Goal: Answer question/provide support: Share knowledge or assist other users

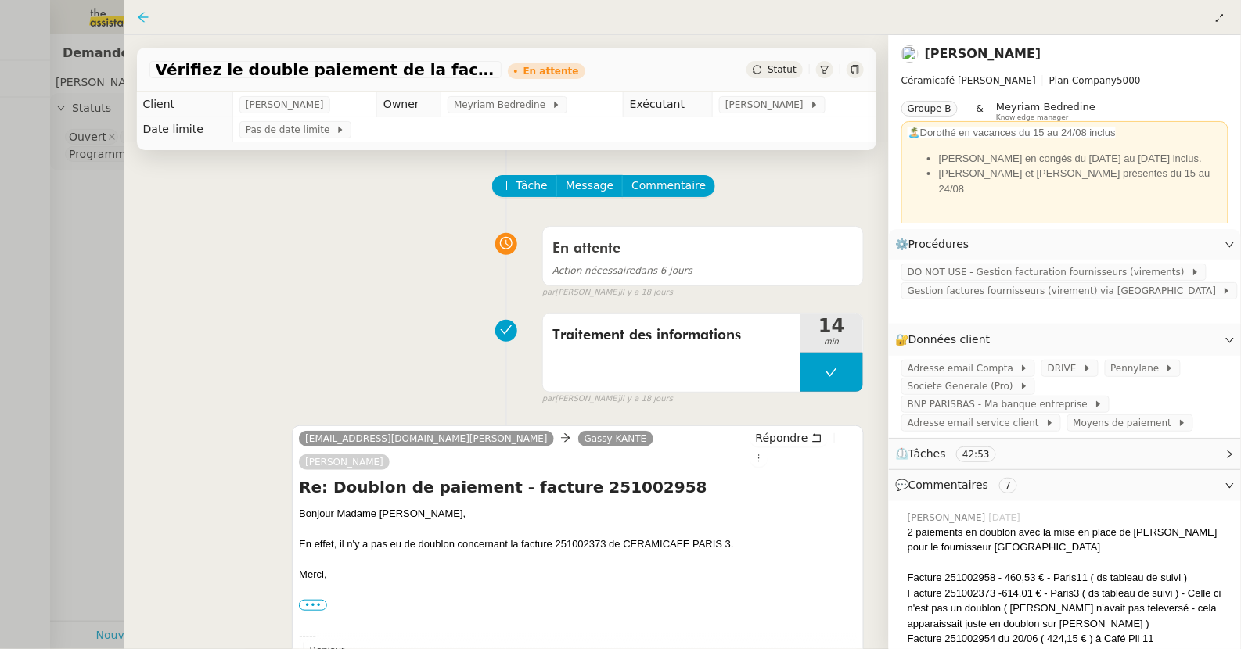
click at [144, 20] on icon at bounding box center [143, 17] width 13 height 13
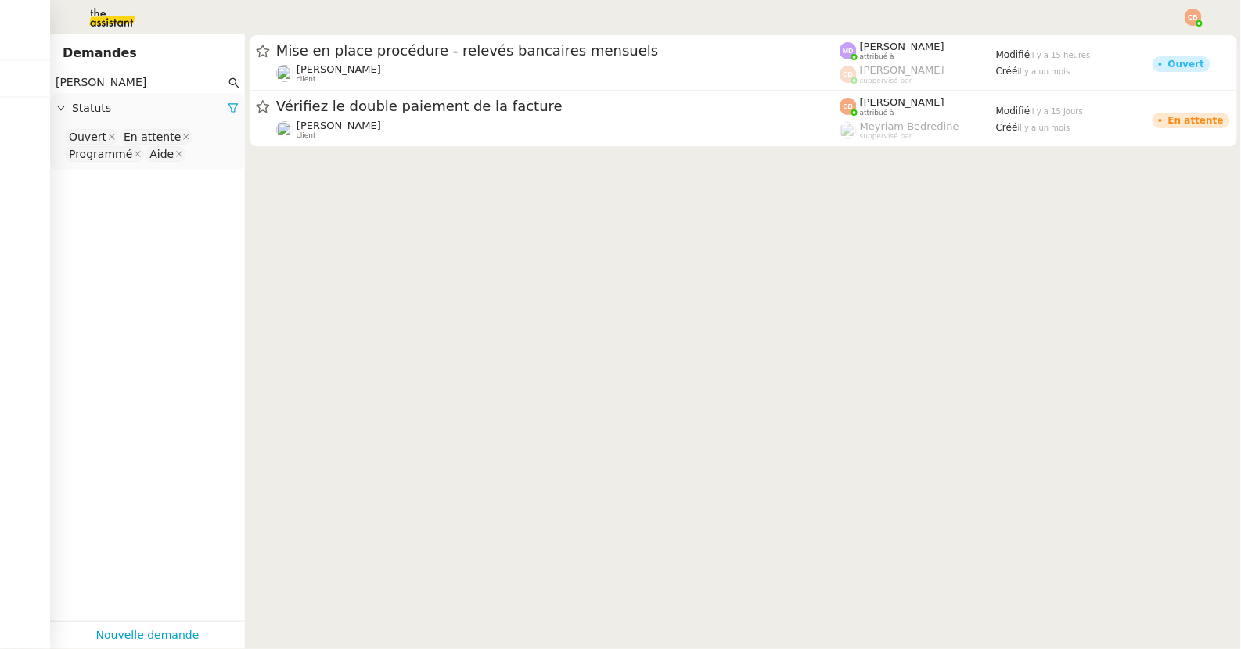
drag, startPoint x: 109, startPoint y: 80, endPoint x: 53, endPoint y: 76, distance: 55.7
click at [53, 76] on nz-input-group "[PERSON_NAME]" at bounding box center [147, 82] width 195 height 21
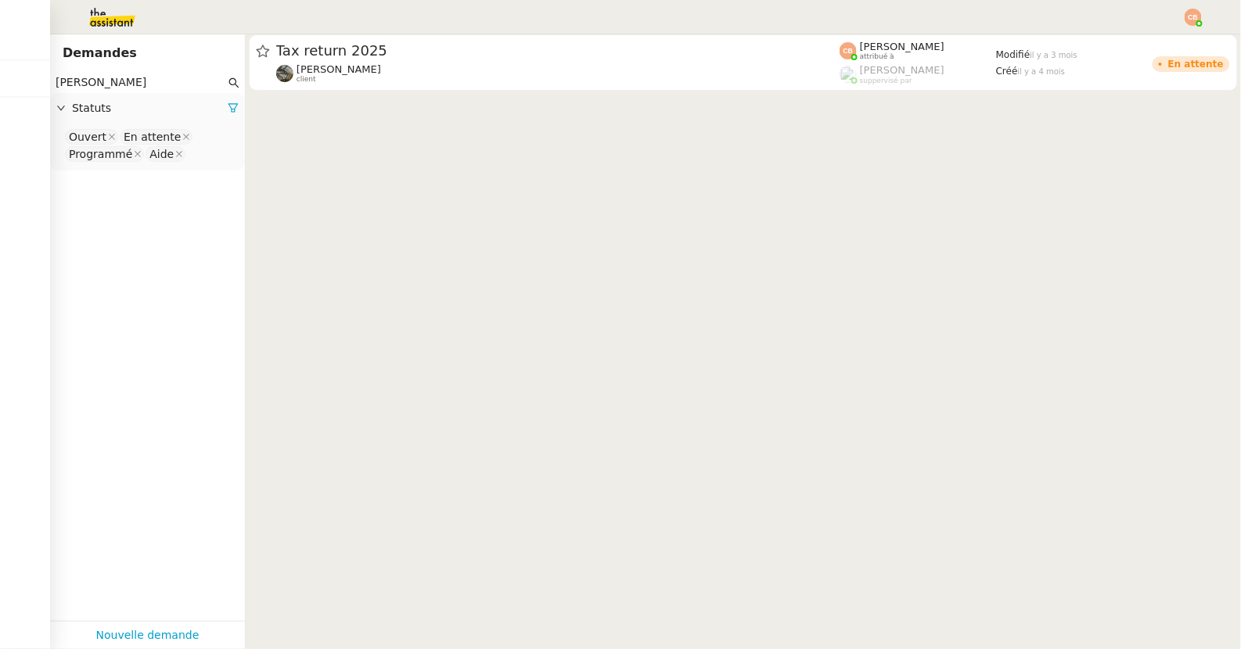
type input "[PERSON_NAME]"
click at [200, 153] on nz-select-top-control "Ouvert En attente Programmé Aide" at bounding box center [148, 146] width 170 height 37
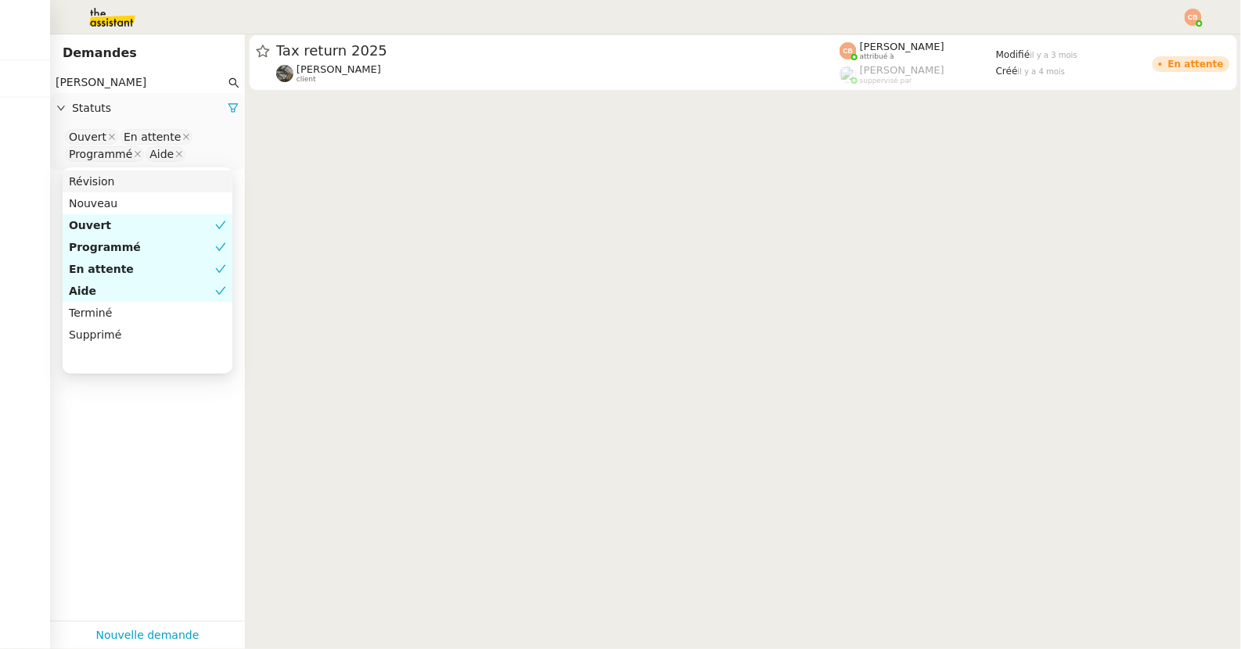
click at [191, 8] on div at bounding box center [620, 17] width 1162 height 34
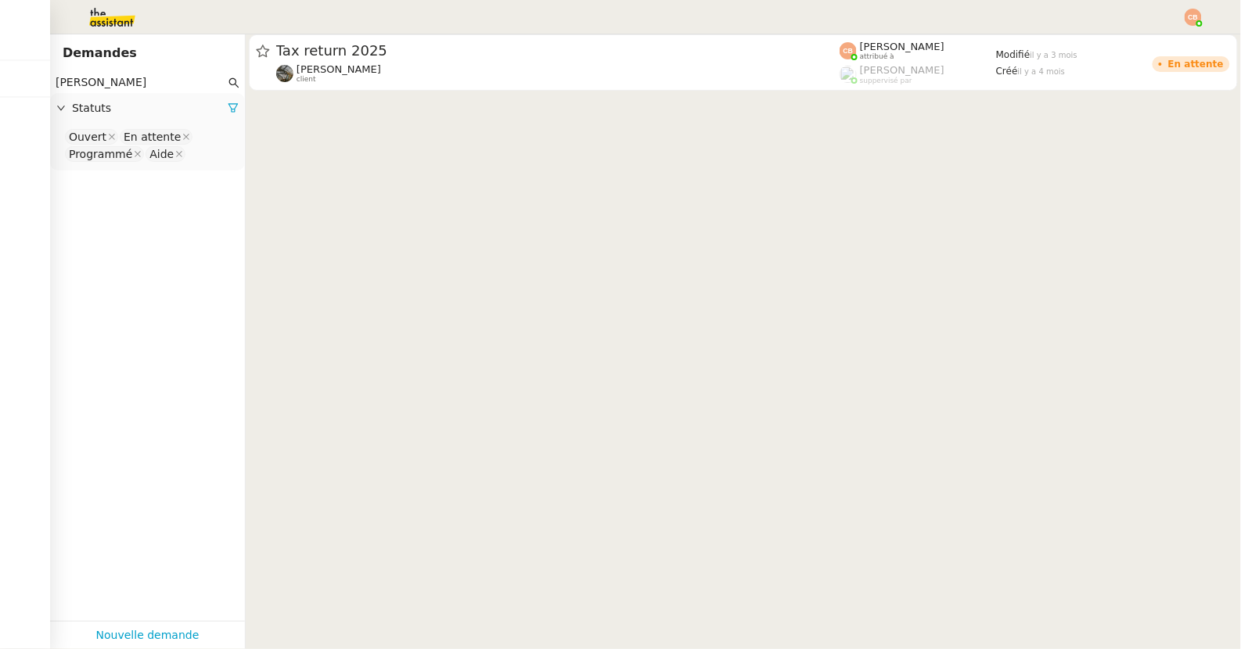
click at [108, 81] on input "[PERSON_NAME]" at bounding box center [141, 83] width 170 height 18
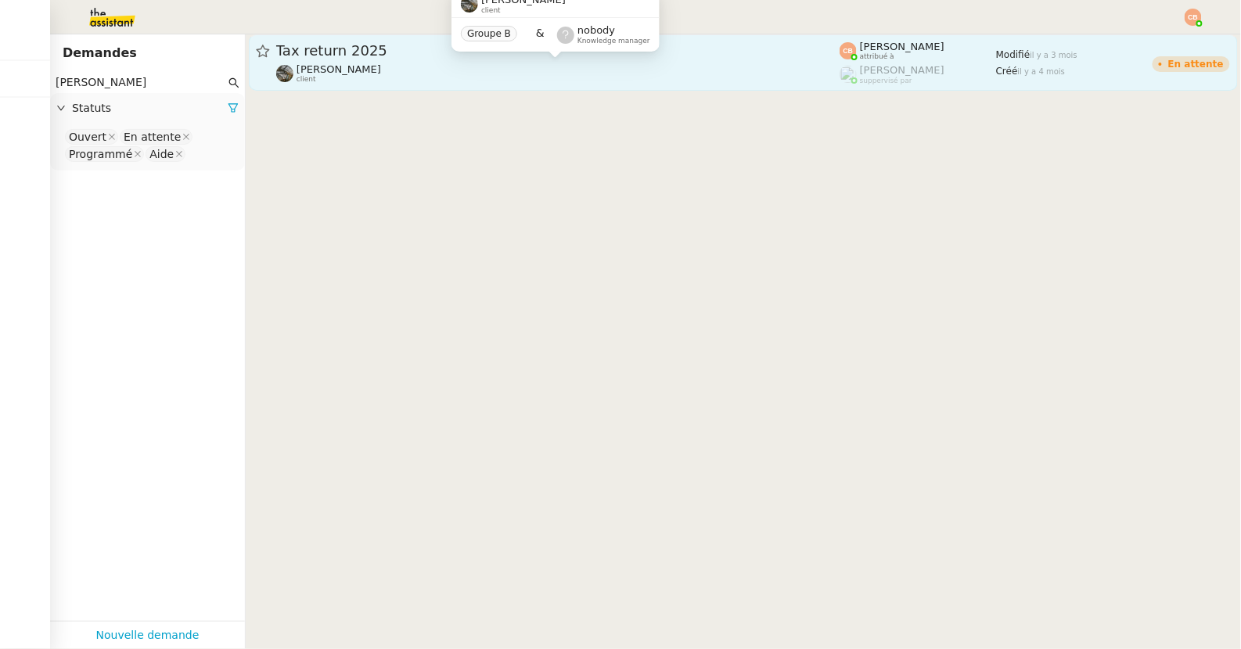
click at [307, 69] on span "[PERSON_NAME]" at bounding box center [338, 69] width 84 height 12
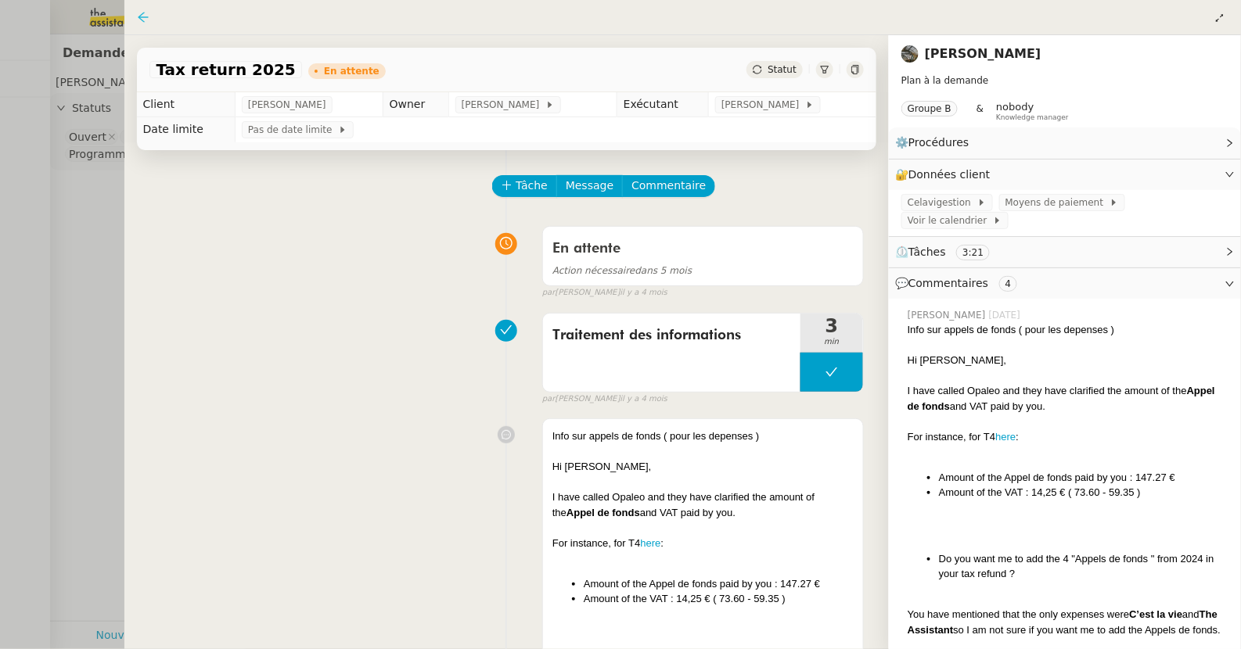
click at [142, 14] on icon at bounding box center [143, 17] width 10 height 10
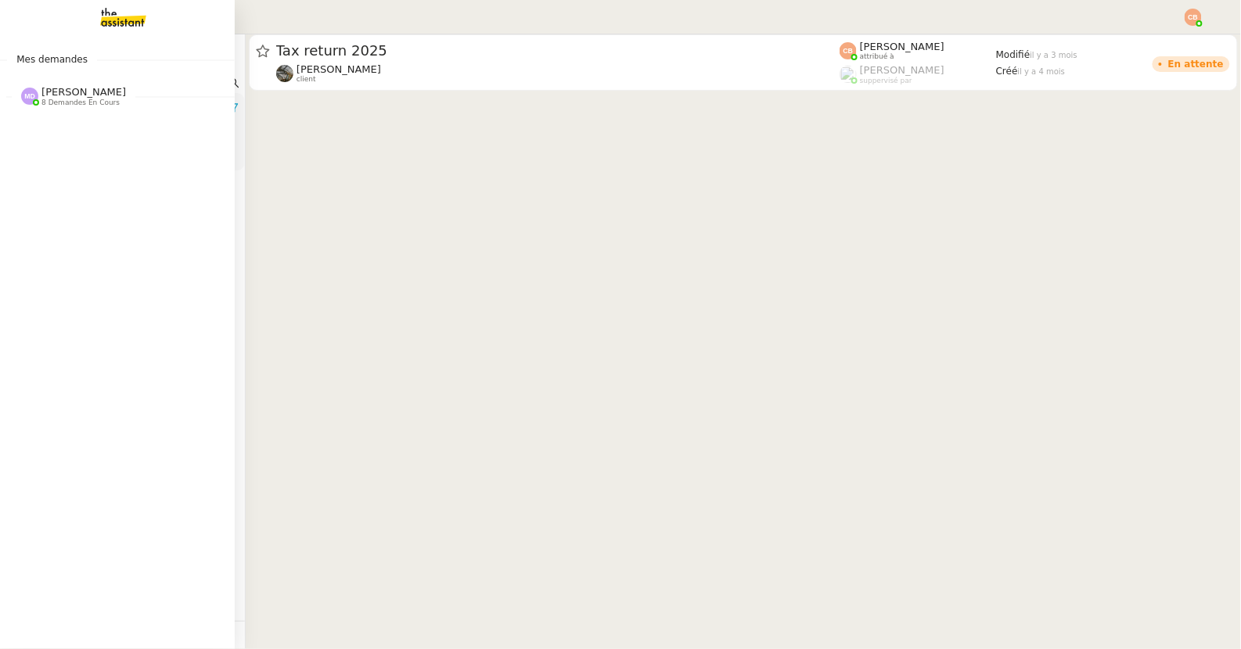
click at [52, 99] on span "8 demandes en cours" at bounding box center [80, 103] width 78 height 9
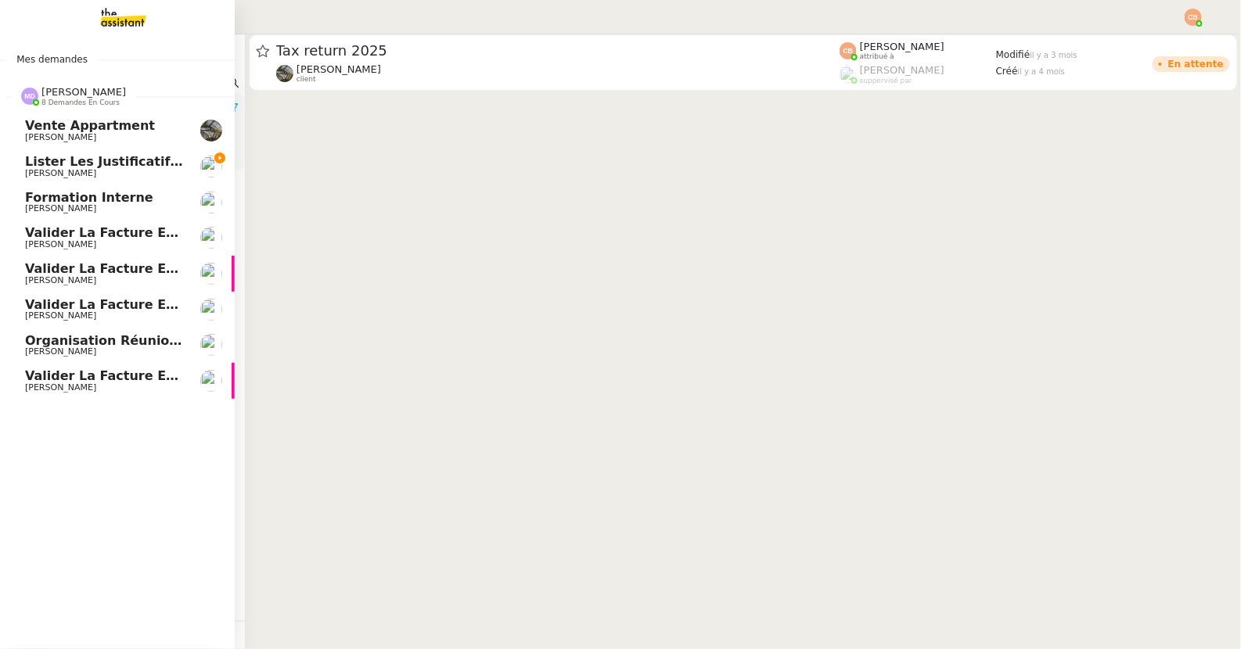
click at [56, 131] on span "Vente appartment" at bounding box center [90, 125] width 130 height 15
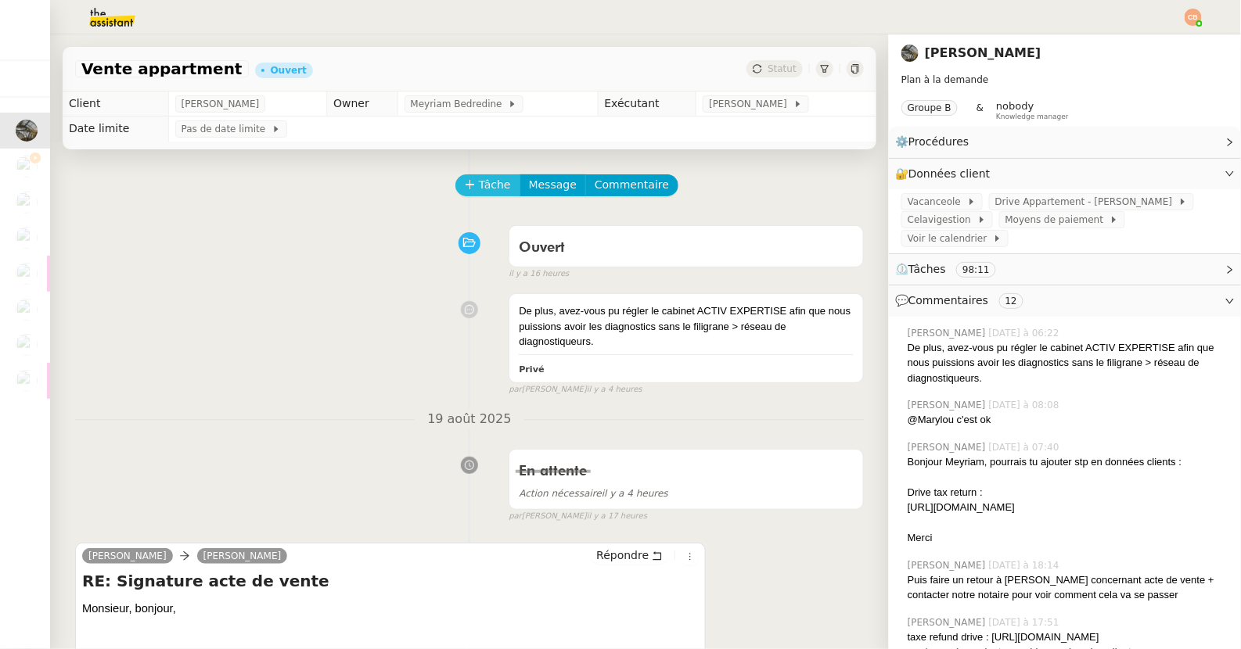
click at [489, 188] on span "Tâche" at bounding box center [495, 185] width 32 height 18
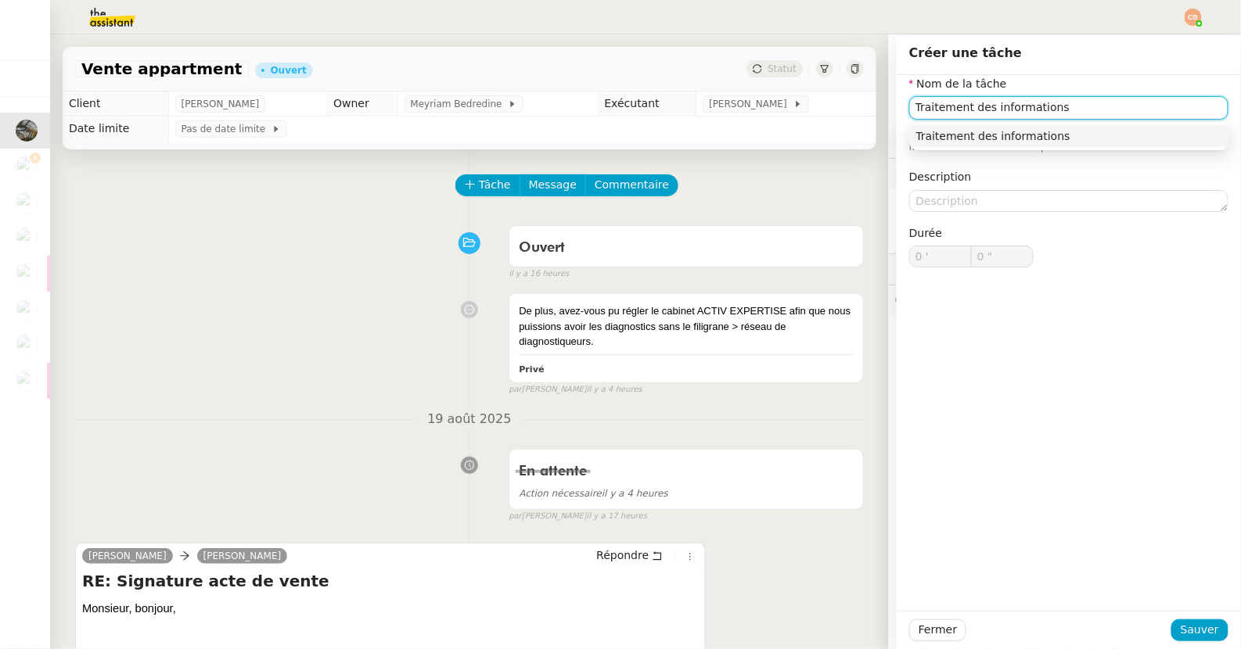
click at [965, 138] on div "Traitement des informations" at bounding box center [1069, 136] width 307 height 14
type input "Traitement des informations"
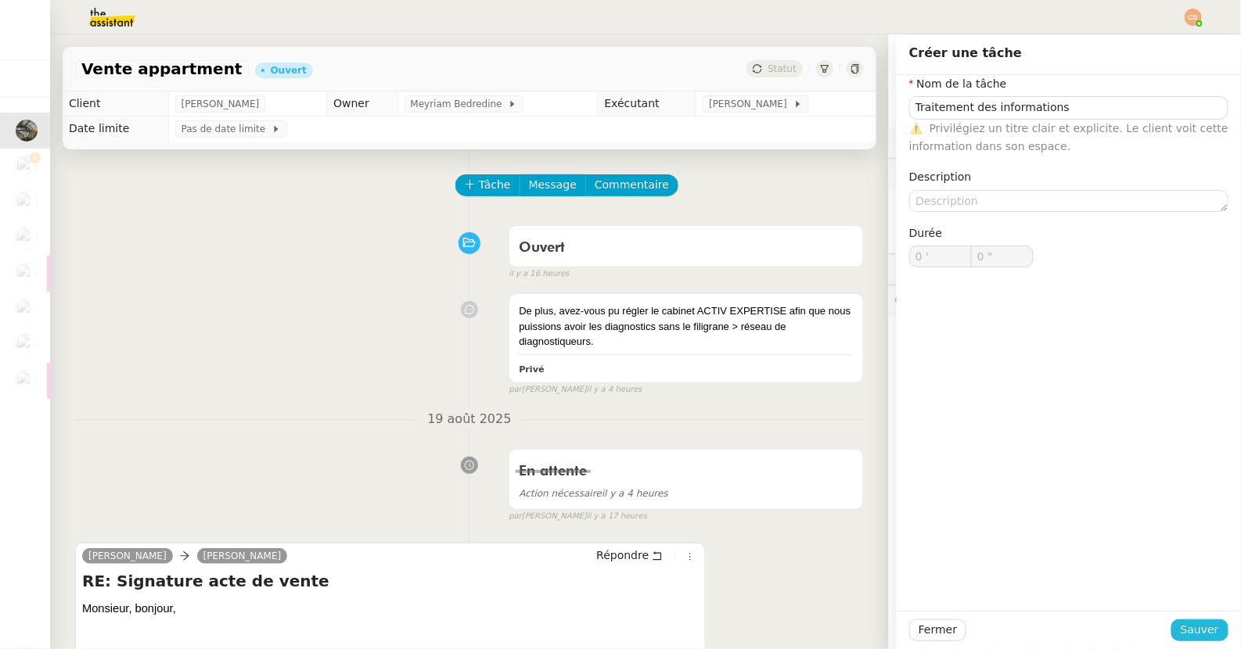
click at [1182, 625] on button "Sauver" at bounding box center [1199, 631] width 57 height 22
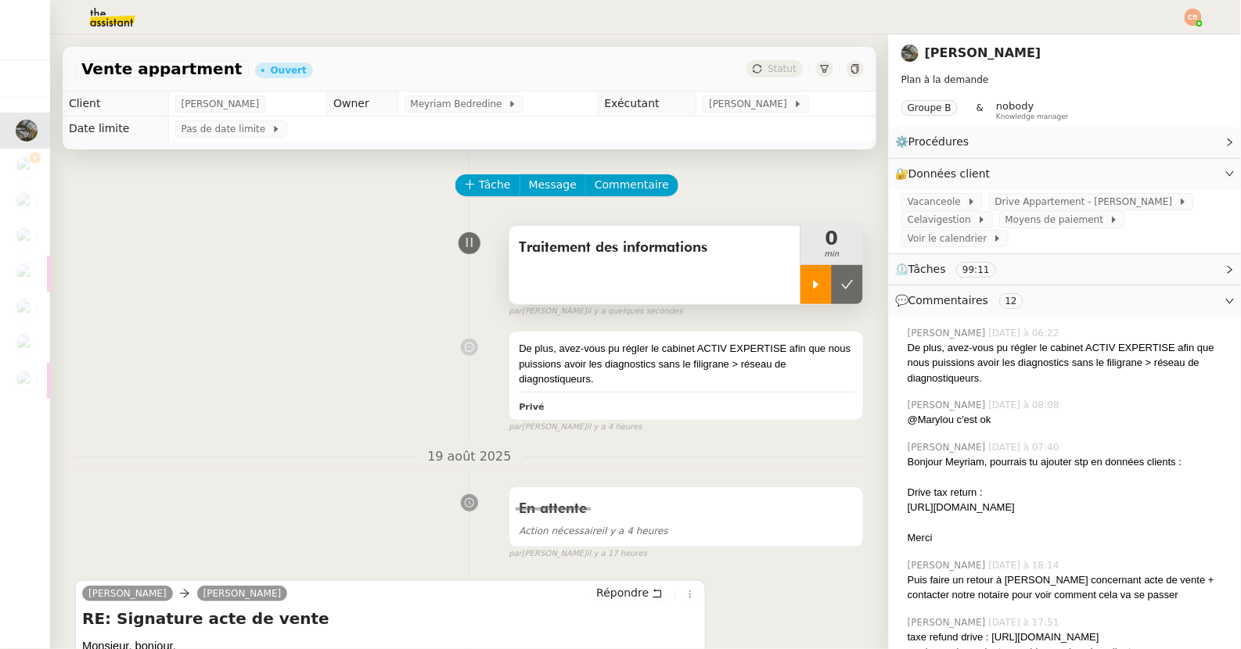
click at [814, 293] on div at bounding box center [815, 284] width 31 height 39
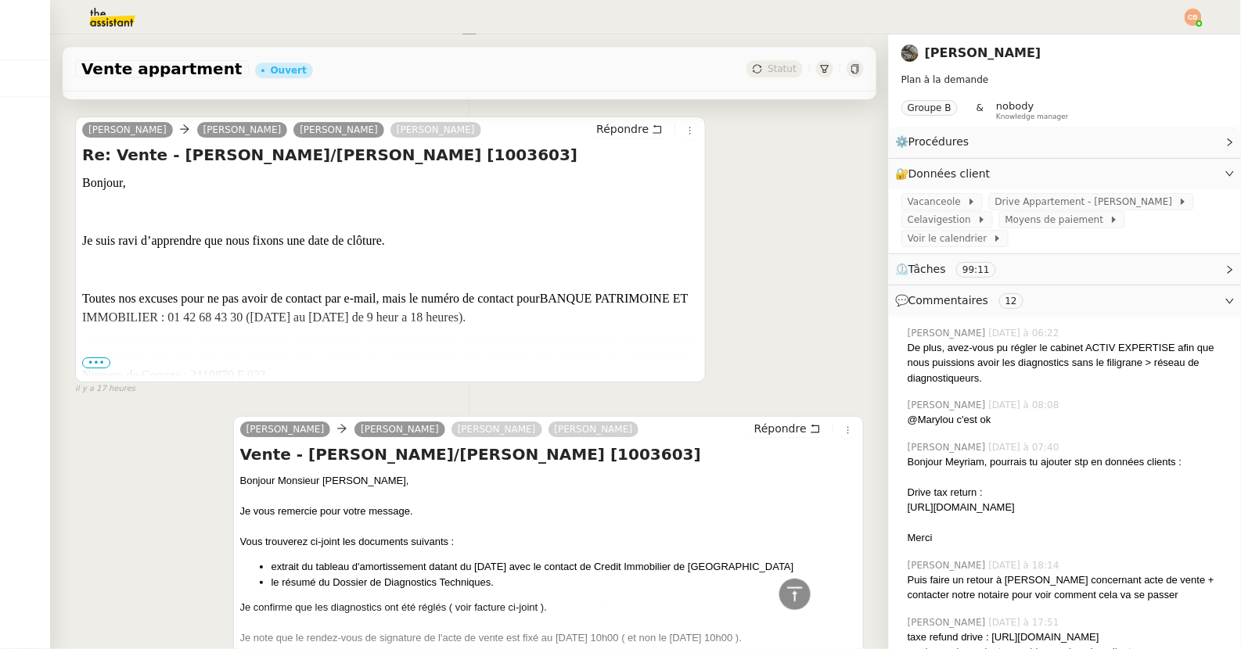
scroll to position [1552, 0]
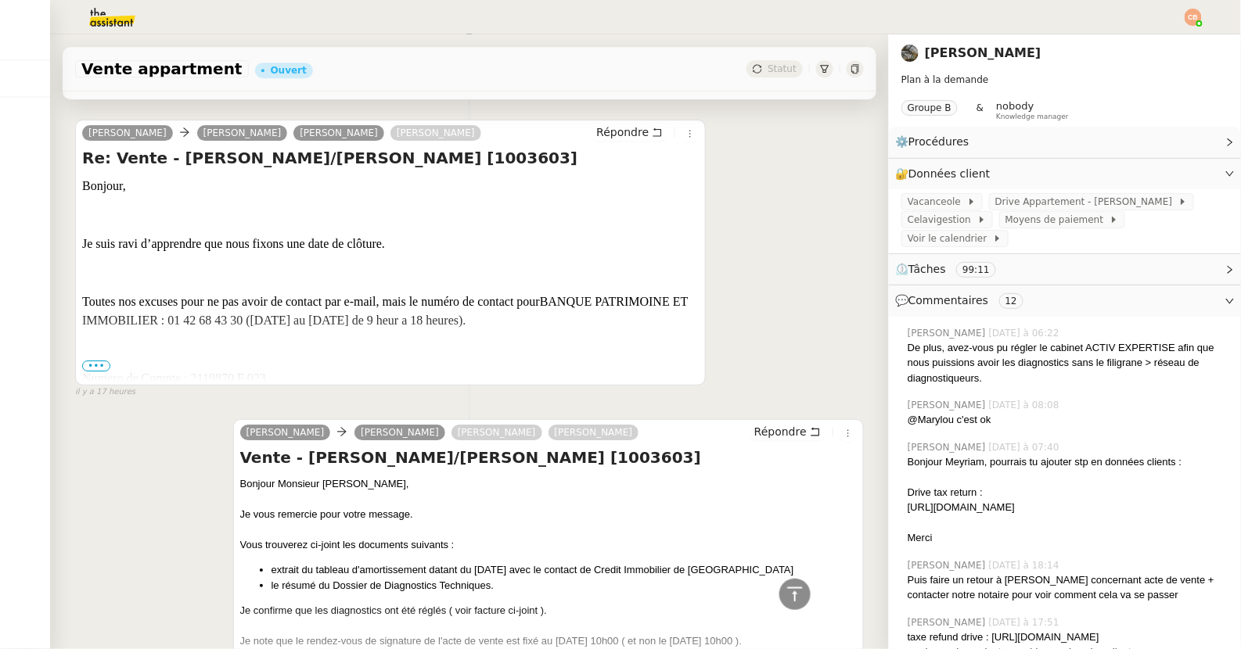
click at [99, 361] on span "•••" at bounding box center [96, 366] width 28 height 11
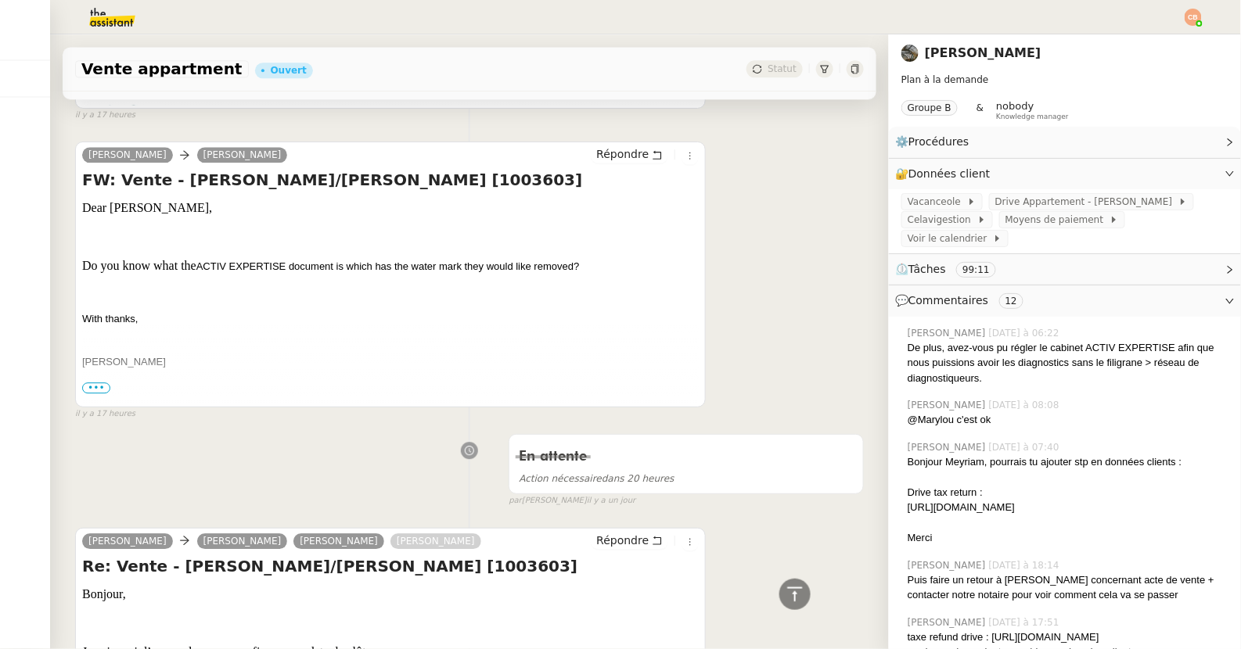
scroll to position [1042, 0]
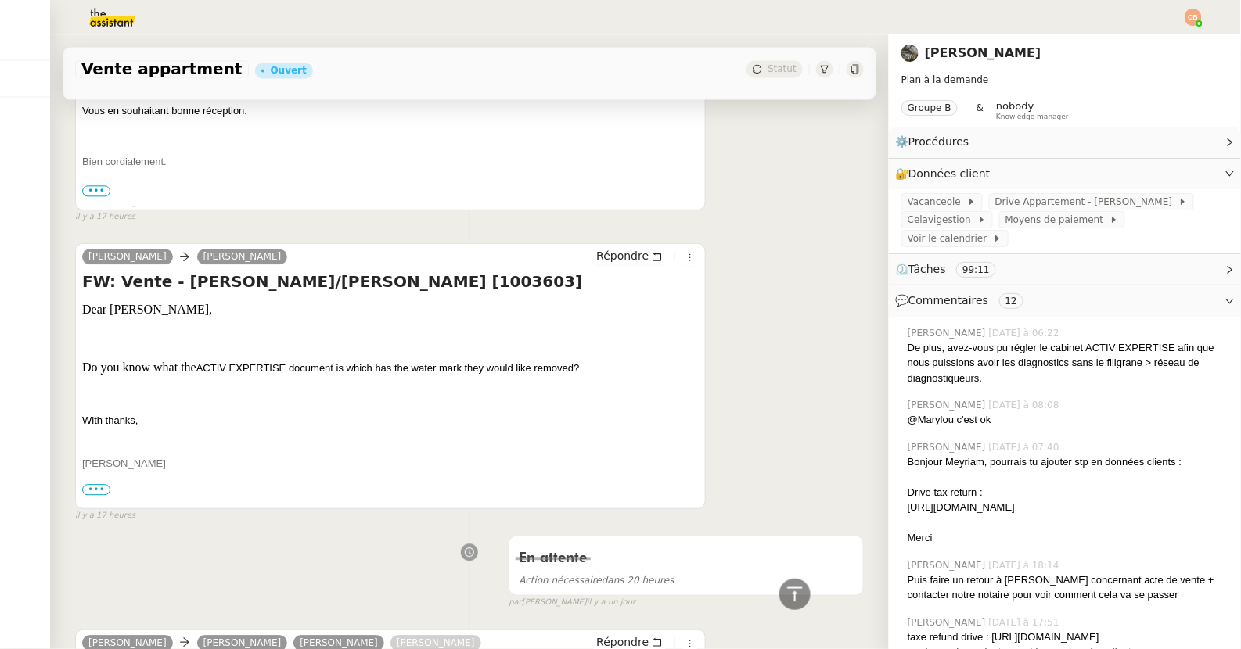
click at [103, 484] on span "•••" at bounding box center [96, 489] width 28 height 11
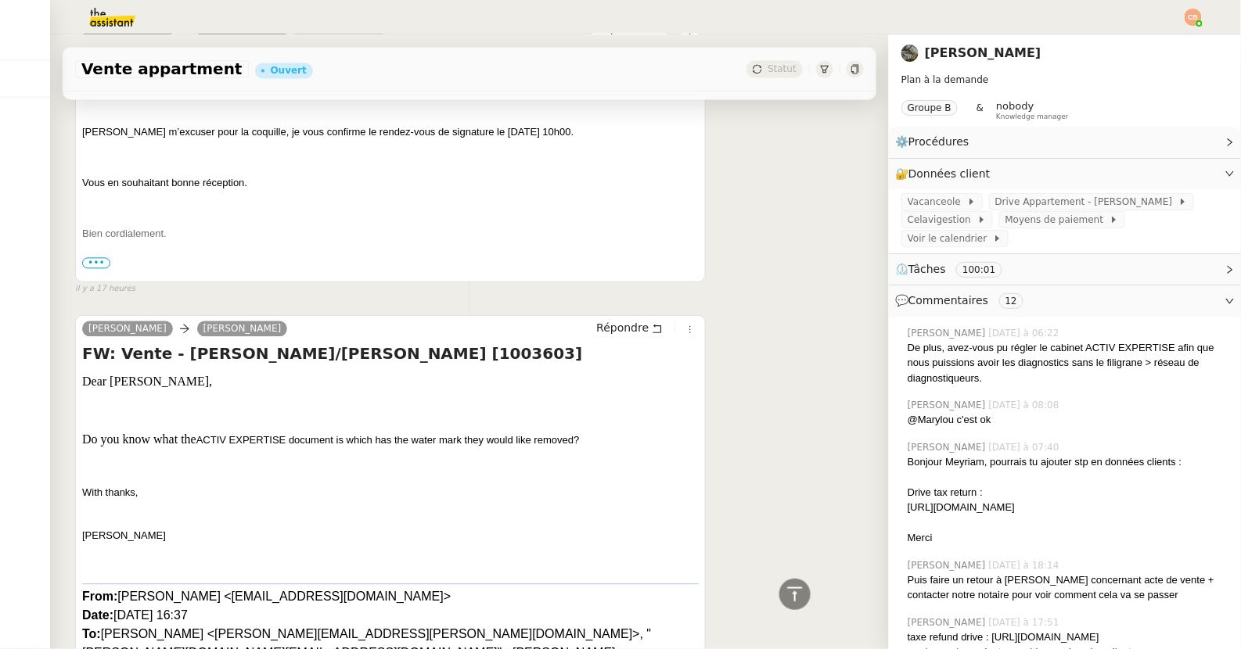
scroll to position [973, 0]
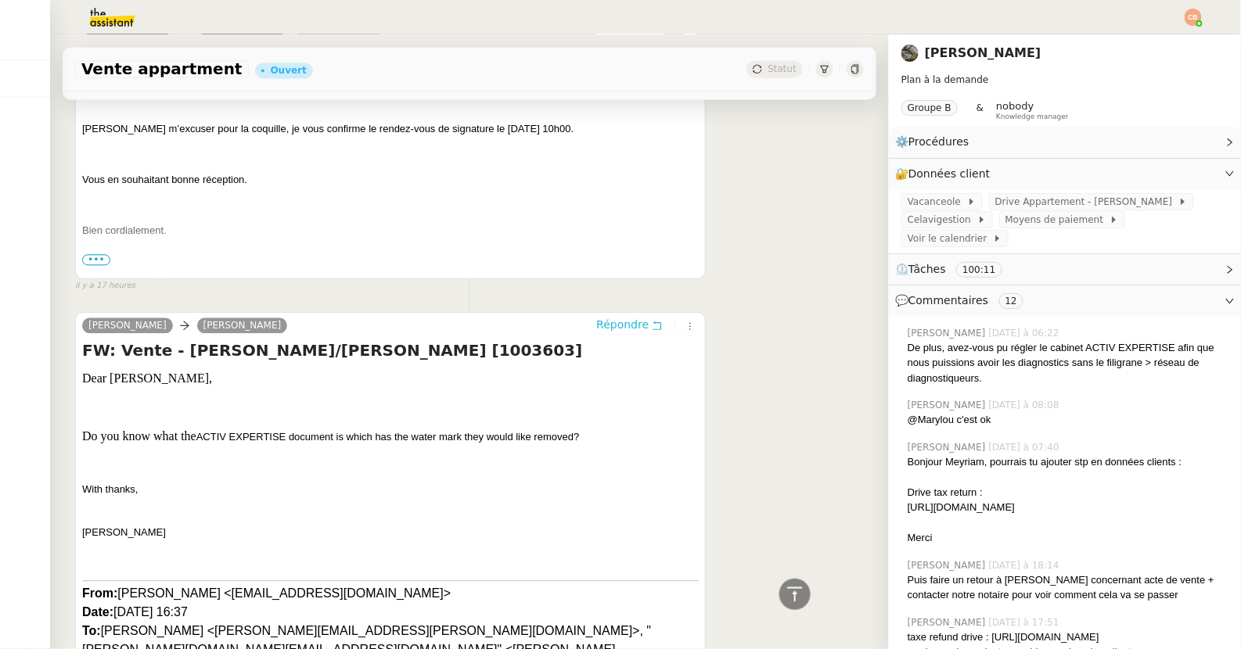
click at [609, 323] on span "Répondre" at bounding box center [622, 325] width 52 height 16
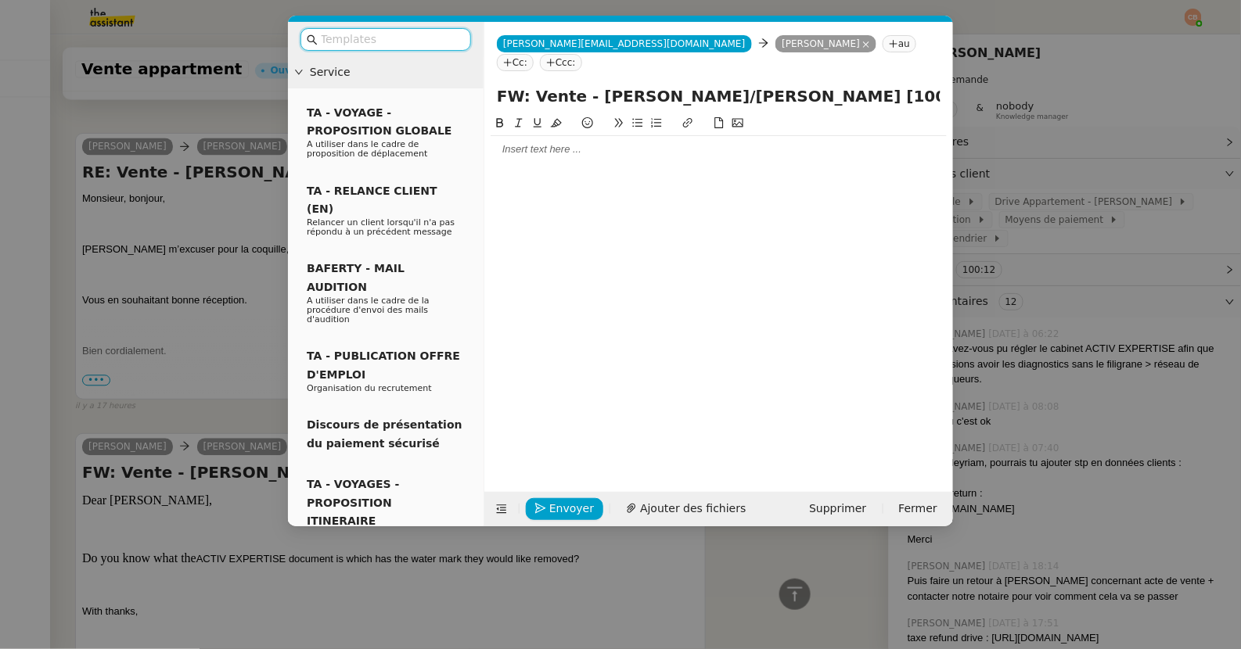
scroll to position [1093, 0]
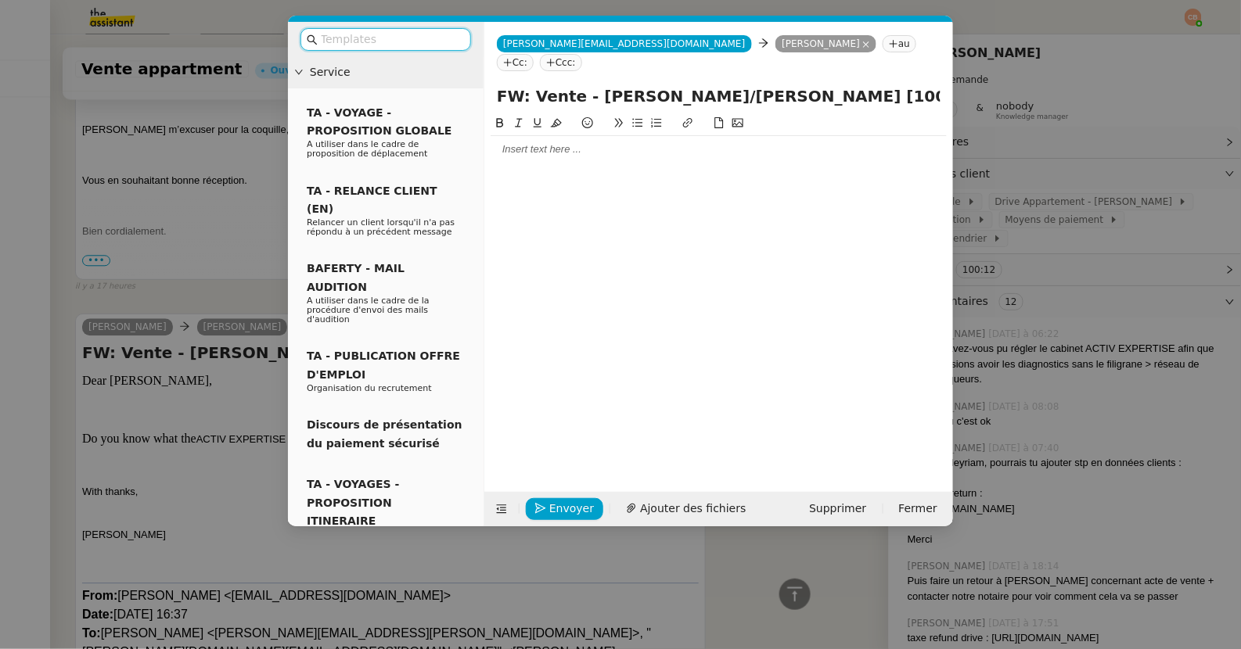
click at [522, 142] on div at bounding box center [718, 149] width 456 height 14
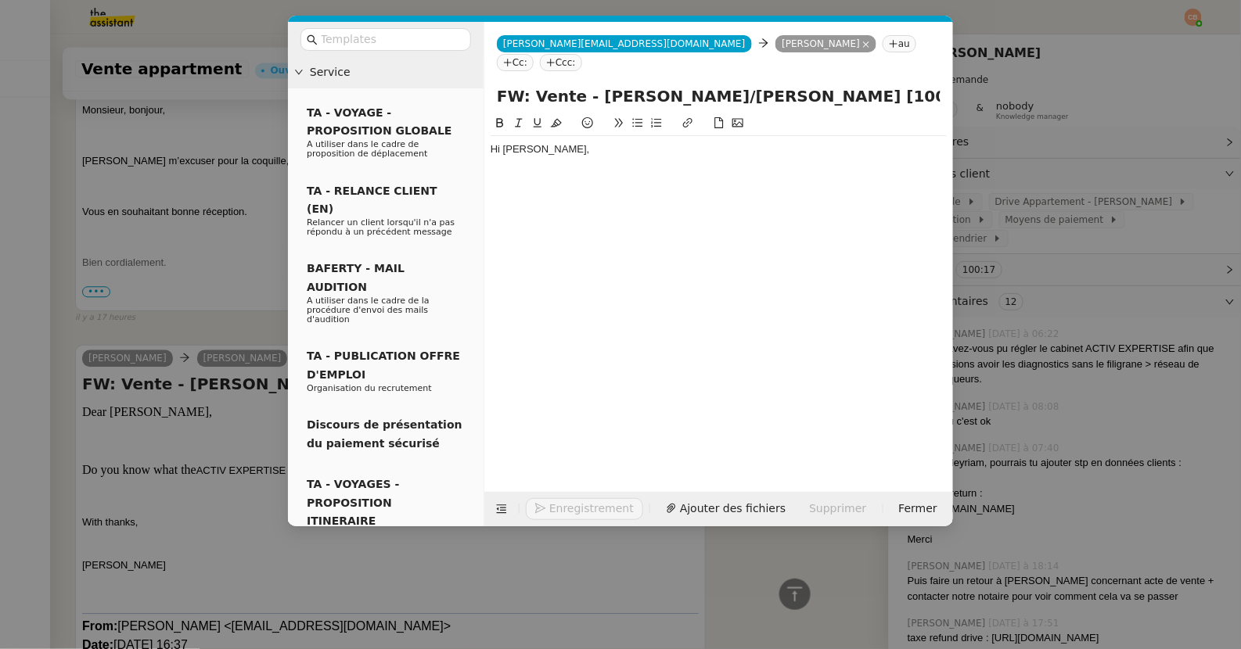
scroll to position [1138, 0]
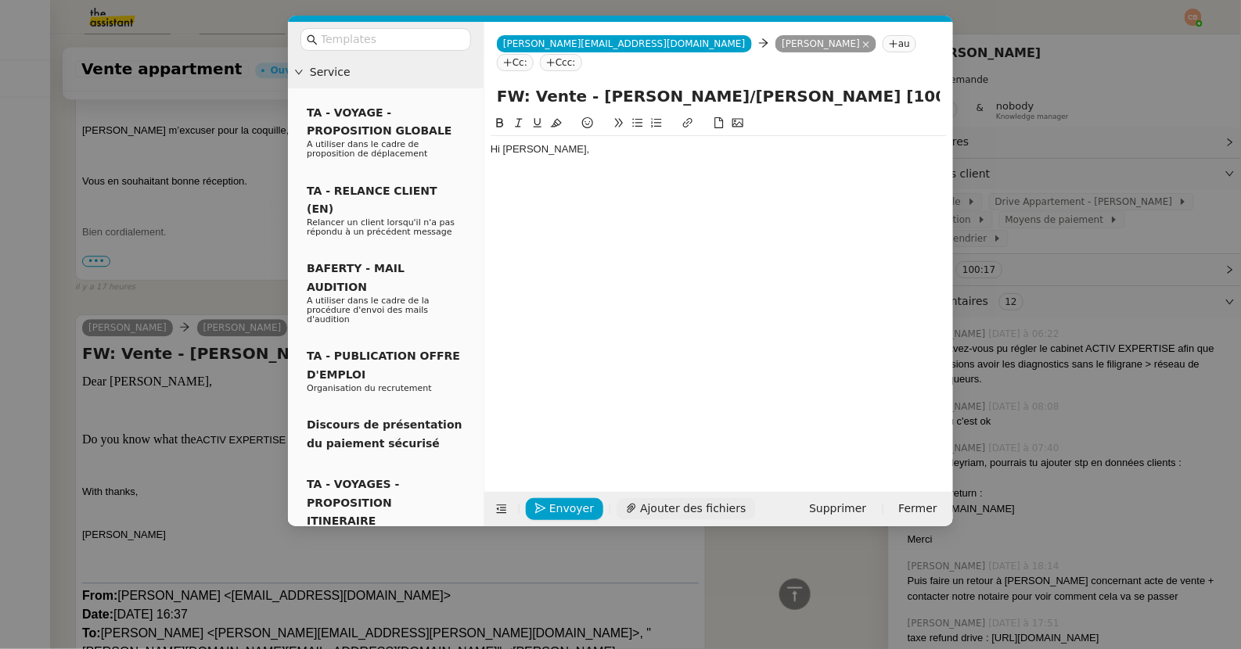
click at [671, 509] on span "Ajouter des fichiers" at bounding box center [693, 509] width 106 height 18
click at [715, 506] on span "Ajouter des fichiers" at bounding box center [693, 509] width 106 height 18
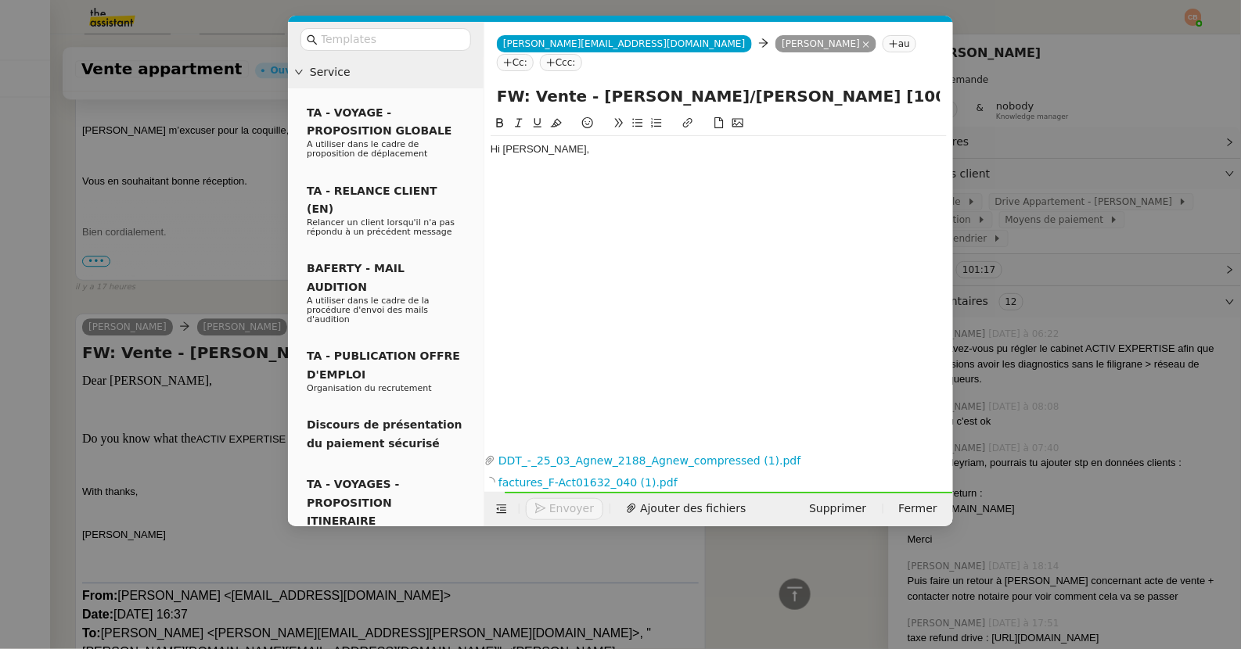
click at [550, 142] on div "Hi [PERSON_NAME]," at bounding box center [718, 149] width 456 height 14
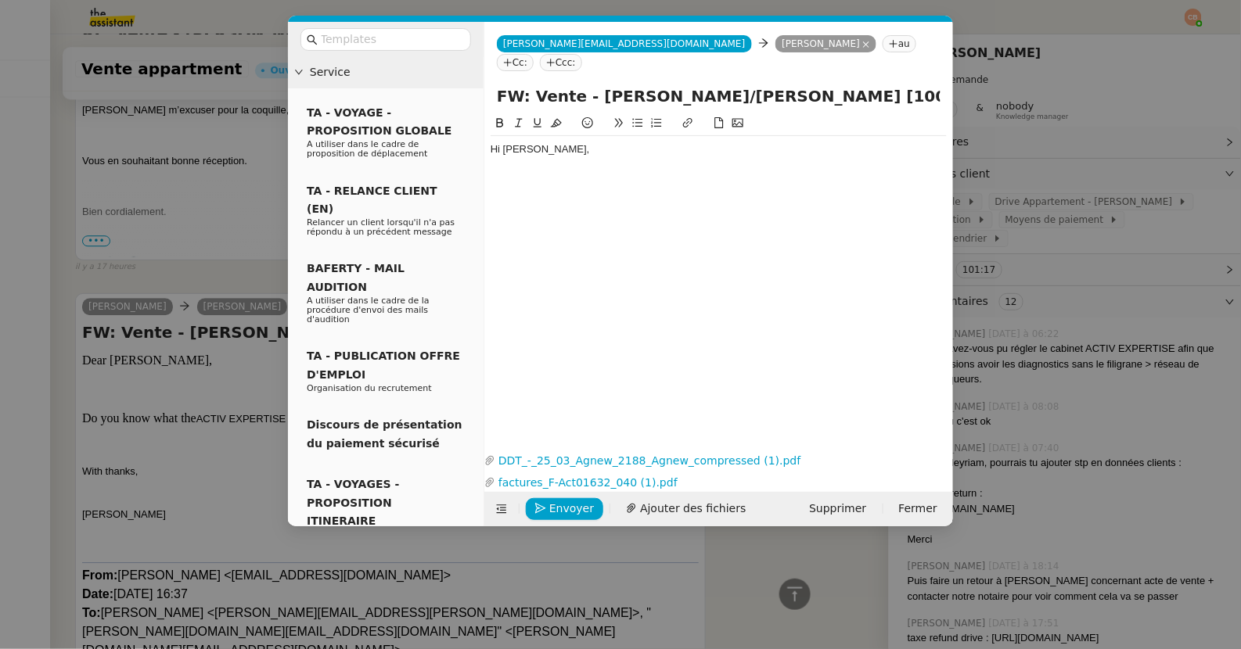
click at [110, 425] on nz-modal-container "Service TA - VOYAGE - PROPOSITION GLOBALE A utiliser dans le cadre de propositi…" at bounding box center [620, 324] width 1241 height 649
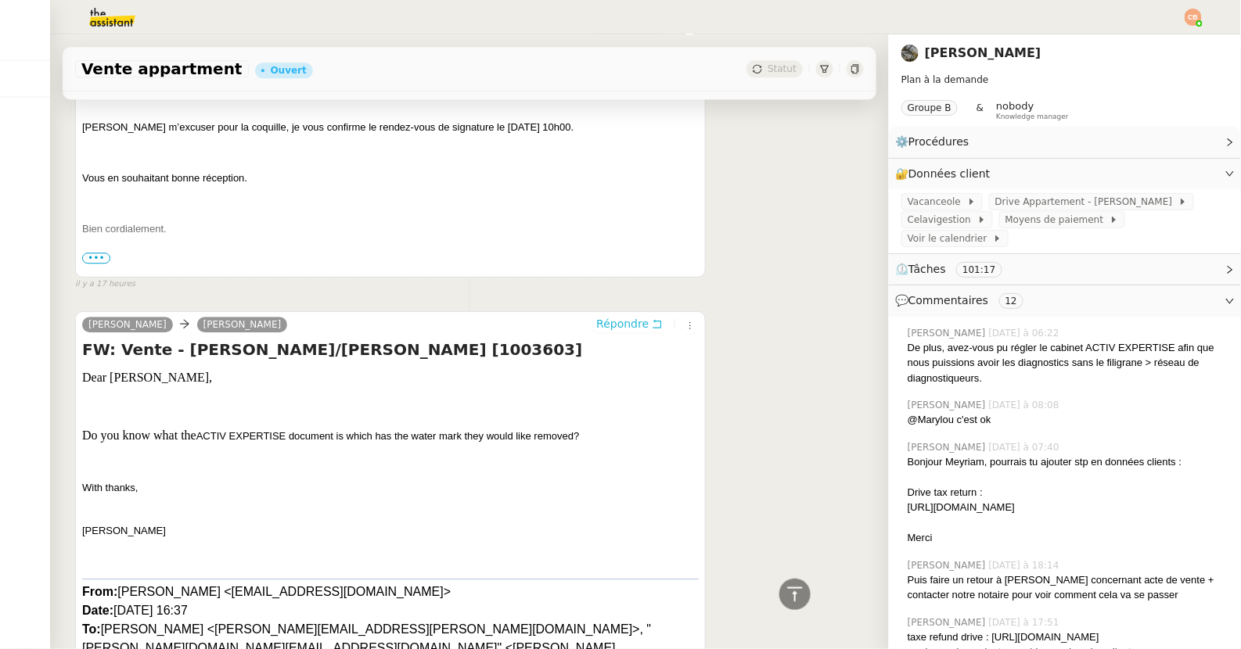
scroll to position [1220, 0]
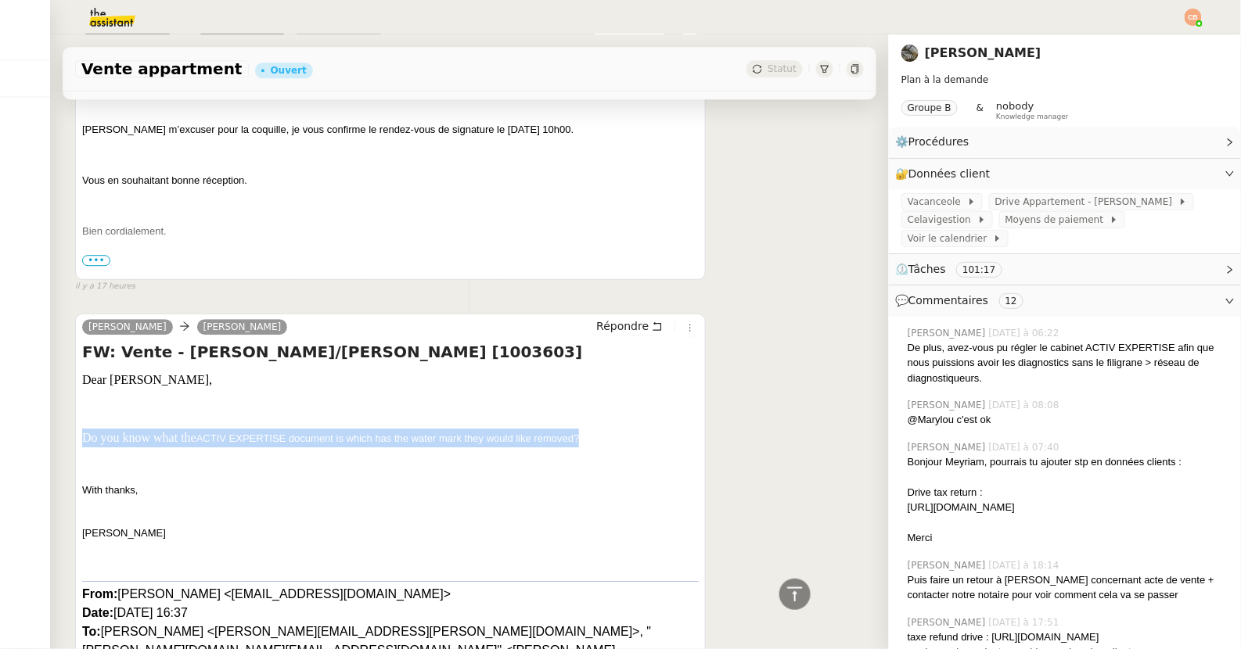
drag, startPoint x: 82, startPoint y: 431, endPoint x: 654, endPoint y: 431, distance: 571.9
click at [654, 431] on p "Do you know what the ACTIV EXPERTISE document is which has the water mark they …" at bounding box center [390, 438] width 616 height 19
copy p "Do you know what the ACTIV EXPERTISE document is which has the water mark they …"
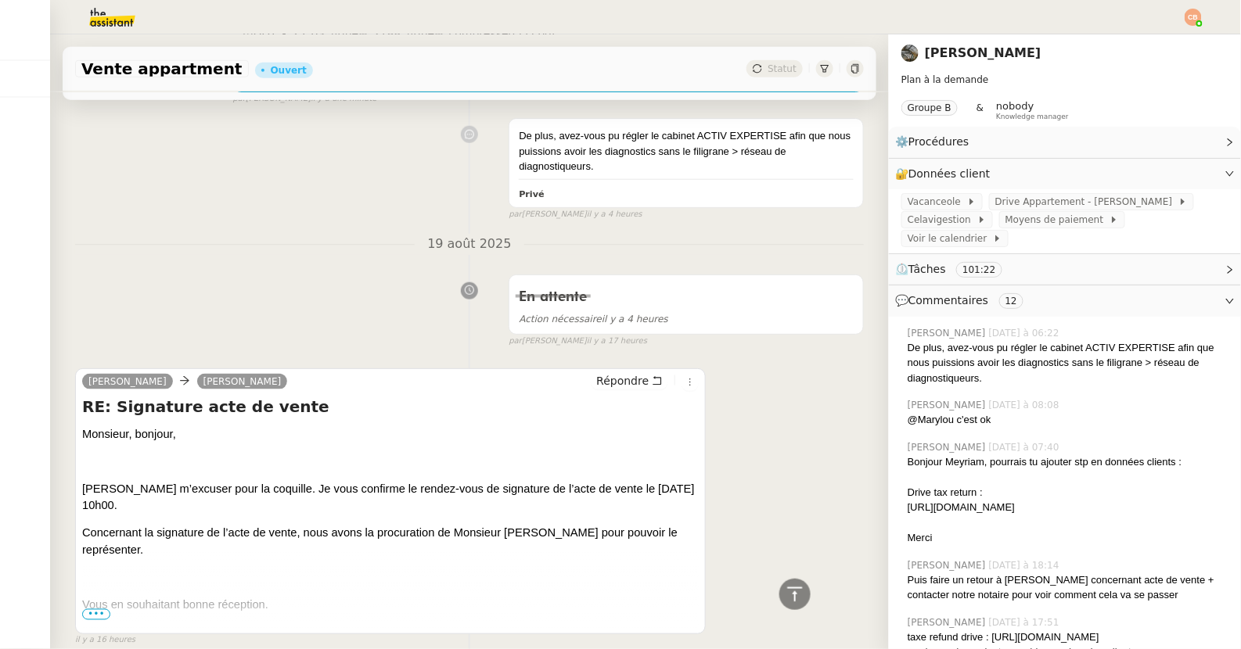
scroll to position [0, 0]
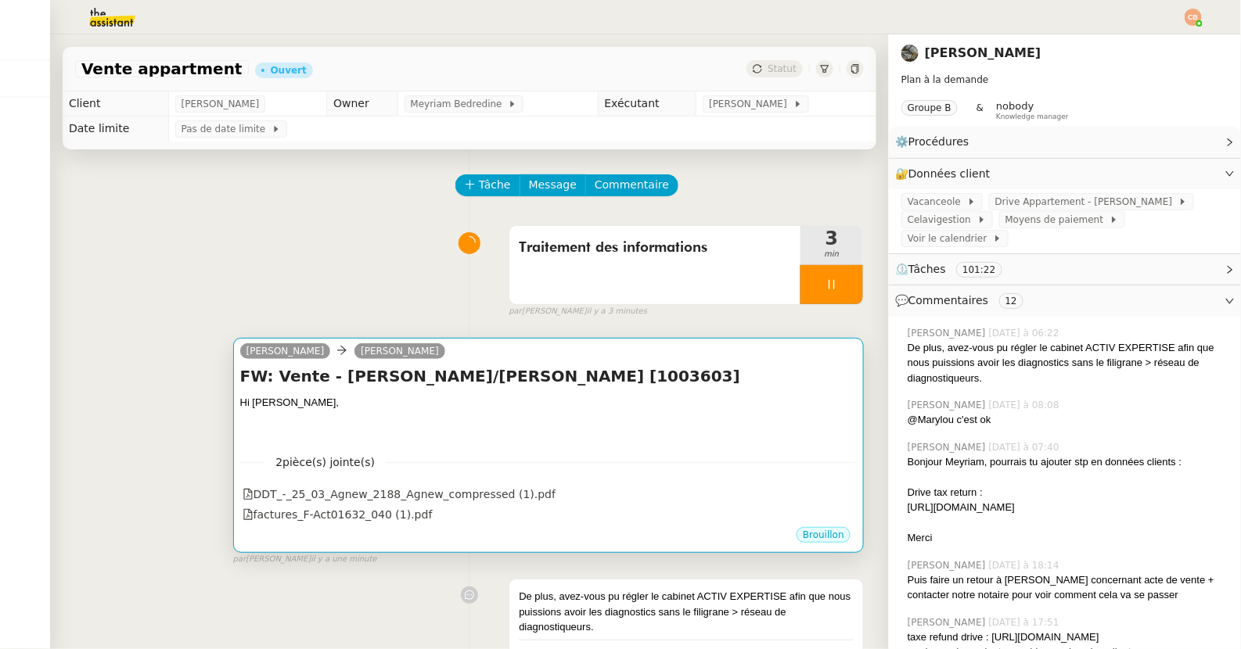
click at [537, 441] on div "2 pièce(s) jointe(s) DDT_-_25_03_Agnew_2188_Agnew_compressed (1).pdf factures_F…" at bounding box center [548, 483] width 616 height 84
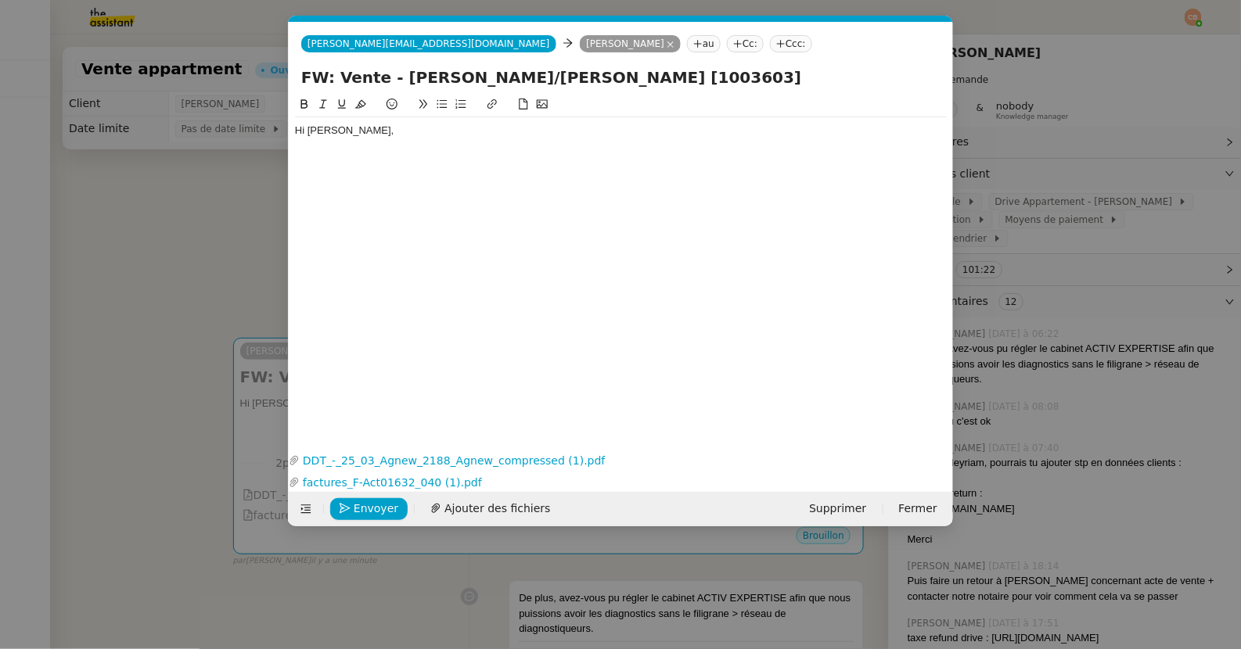
scroll to position [0, 33]
click at [360, 130] on div "Hi [PERSON_NAME]," at bounding box center [621, 131] width 652 height 14
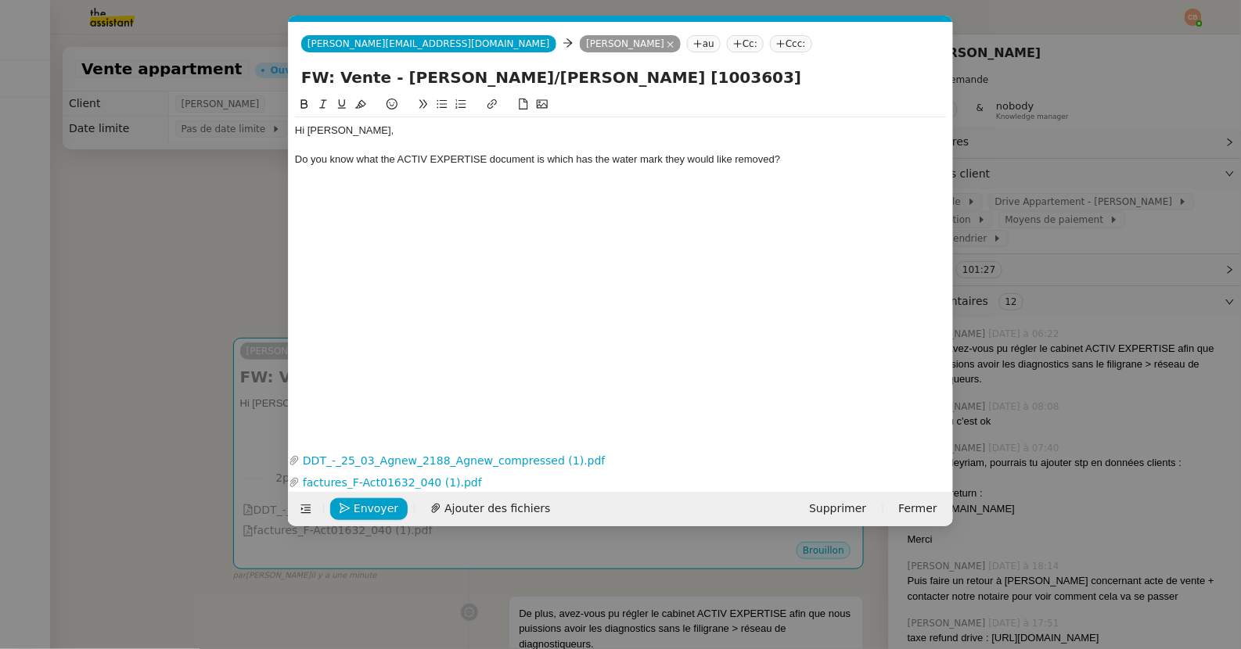
scroll to position [0, 0]
click at [350, 135] on div "Hi [PERSON_NAME]," at bounding box center [621, 131] width 652 height 14
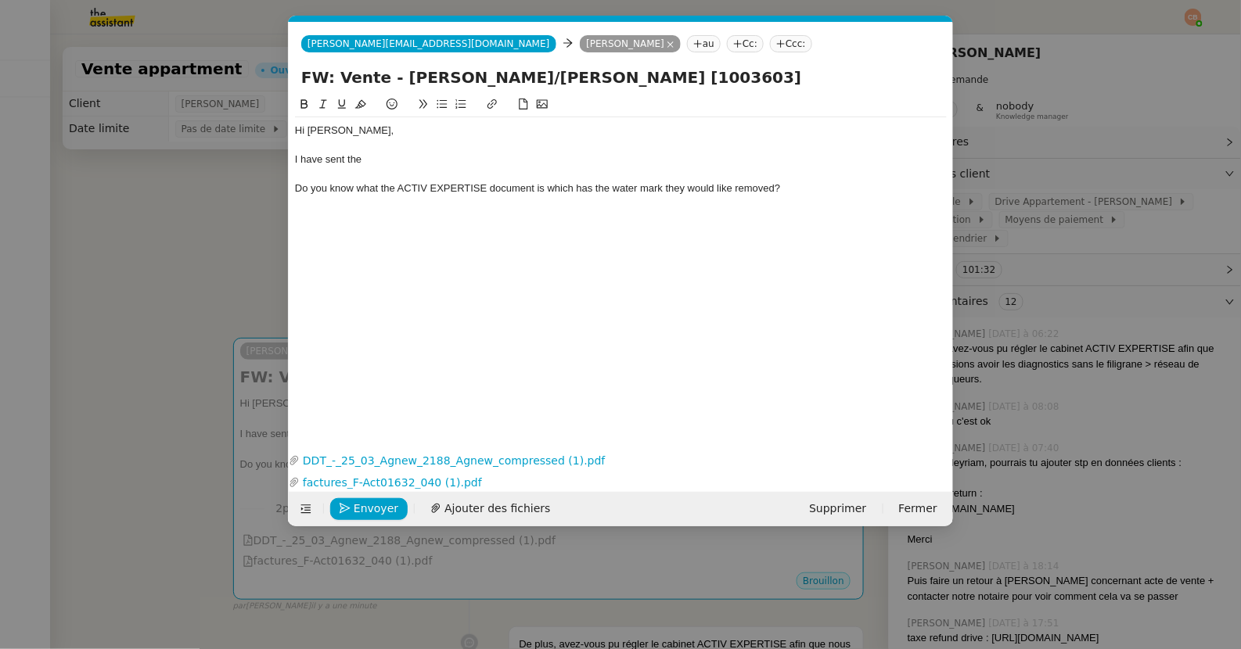
click at [203, 195] on nz-modal-container "Service TA - VOYAGE - PROPOSITION GLOBALE A utiliser dans le cadre de propositi…" at bounding box center [620, 324] width 1241 height 649
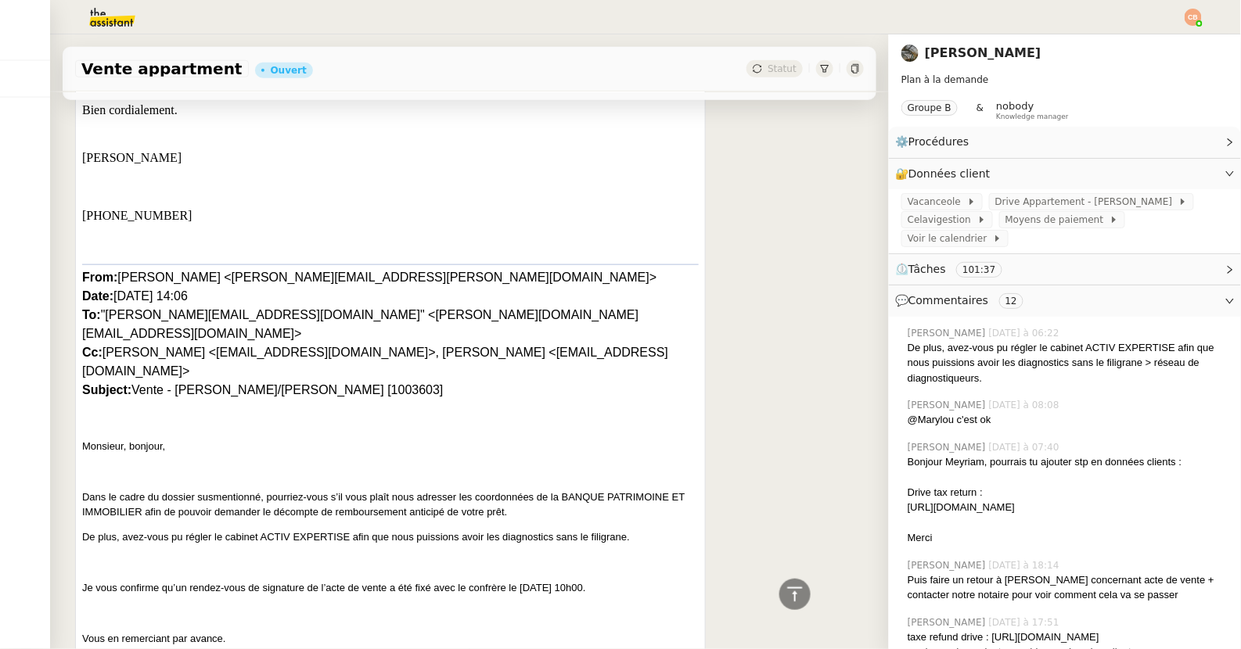
scroll to position [2294, 0]
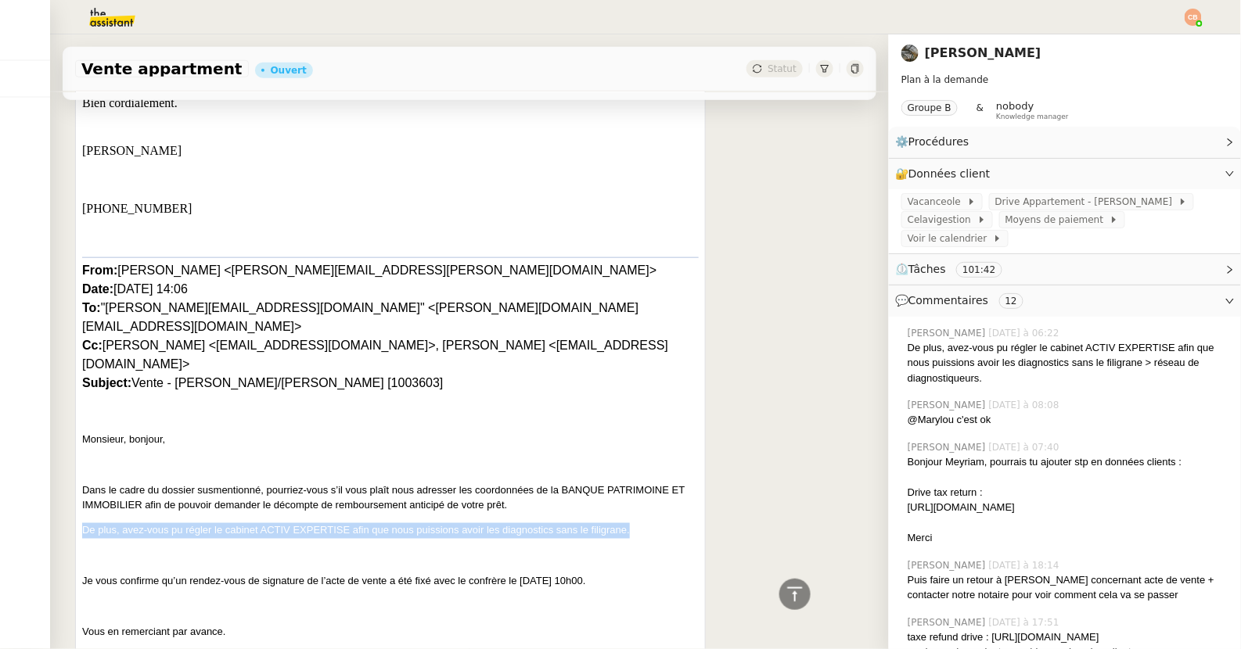
drag, startPoint x: 81, startPoint y: 469, endPoint x: 631, endPoint y: 473, distance: 549.2
click at [631, 523] on p "De plus, avez-vous pu régler le cabinet ACTIV EXPERTISE afin que nous puissions…" at bounding box center [390, 531] width 616 height 16
copy span "De plus, avez-vous pu régler le cabinet ACTIV EXPERTISE afin que nous puissions…"
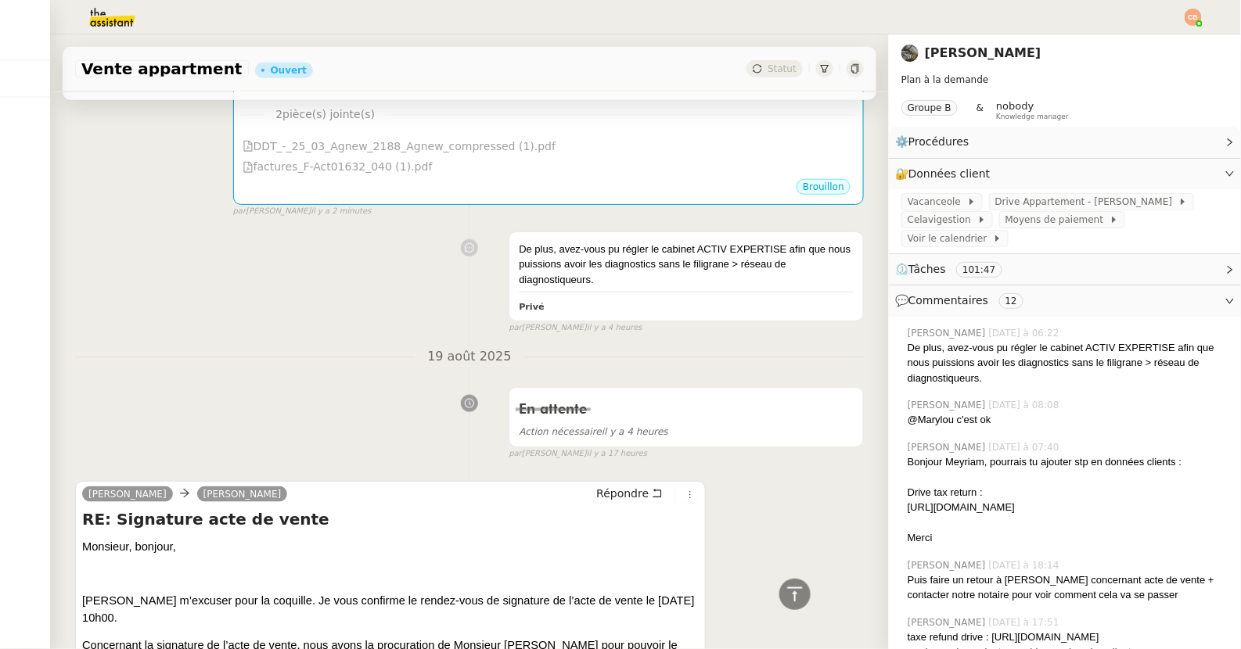
scroll to position [0, 0]
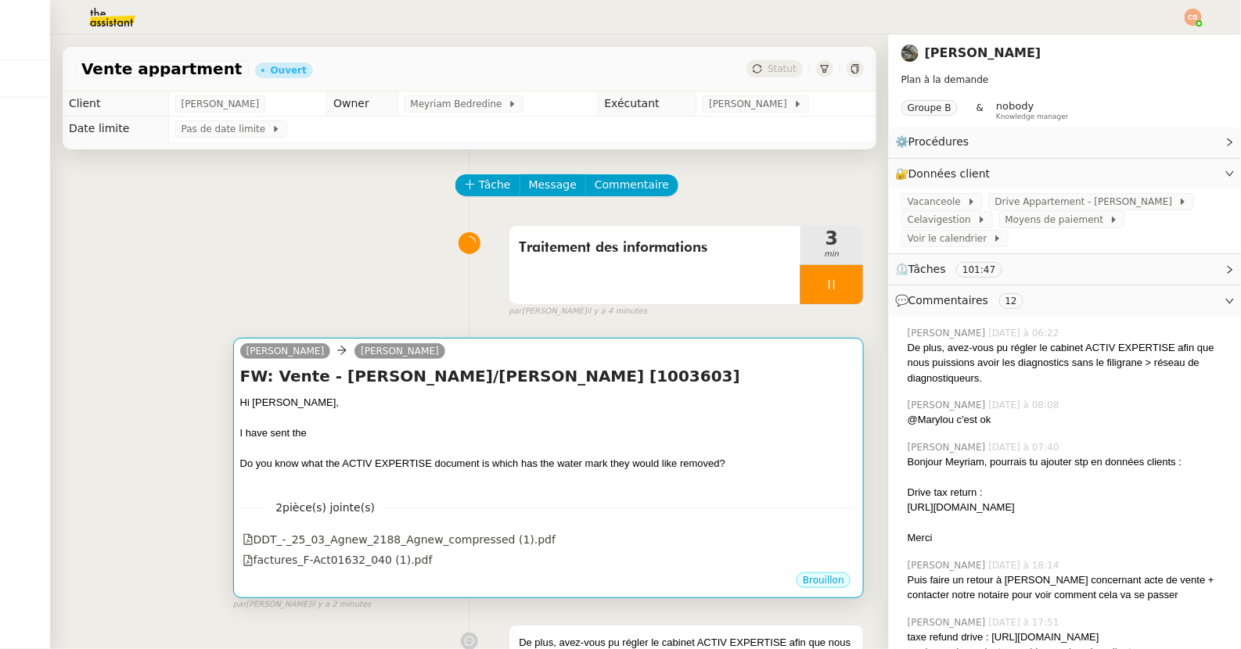
click at [519, 383] on h4 "FW: Vente - [PERSON_NAME]/[PERSON_NAME] [1003603]" at bounding box center [548, 376] width 616 height 22
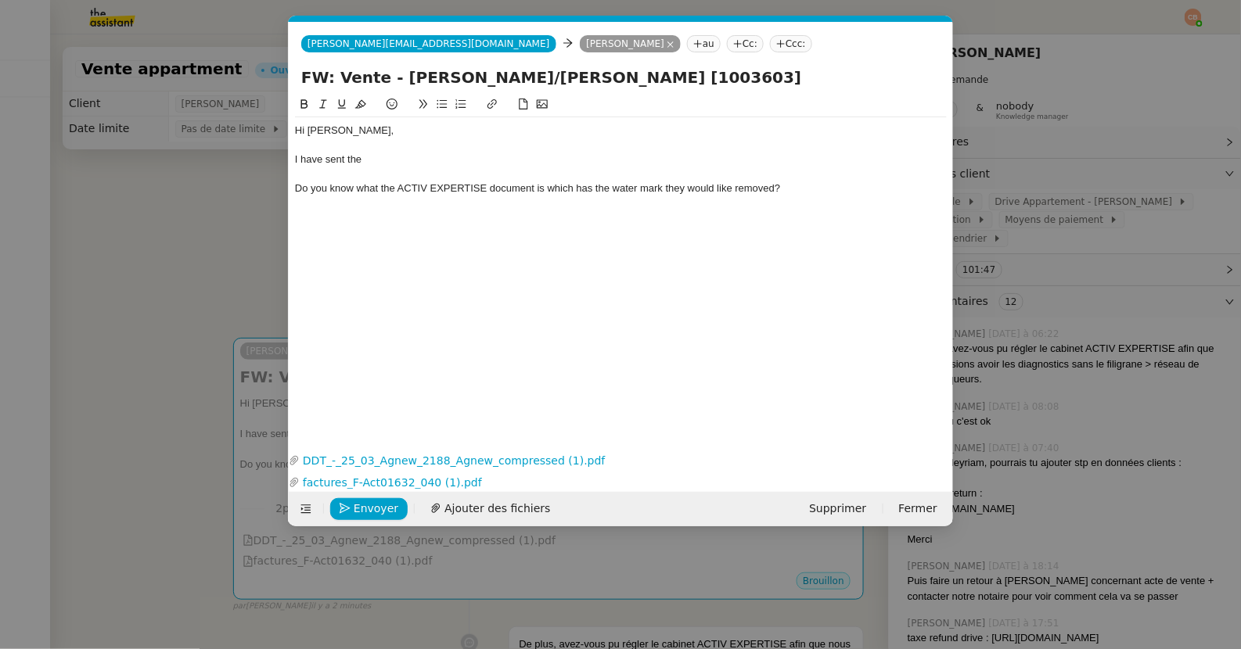
scroll to position [0, 33]
click at [796, 190] on div "Do you know what the ACTIV EXPERTISE document is which has the water mark they …" at bounding box center [621, 188] width 652 height 14
click at [246, 203] on nz-modal-container "Service TA - VOYAGE - PROPOSITION GLOBALE A utiliser dans le cadre de propositi…" at bounding box center [620, 324] width 1241 height 649
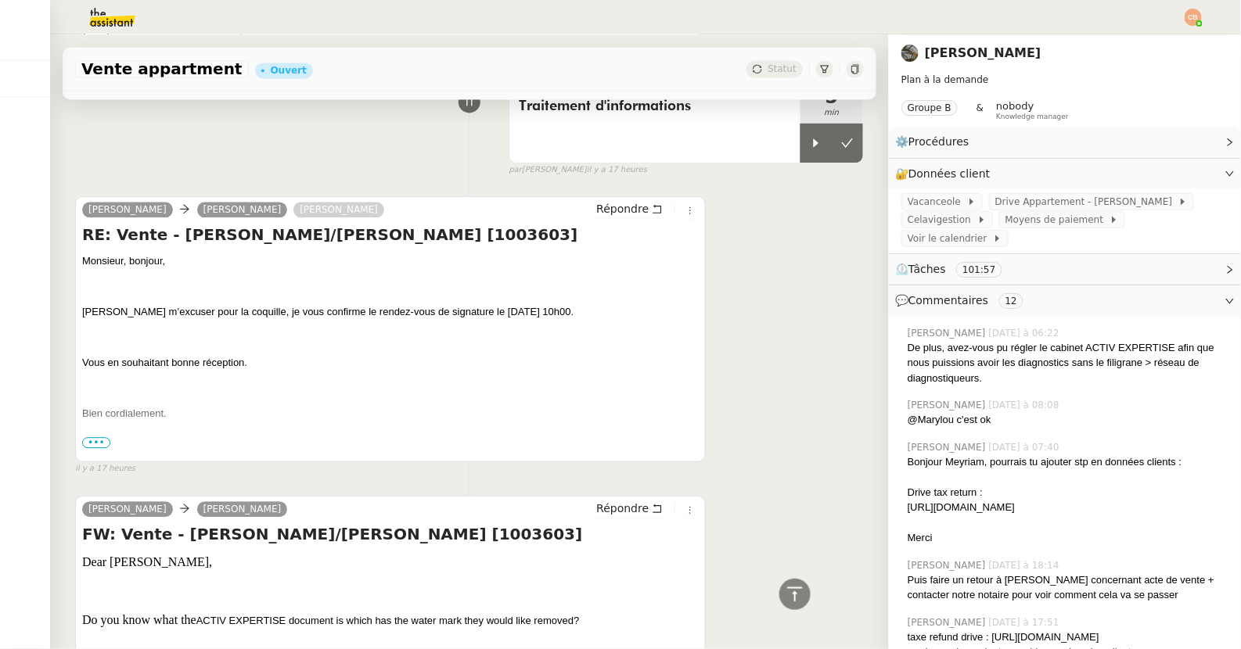
scroll to position [1088, 0]
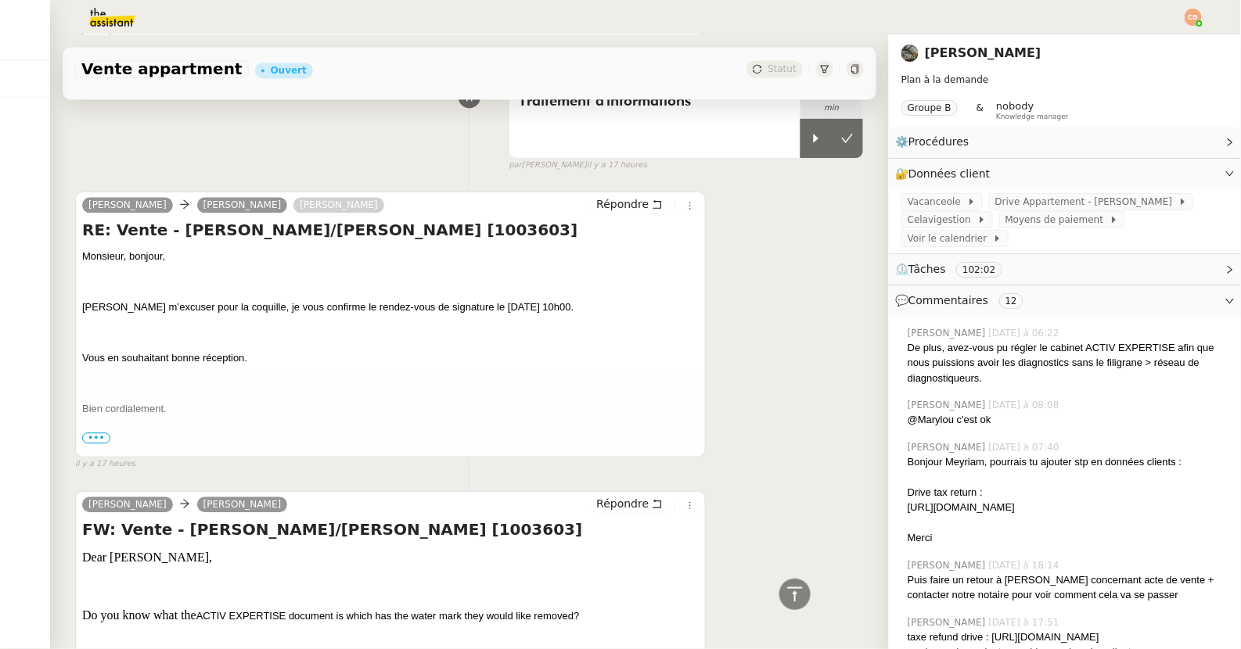
click at [101, 433] on span "•••" at bounding box center [96, 438] width 28 height 11
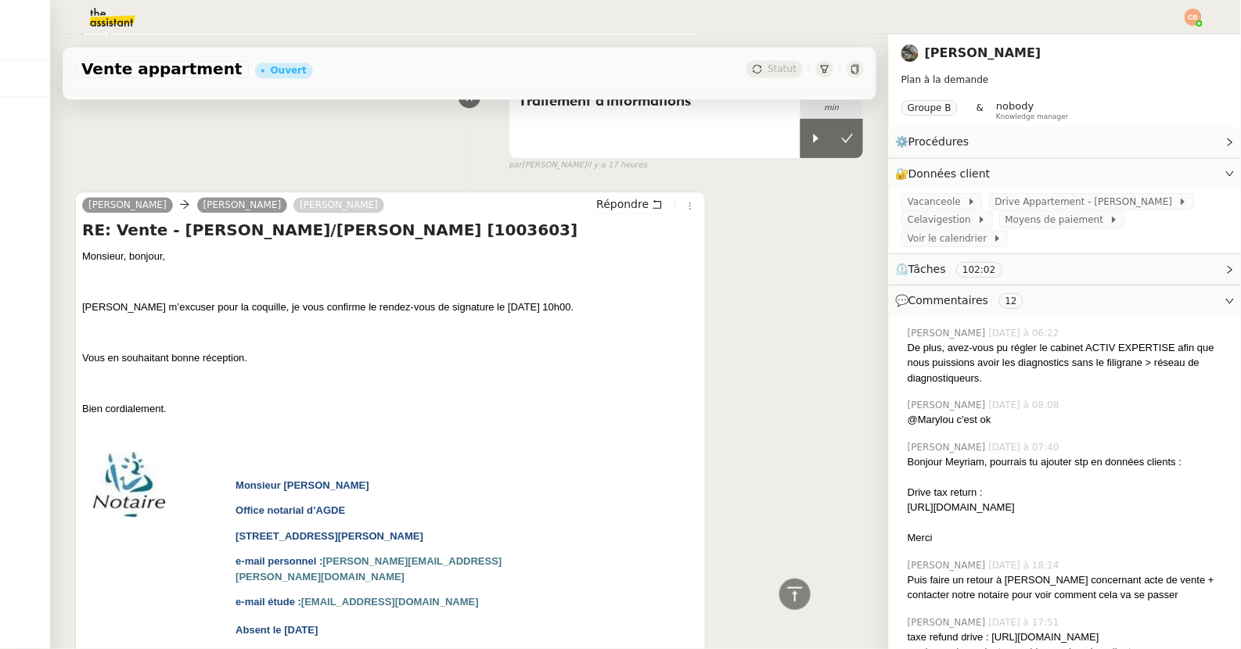
drag, startPoint x: 334, startPoint y: 481, endPoint x: 394, endPoint y: 480, distance: 60.3
click at [394, 480] on p "Monsieur [PERSON_NAME]" at bounding box center [392, 486] width 314 height 16
copy span "[PERSON_NAME]"
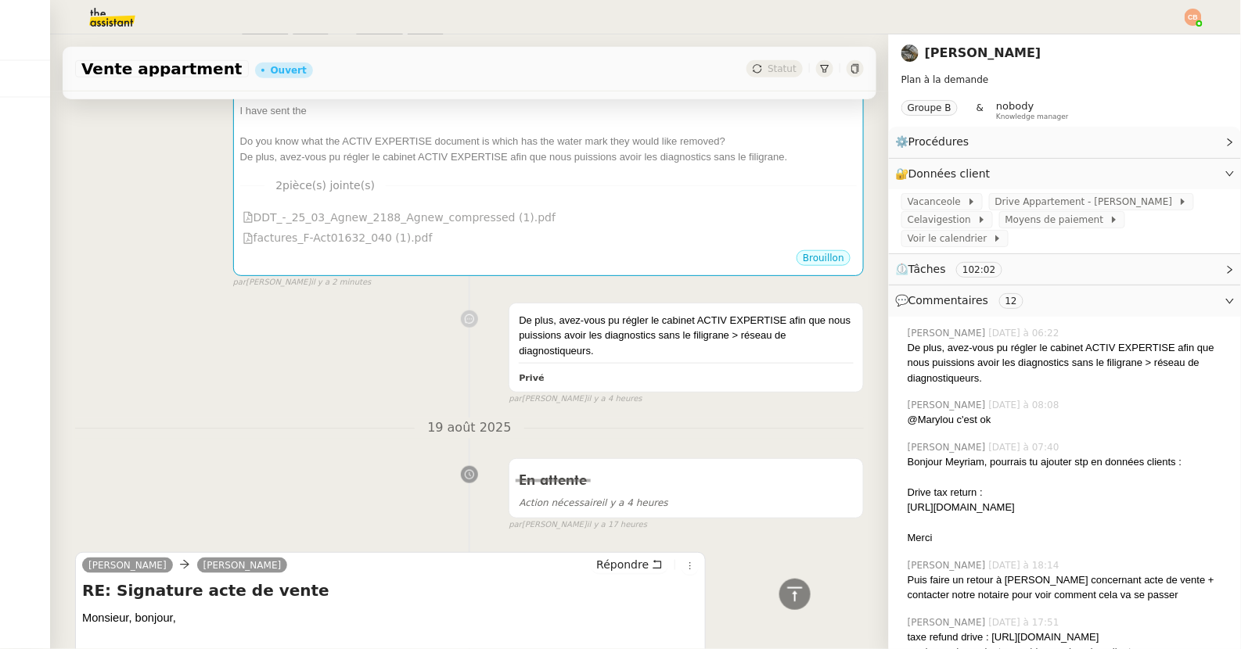
scroll to position [0, 0]
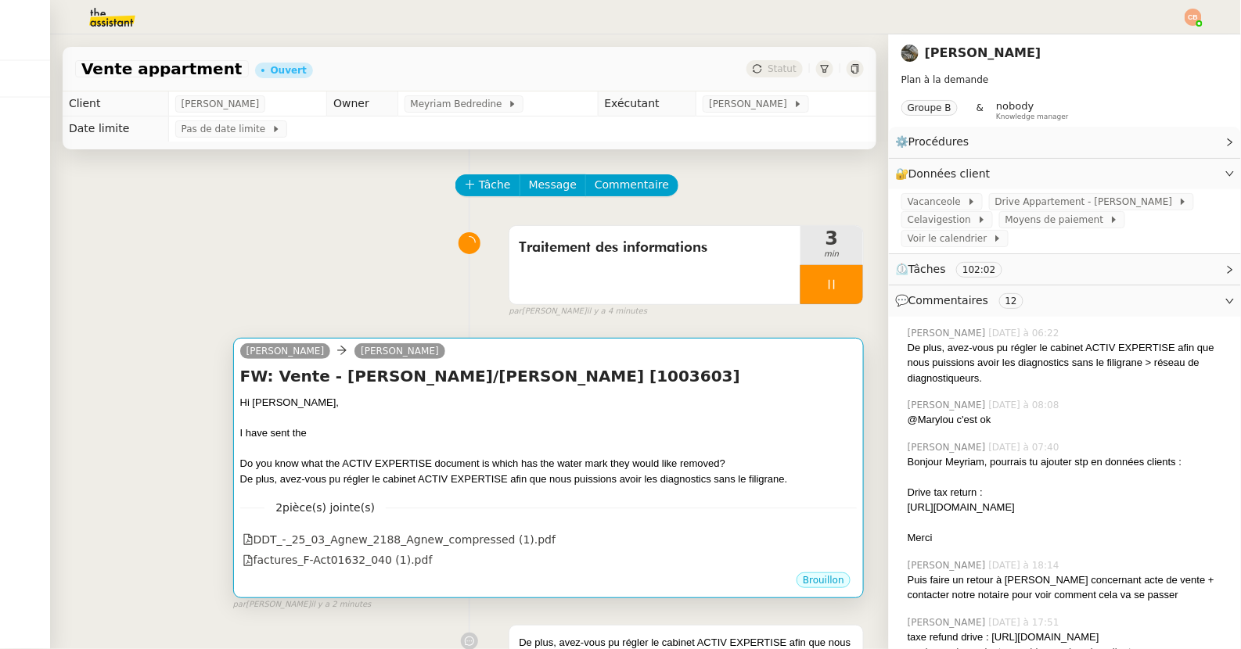
click at [421, 399] on div "Hi [PERSON_NAME]," at bounding box center [548, 403] width 616 height 16
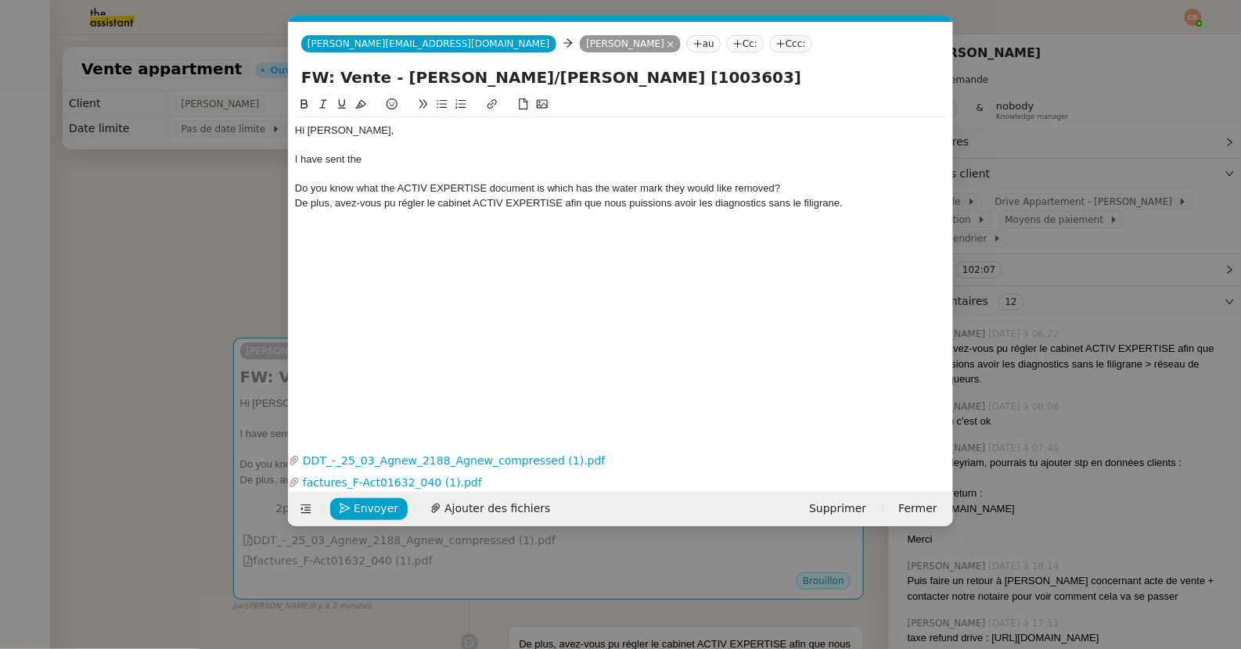
scroll to position [0, 33]
click at [366, 128] on div "Hi [PERSON_NAME]," at bounding box center [621, 131] width 652 height 14
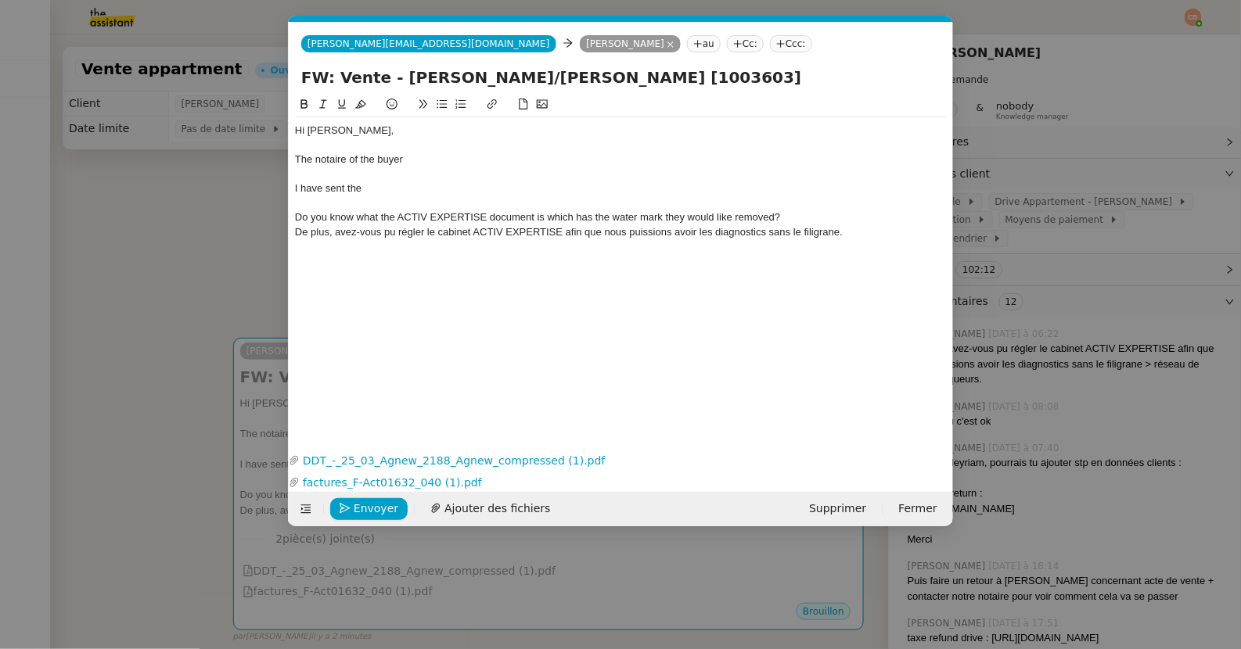
click at [296, 160] on div "The notaire of the buyer" at bounding box center [621, 160] width 652 height 14
click at [390, 159] on div "Monsieur [PERSON_NAME], The notaire of the buyer" at bounding box center [621, 160] width 652 height 14
click at [499, 158] on div "Monsieur [PERSON_NAME], t he notaire of the buyer" at bounding box center [621, 160] width 652 height 14
drag, startPoint x: 387, startPoint y: 162, endPoint x: 340, endPoint y: 160, distance: 47.8
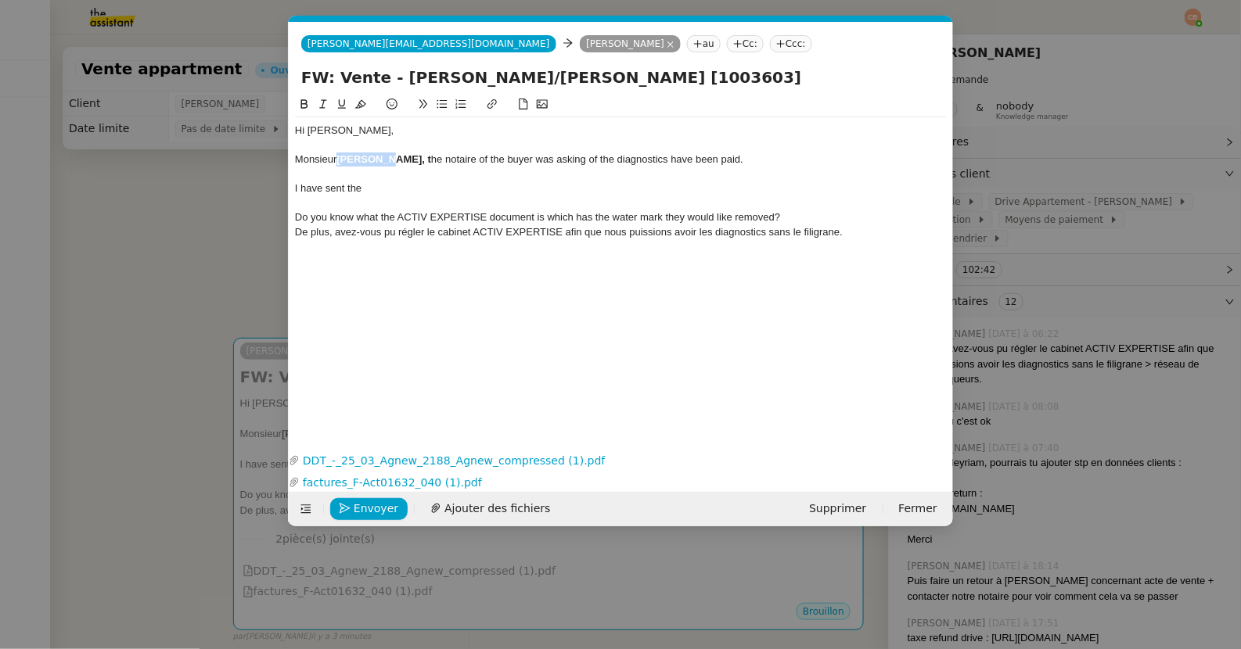
click at [340, 160] on div "Monsieur [PERSON_NAME], t he notaire of the buyer was asking of the diagnostics…" at bounding box center [621, 160] width 652 height 14
click at [304, 106] on icon at bounding box center [304, 104] width 11 height 11
click at [404, 148] on div at bounding box center [621, 145] width 652 height 14
drag, startPoint x: 699, startPoint y: 234, endPoint x: 856, endPoint y: 232, distance: 157.2
click at [856, 232] on div "De plus, avez-vous pu régler le cabinet ACTIV EXPERTISE afin que nous puissions…" at bounding box center [621, 232] width 652 height 14
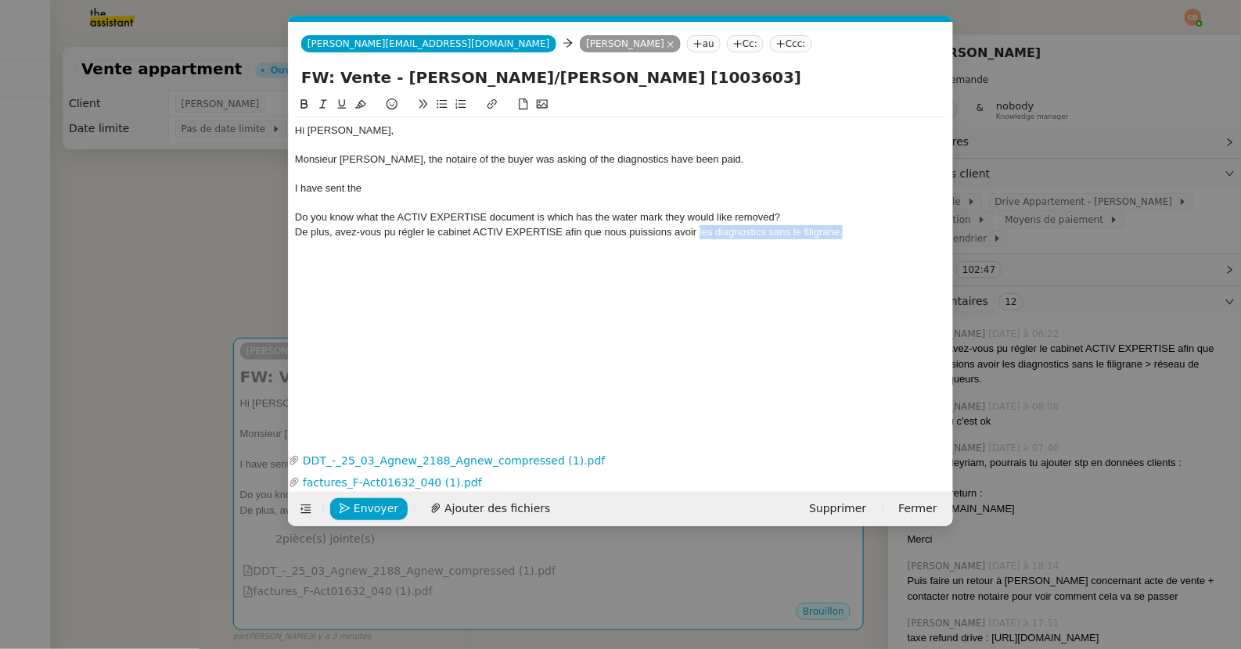
copy div "les diagnostics sans le filigrane."
click at [295, 161] on div "Monsieur [PERSON_NAME], the notaire of the buyer was asking of the diagnostics …" at bounding box center [621, 160] width 652 height 14
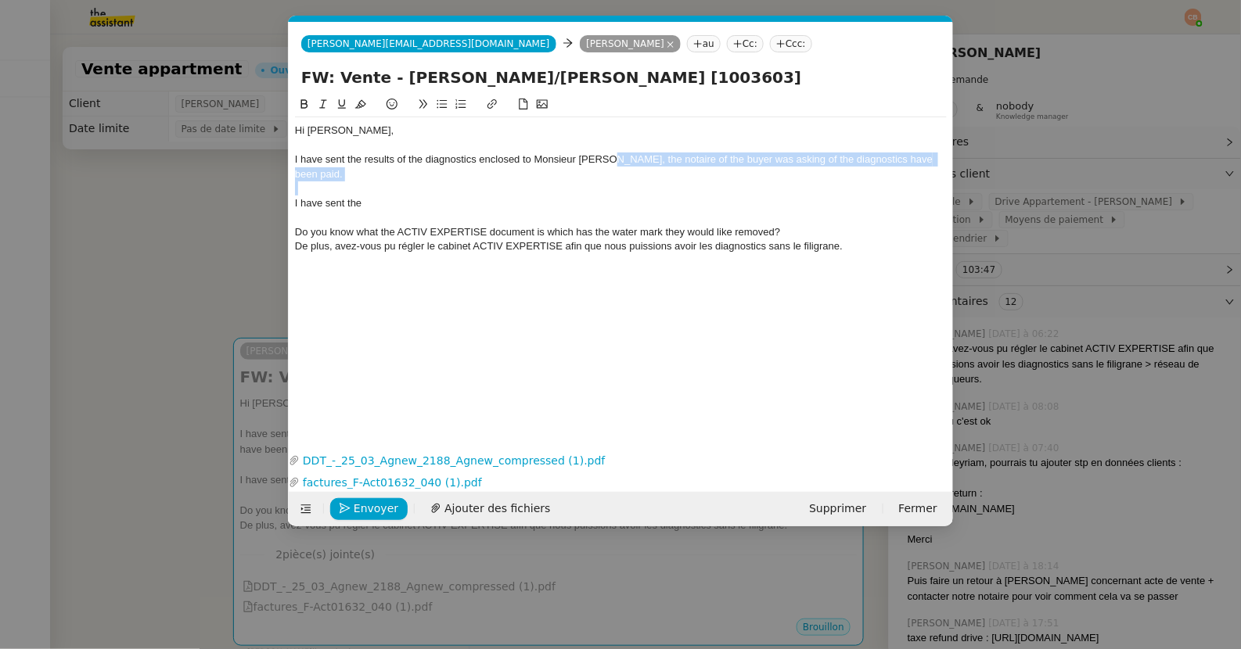
drag, startPoint x: 618, startPoint y: 161, endPoint x: 672, endPoint y: 174, distance: 55.4
click at [672, 174] on div "Hi [PERSON_NAME], I have sent the results of the diagnostics enclosed to Monsie…" at bounding box center [621, 188] width 652 height 142
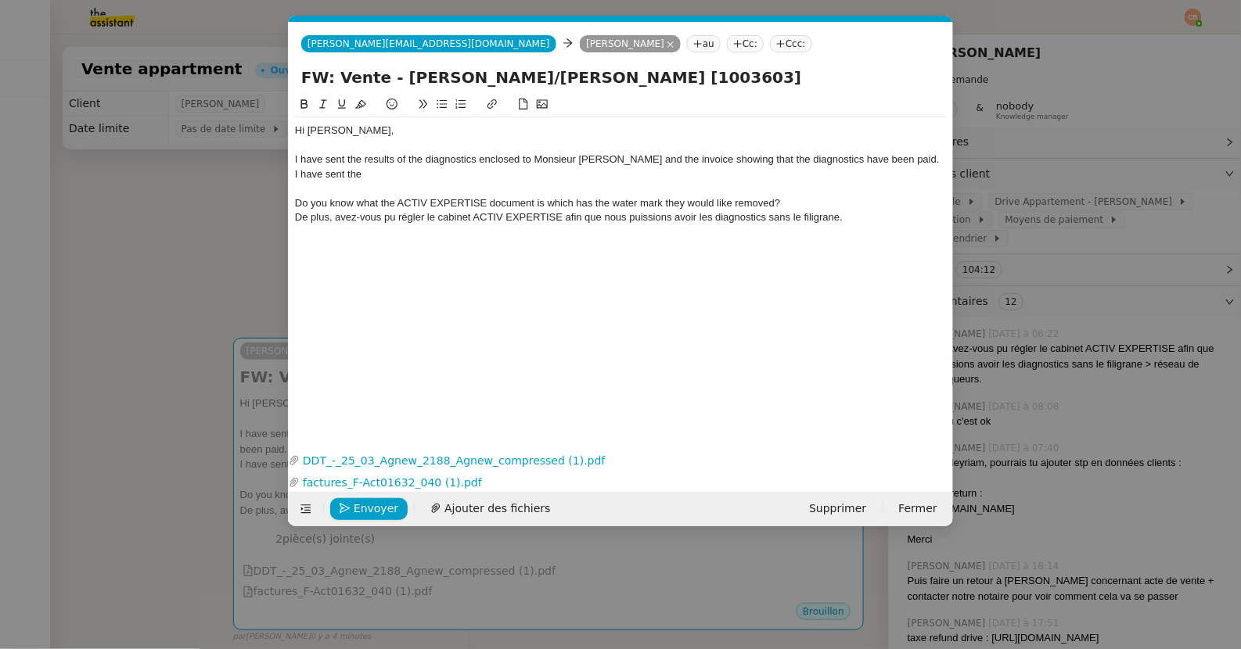
click at [476, 163] on div "I have sent the results of the diagnostics enclosed to Monsieur [PERSON_NAME] a…" at bounding box center [621, 160] width 652 height 14
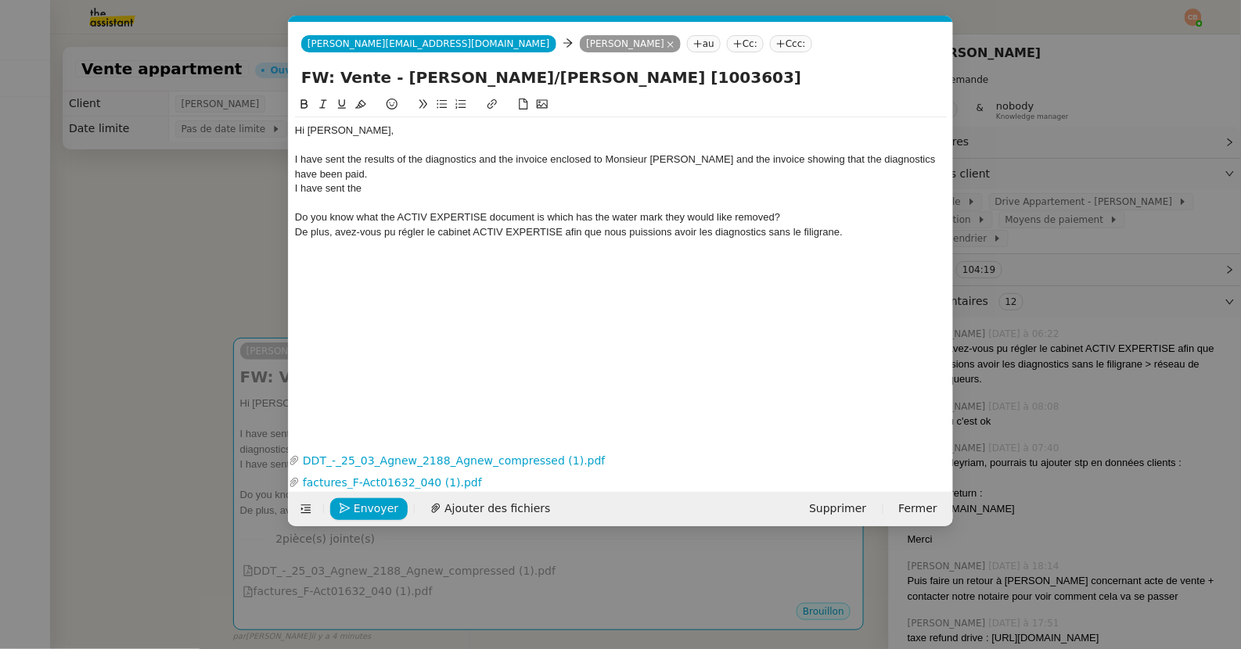
click at [511, 161] on div "I have sent the results of the diagnostics and the invoice enclosed to Monsieur…" at bounding box center [621, 167] width 652 height 29
drag, startPoint x: 713, startPoint y: 161, endPoint x: 760, endPoint y: 183, distance: 51.8
click at [760, 183] on div "Hi [PERSON_NAME], I have sent the results of the diagnostics and the paid invoi…" at bounding box center [621, 181] width 652 height 128
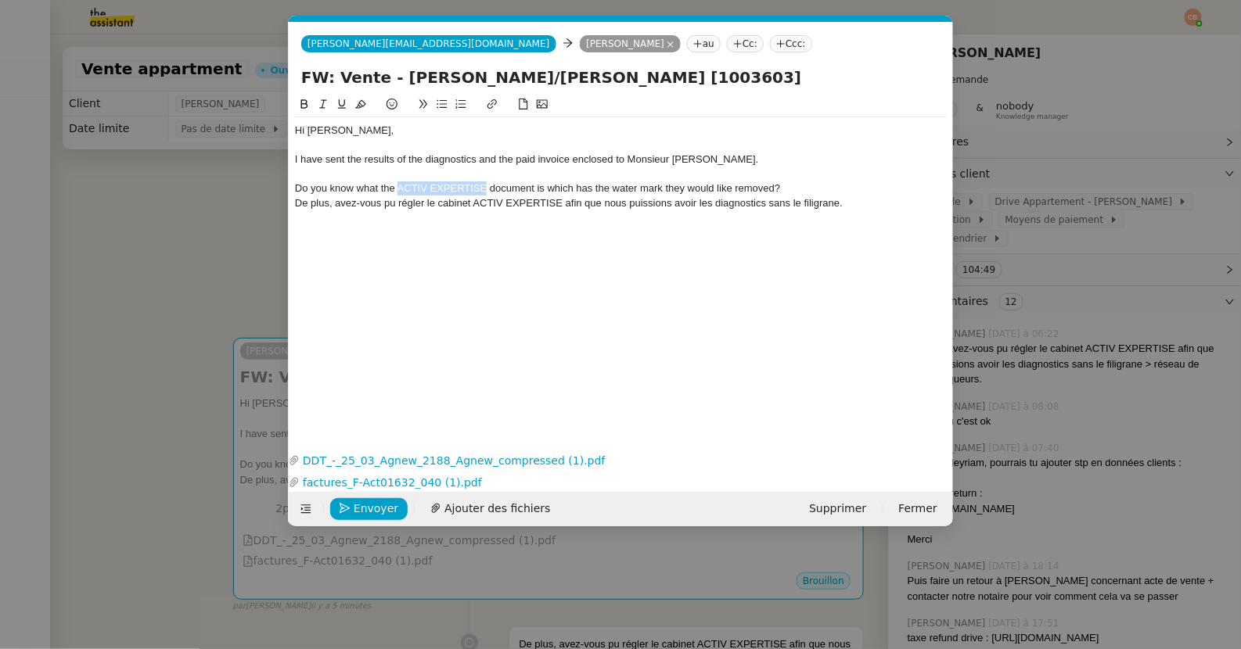
drag, startPoint x: 398, startPoint y: 187, endPoint x: 484, endPoint y: 189, distance: 86.1
click at [484, 189] on div "Do you know what the ACTIV EXPERTISE document is which has the water mark they …" at bounding box center [621, 188] width 652 height 14
copy div "ACTIV EXPERTISE"
click at [475, 160] on div "I have sent the results of the diagnostics and the paid invoice enclosed to Mon…" at bounding box center [621, 160] width 652 height 14
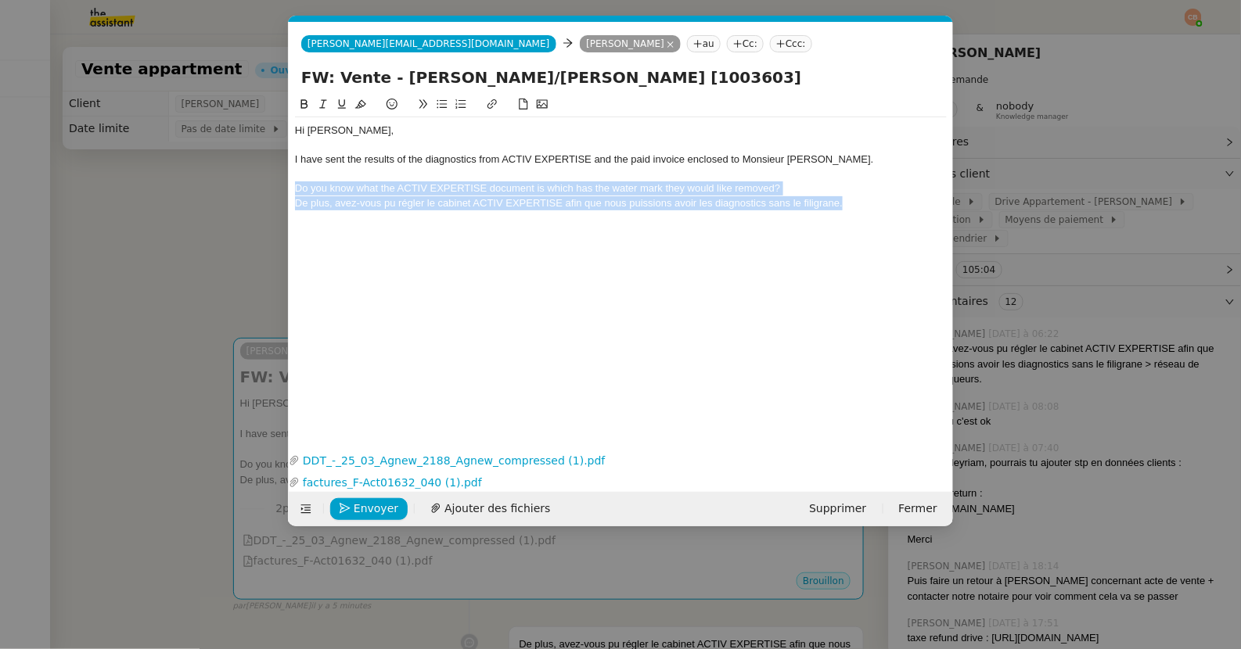
drag, startPoint x: 295, startPoint y: 189, endPoint x: 411, endPoint y: 220, distance: 119.7
click at [411, 220] on div "Hi [PERSON_NAME], I have sent the results of the diagnostics from ACTIV EXPERTI…" at bounding box center [621, 259] width 652 height 329
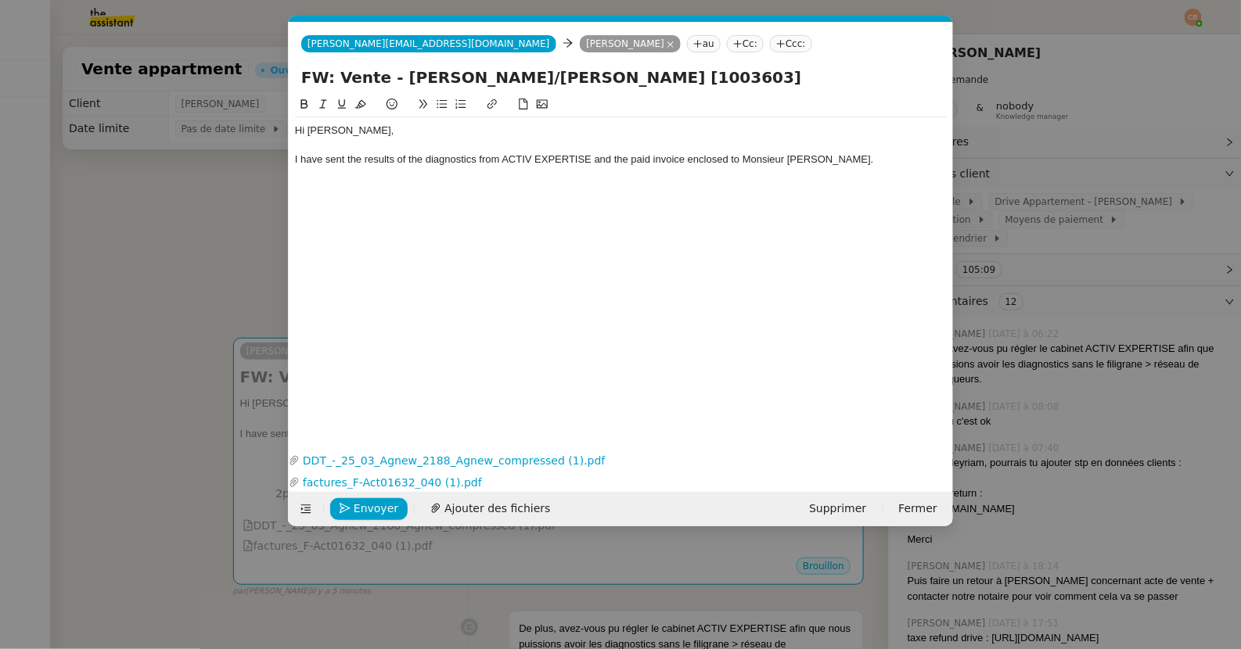
click at [849, 164] on div "I have sent the results of the diagnostics from ACTIV EXPERTISE and the paid in…" at bounding box center [621, 160] width 652 height 14
click at [239, 224] on nz-modal-container "Service TA - VOYAGE - PROPOSITION GLOBALE A utiliser dans le cadre de propositi…" at bounding box center [620, 324] width 1241 height 649
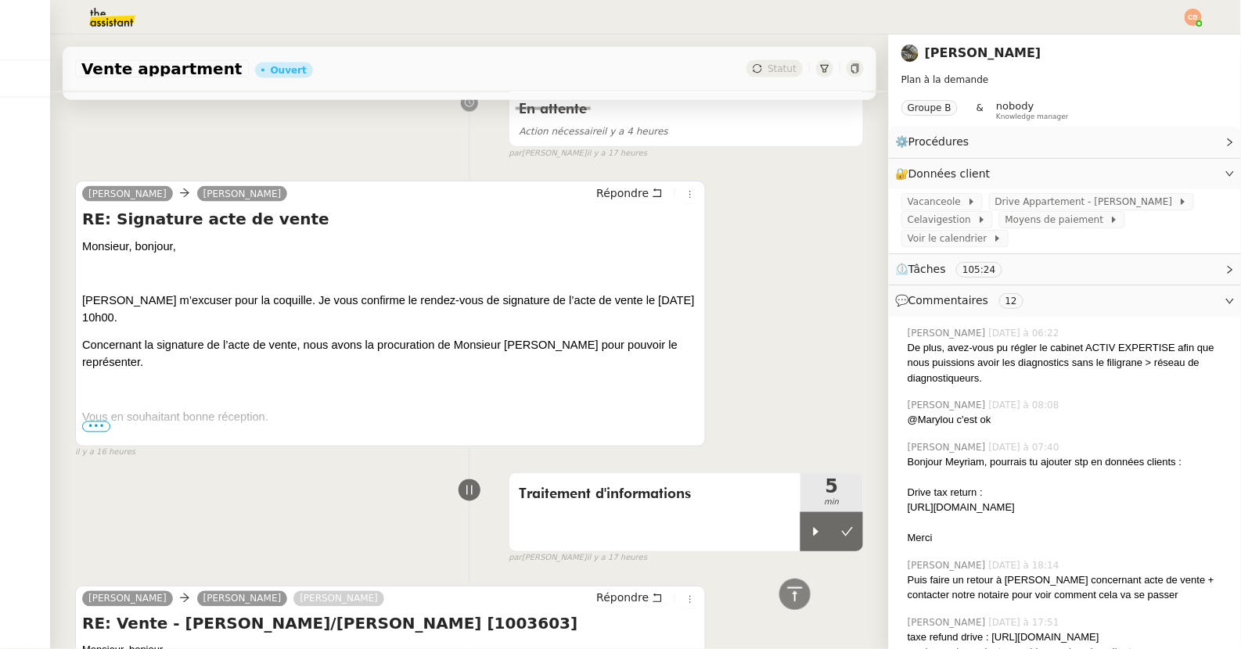
scroll to position [683, 0]
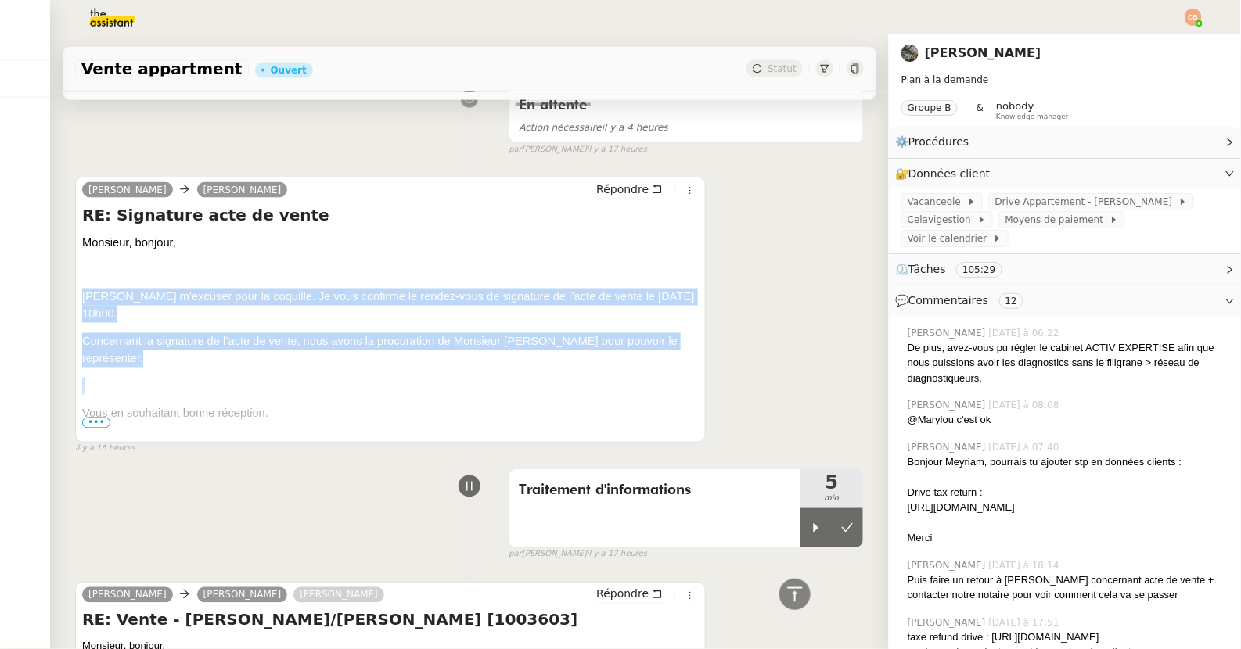
drag, startPoint x: 82, startPoint y: 293, endPoint x: 233, endPoint y: 363, distance: 166.3
copy div "[PERSON_NAME] m’excuser pour la coquille. Je vous confirme le rendez-vous de si…"
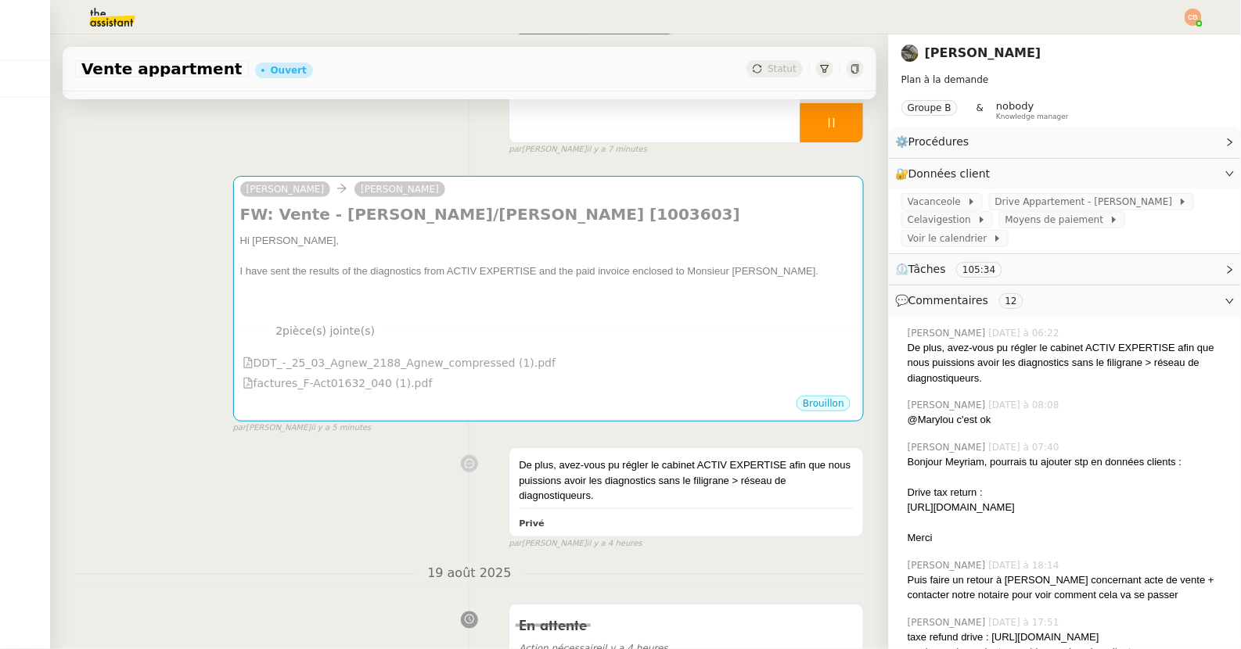
scroll to position [0, 0]
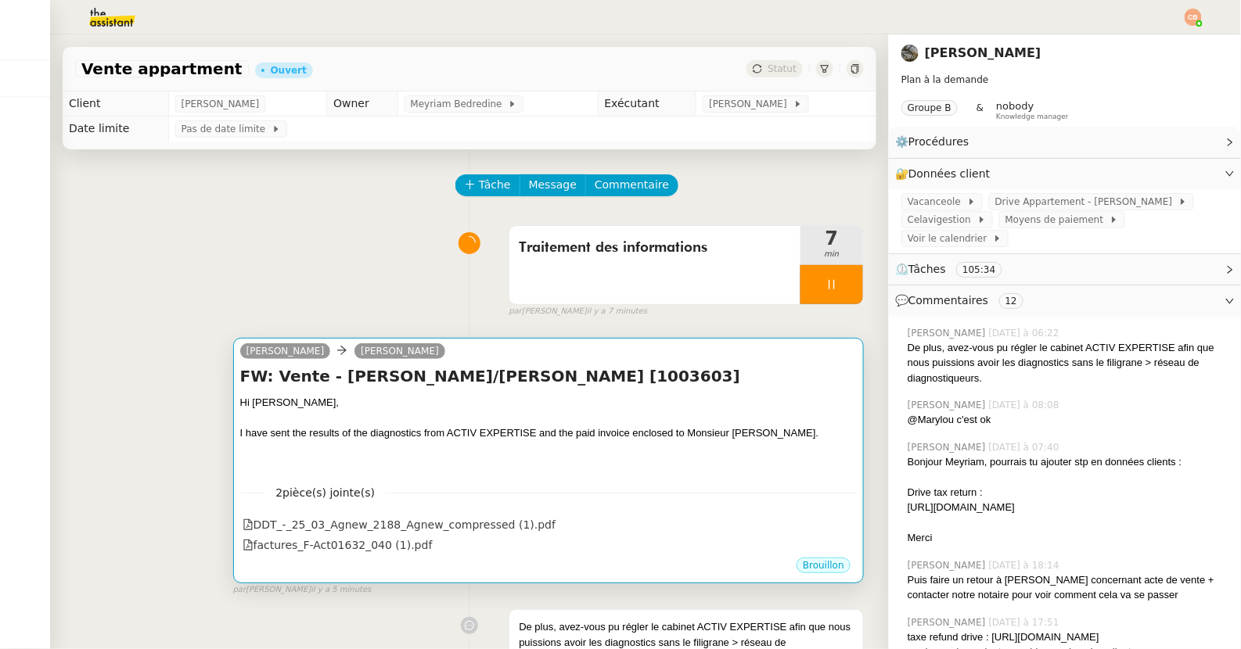
click at [552, 386] on h4 "FW: Vente - [PERSON_NAME]/[PERSON_NAME] [1003603]" at bounding box center [548, 376] width 616 height 22
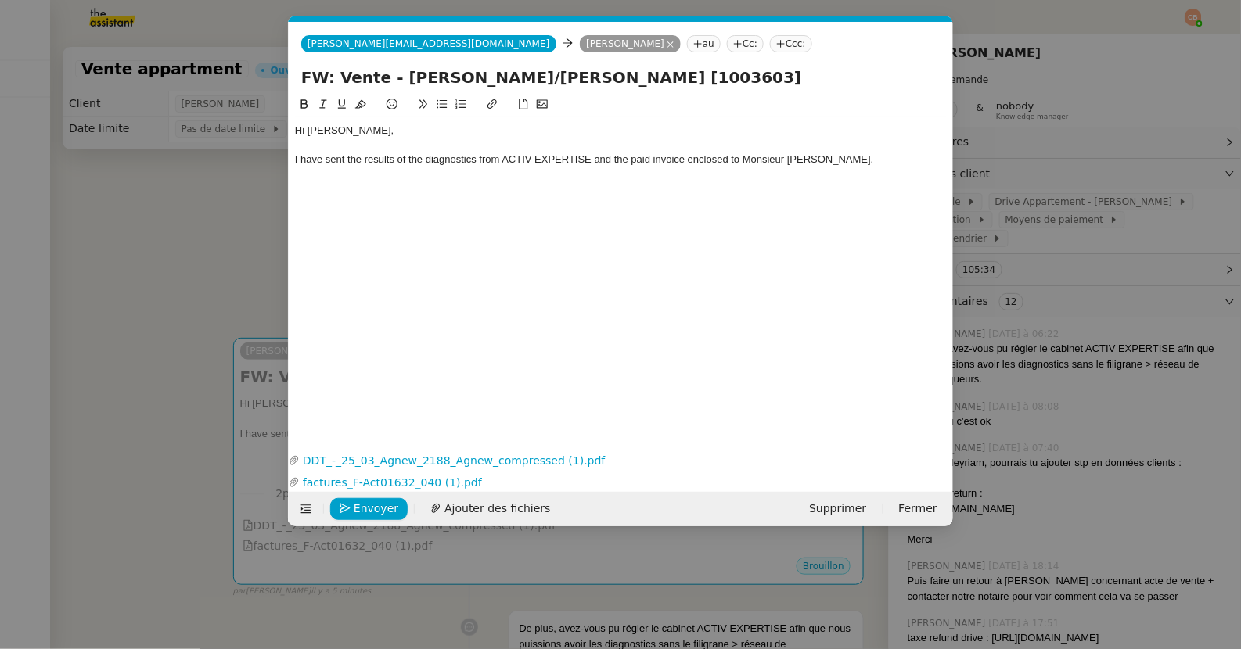
scroll to position [0, 33]
click at [847, 163] on div "I have sent the results of the diagnostics from ACTIV EXPERTISE and the paid in…" at bounding box center [621, 160] width 652 height 14
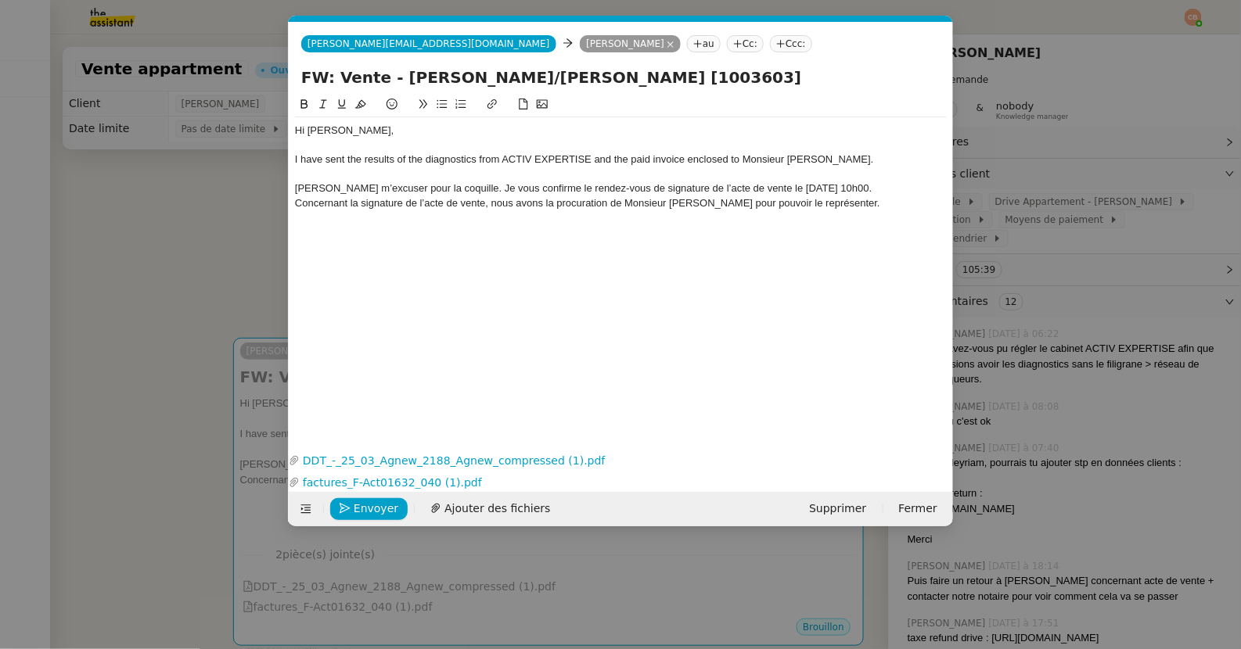
click at [297, 191] on div "[PERSON_NAME] m’excuser pour la coquille. Je vous confirme le rendez-vous de si…" at bounding box center [621, 188] width 652 height 14
drag, startPoint x: 785, startPoint y: 158, endPoint x: 850, endPoint y: 161, distance: 65.0
click at [850, 161] on div "I have sent the results of the diagnostics from ACTIV EXPERTISE and the paid in…" at bounding box center [621, 160] width 652 height 14
copy div "[PERSON_NAME]."
click at [341, 188] on div "Monsieur [PERSON_NAME] m’excuser pour la coquille. Je vous confirme le rendez-v…" at bounding box center [621, 188] width 652 height 14
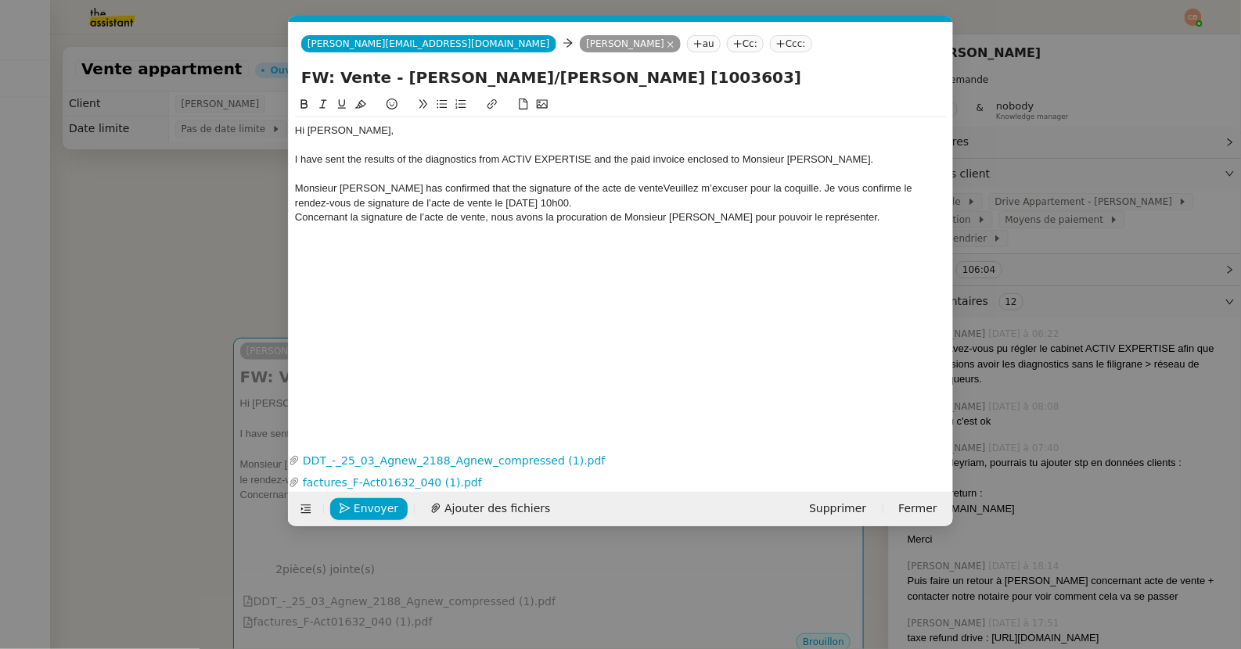
click at [557, 190] on div "Monsieur [PERSON_NAME] has confirmed that the signature of the acte de venteVeu…" at bounding box center [621, 195] width 652 height 29
click at [620, 186] on div "Monsieur [PERSON_NAME] has confirmed that the signature of the "acte de venteVe…" at bounding box center [621, 195] width 652 height 29
drag, startPoint x: 295, startPoint y: 203, endPoint x: 889, endPoint y: 201, distance: 593.8
click at [889, 201] on div "[PERSON_NAME] m’excuser pour la coquille. Je vous confirme le rendez-vous de si…" at bounding box center [621, 203] width 652 height 14
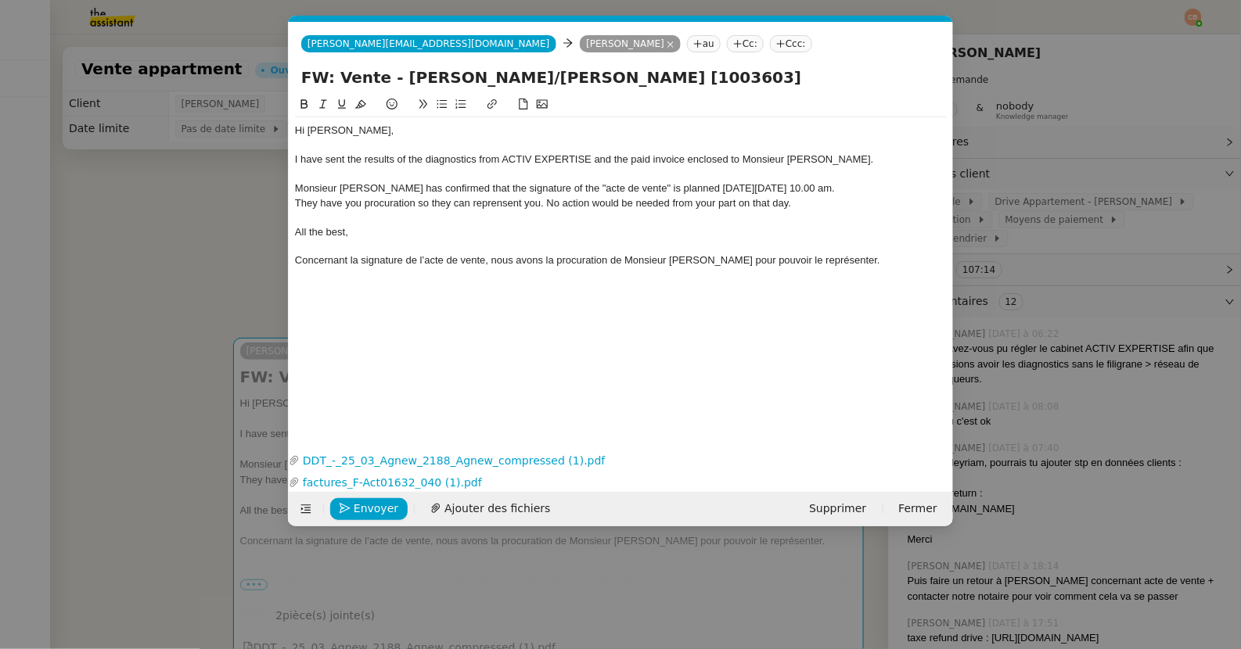
drag, startPoint x: 291, startPoint y: 262, endPoint x: 508, endPoint y: 278, distance: 218.0
click at [508, 278] on nz-spin "Hi [PERSON_NAME], I have sent the results of the diagnostics from ACTIV EXPERTI…" at bounding box center [621, 263] width 664 height 336
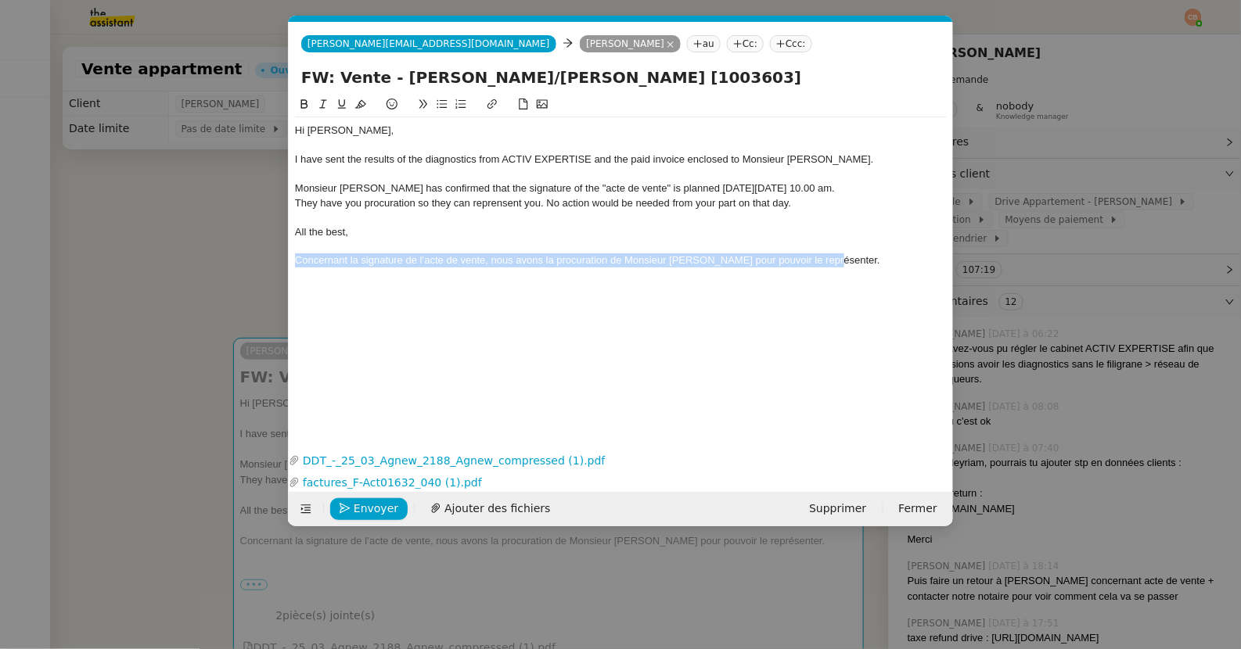
drag, startPoint x: 850, startPoint y: 261, endPoint x: 293, endPoint y: 261, distance: 557.0
click at [293, 261] on nz-spin "Hi [PERSON_NAME], I have sent the results of the diagnostics from ACTIV EXPERTI…" at bounding box center [621, 263] width 664 height 336
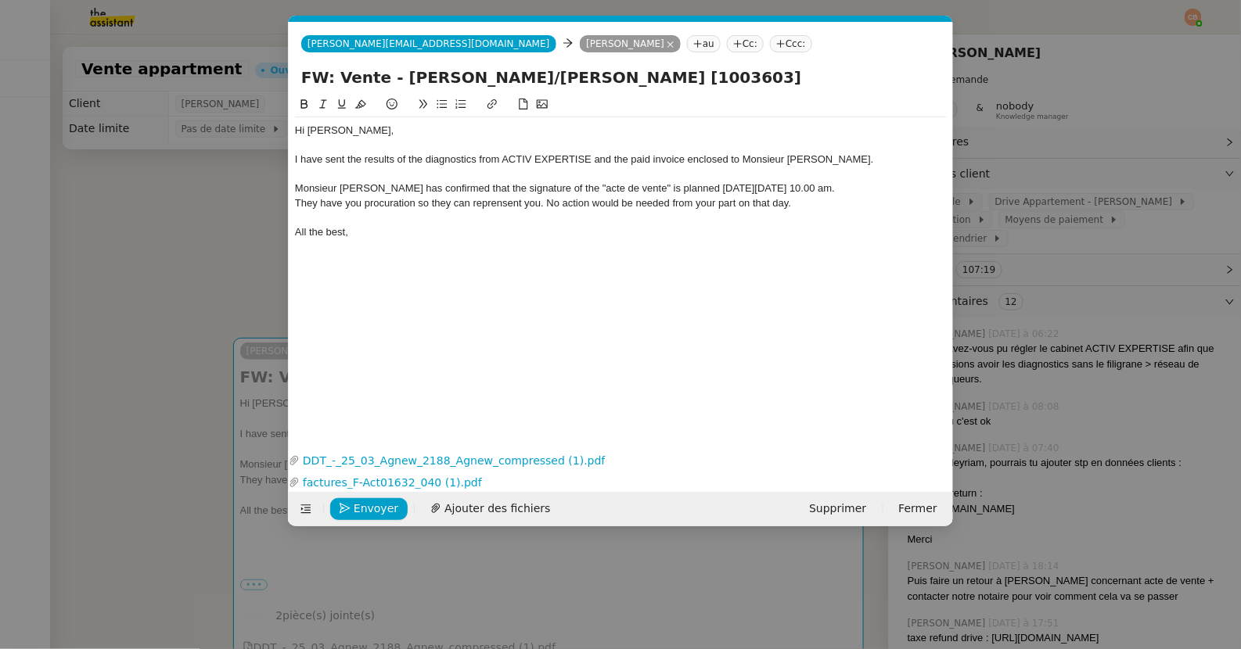
click at [170, 217] on nz-modal-container "Service TA - VOYAGE - PROPOSITION GLOBALE A utiliser dans le cadre de propositi…" at bounding box center [620, 324] width 1241 height 649
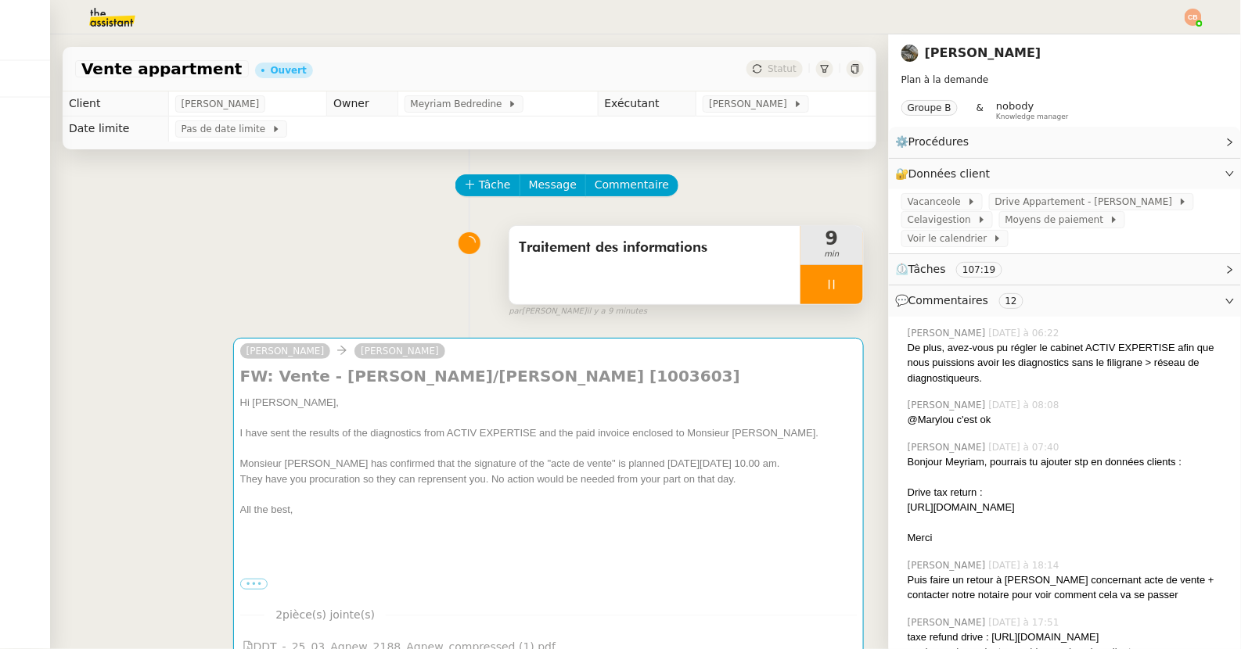
click at [815, 292] on div at bounding box center [831, 284] width 63 height 39
click at [853, 291] on button at bounding box center [847, 284] width 31 height 39
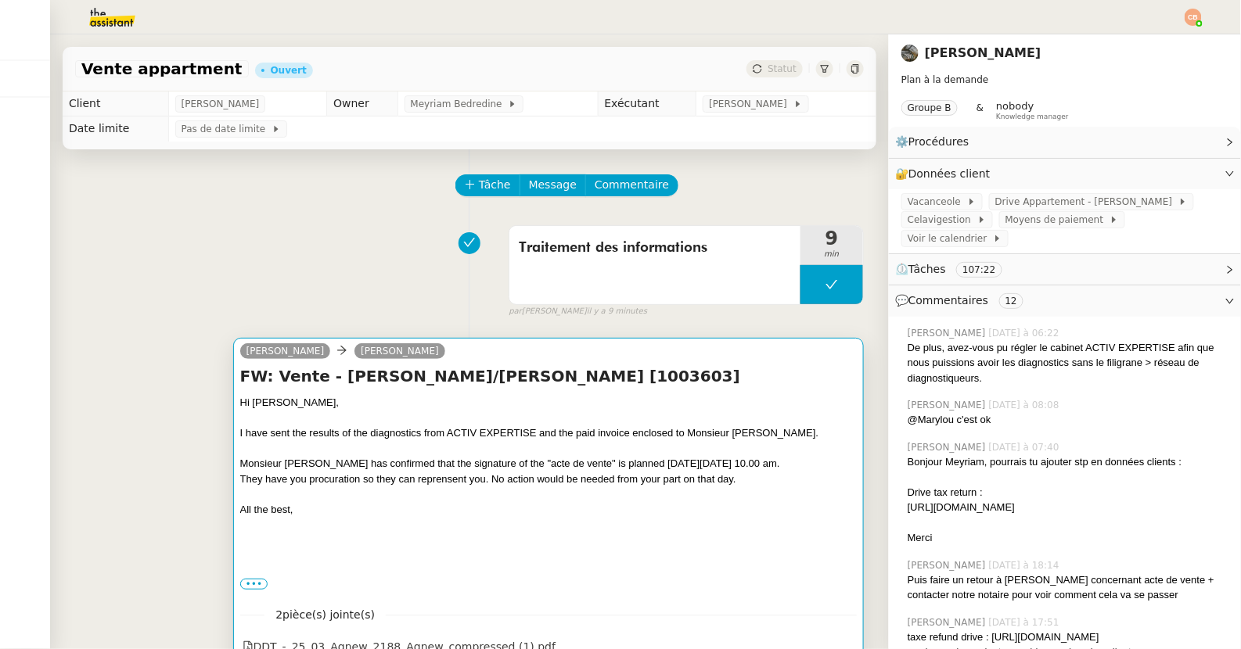
click at [787, 392] on div "FW: Vente - [PERSON_NAME]/[PERSON_NAME] [1003603] Hi [PERSON_NAME], I have sent…" at bounding box center [548, 479] width 616 height 228
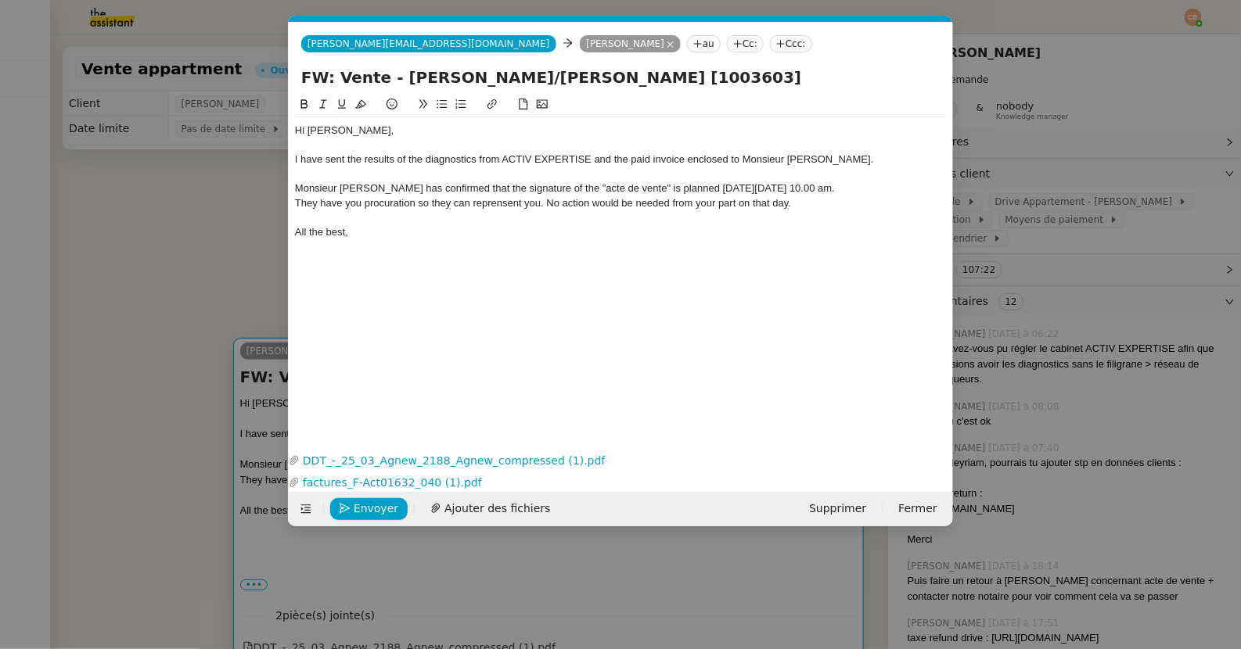
scroll to position [0, 33]
click at [838, 163] on div "I have sent the results of the diagnostics from ACTIV EXPERTISE and the paid in…" at bounding box center [621, 160] width 652 height 14
click at [792, 158] on div "I have sent the results of the diagnostics from ACTIV EXPERTISE and the paid in…" at bounding box center [621, 160] width 652 height 14
click at [866, 159] on div "I have sent the results of the diagnostics from ACTIV EXPERTISE and the paid in…" at bounding box center [621, 160] width 652 height 14
click at [347, 190] on div "Monsieur [PERSON_NAME] has confirmed that the signature of the "acte de vente" …" at bounding box center [621, 188] width 652 height 14
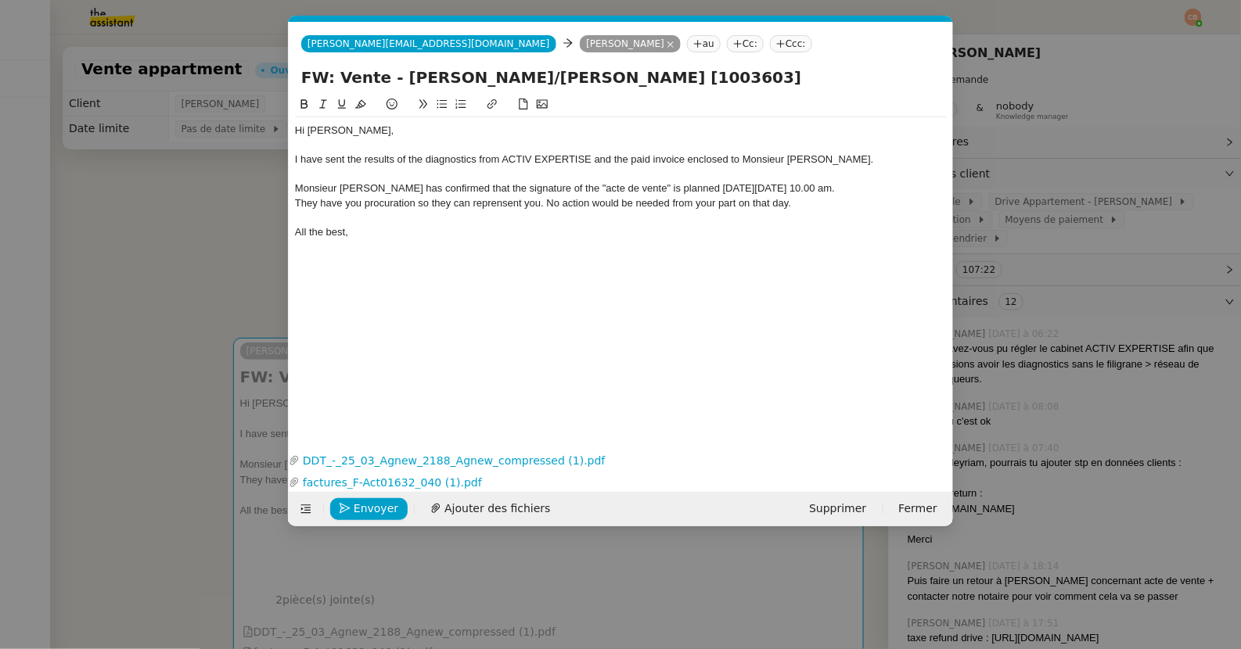
click at [411, 190] on div "Monsieur [PERSON_NAME] has confirmed that the signature of the "acte de vente" …" at bounding box center [621, 188] width 652 height 14
click at [667, 187] on div "Monsieur [PERSON_NAME] has confirmed that the signature of the "acte de vente" …" at bounding box center [621, 188] width 652 height 14
click at [379, 204] on div "They have you procuration so they can reprensent you. No action would be needed…" at bounding box center [621, 203] width 652 height 14
click at [361, 205] on div "They have you procuration so they can reprensent you. No action would be needed…" at bounding box center [621, 203] width 652 height 14
click at [186, 254] on nz-modal-container "Service TA - VOYAGE - PROPOSITION GLOBALE A utiliser dans le cadre de propositi…" at bounding box center [620, 324] width 1241 height 649
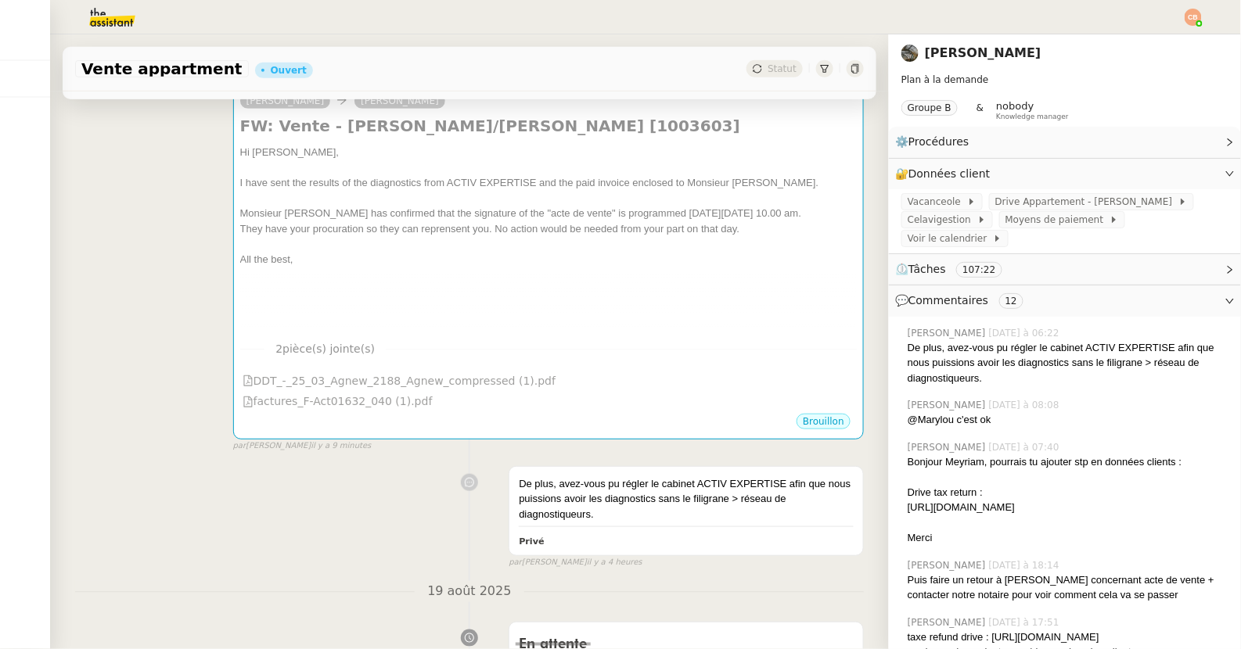
scroll to position [0, 0]
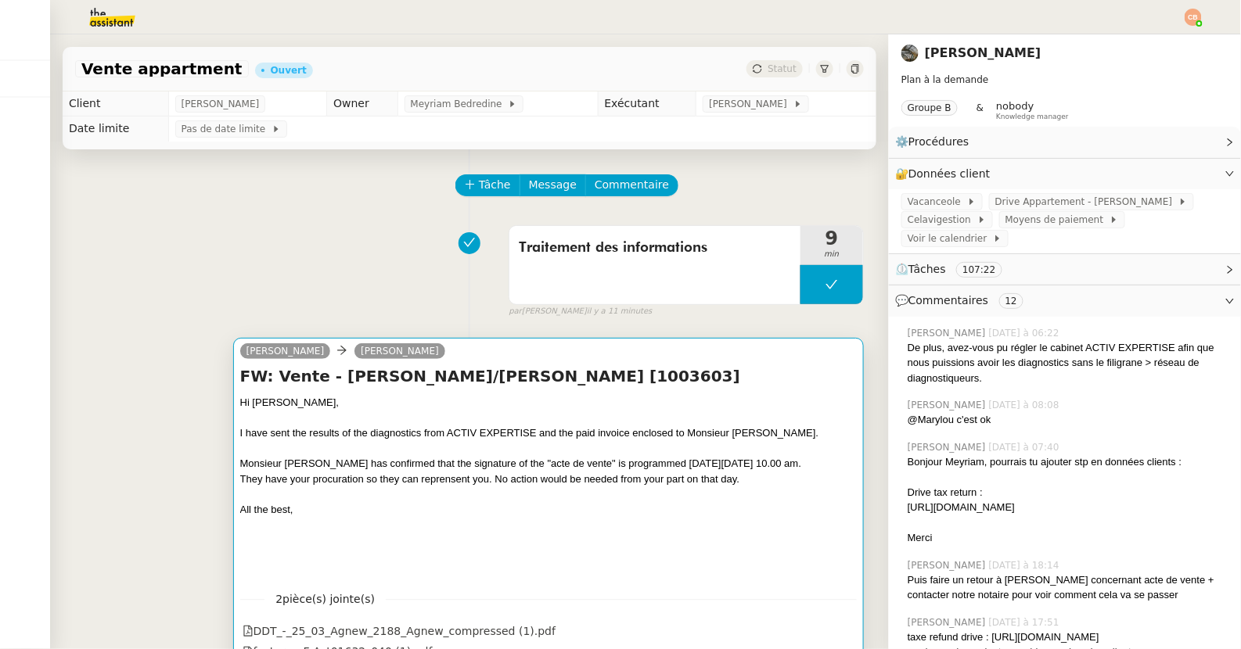
click at [408, 397] on div "Hi [PERSON_NAME]," at bounding box center [548, 403] width 616 height 16
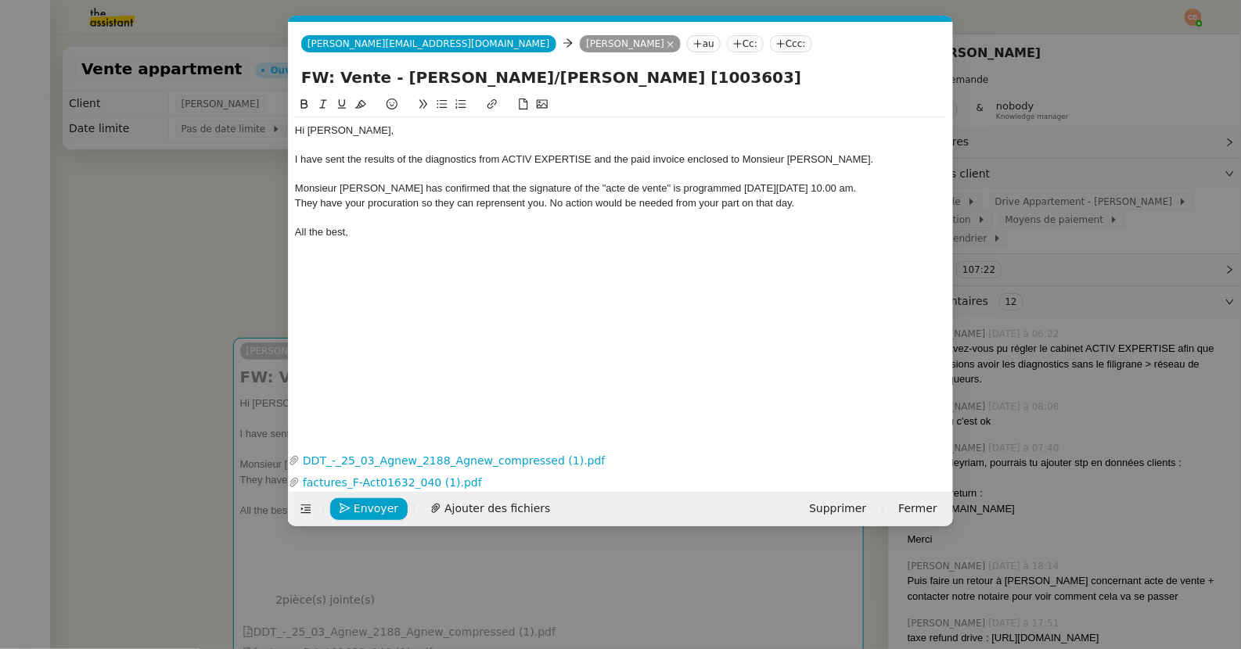
scroll to position [0, 33]
click at [363, 509] on span "Envoyer" at bounding box center [376, 509] width 45 height 18
click at [363, 509] on span "Confirmer l'envoi" at bounding box center [401, 509] width 94 height 18
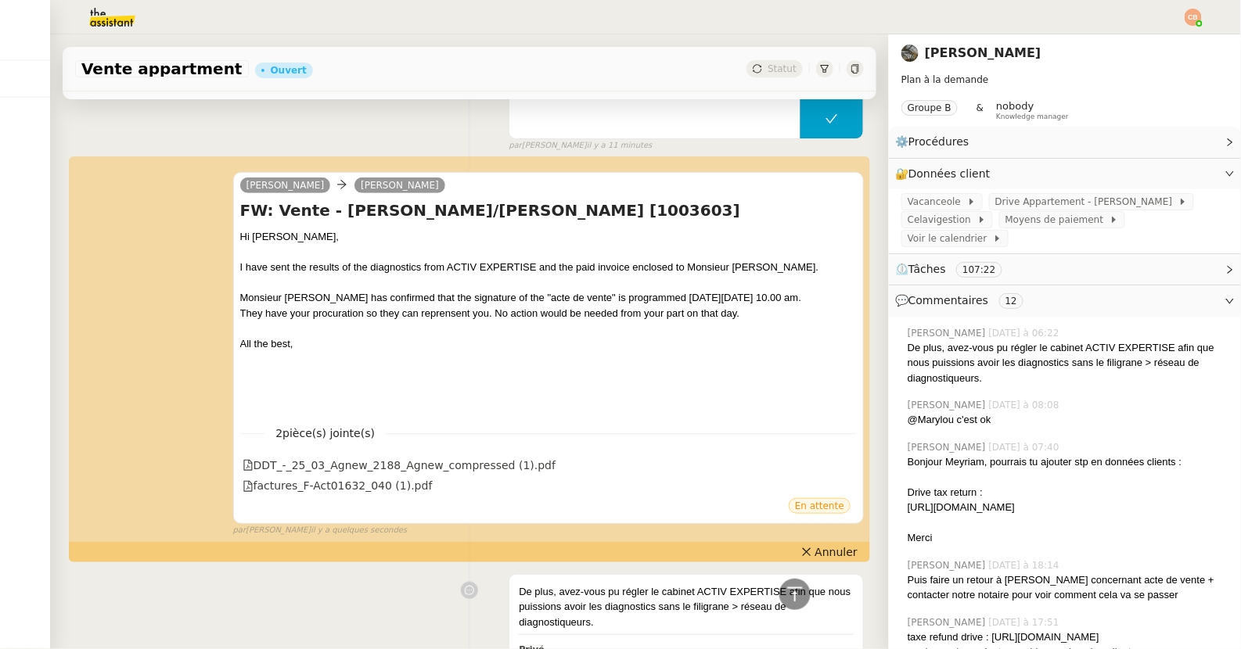
scroll to position [0, 0]
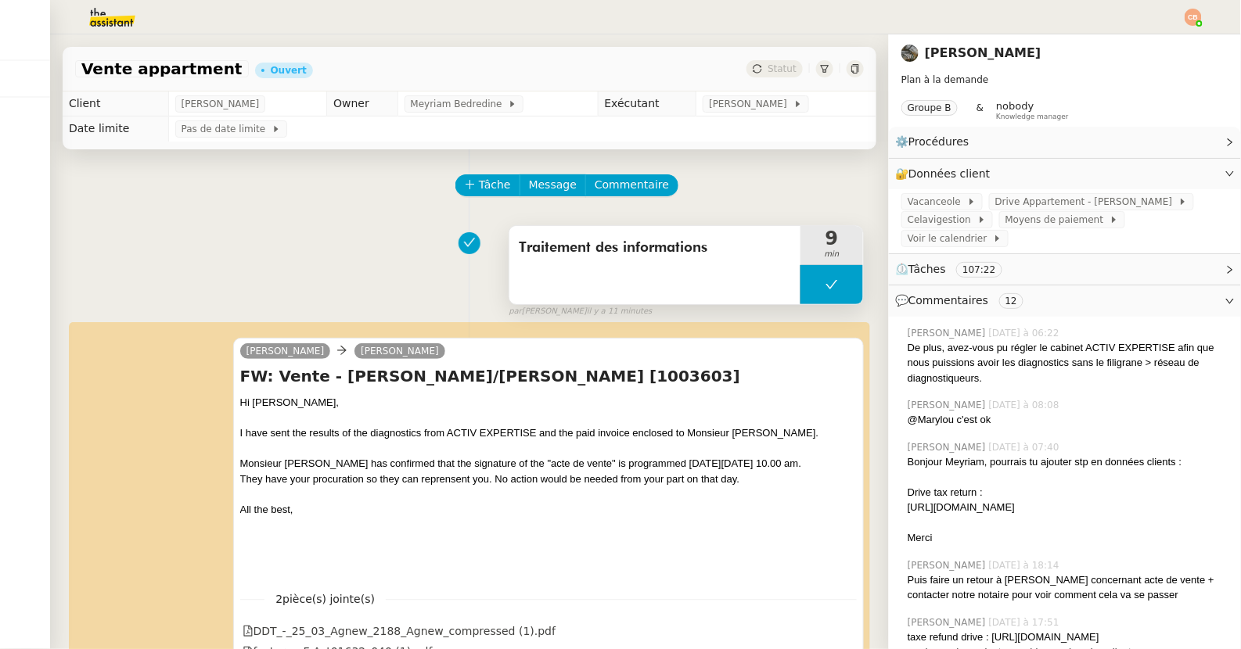
click at [829, 290] on button at bounding box center [831, 284] width 63 height 39
click at [807, 286] on div at bounding box center [815, 284] width 31 height 39
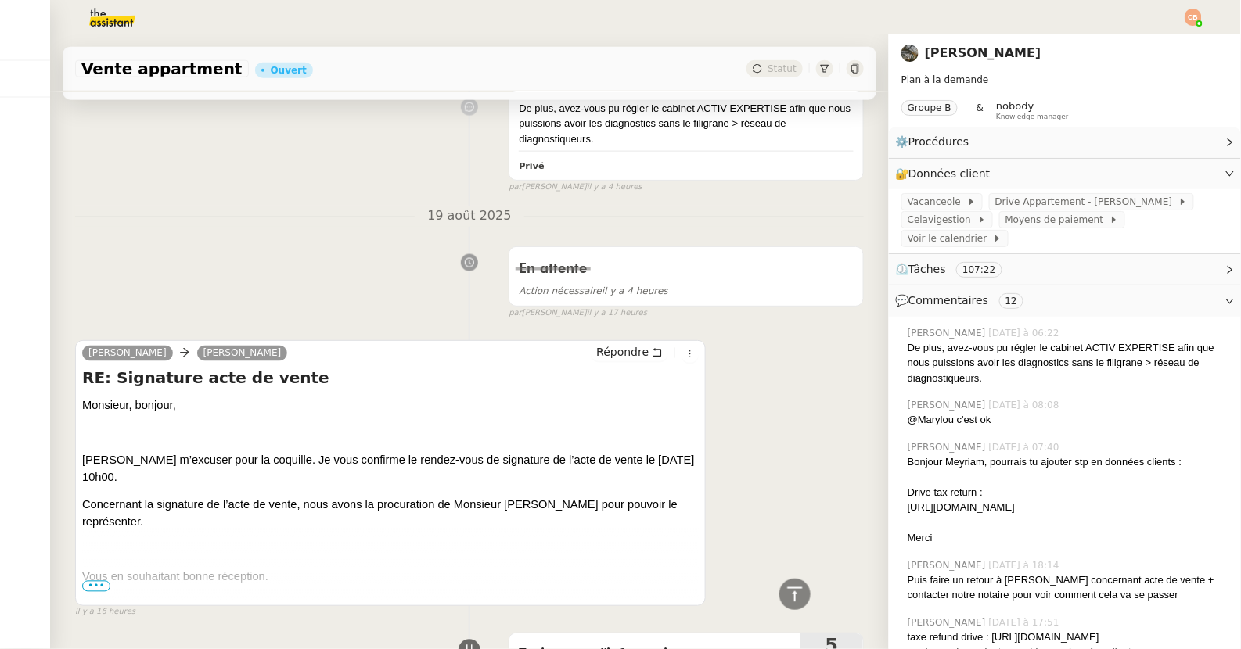
scroll to position [738, 0]
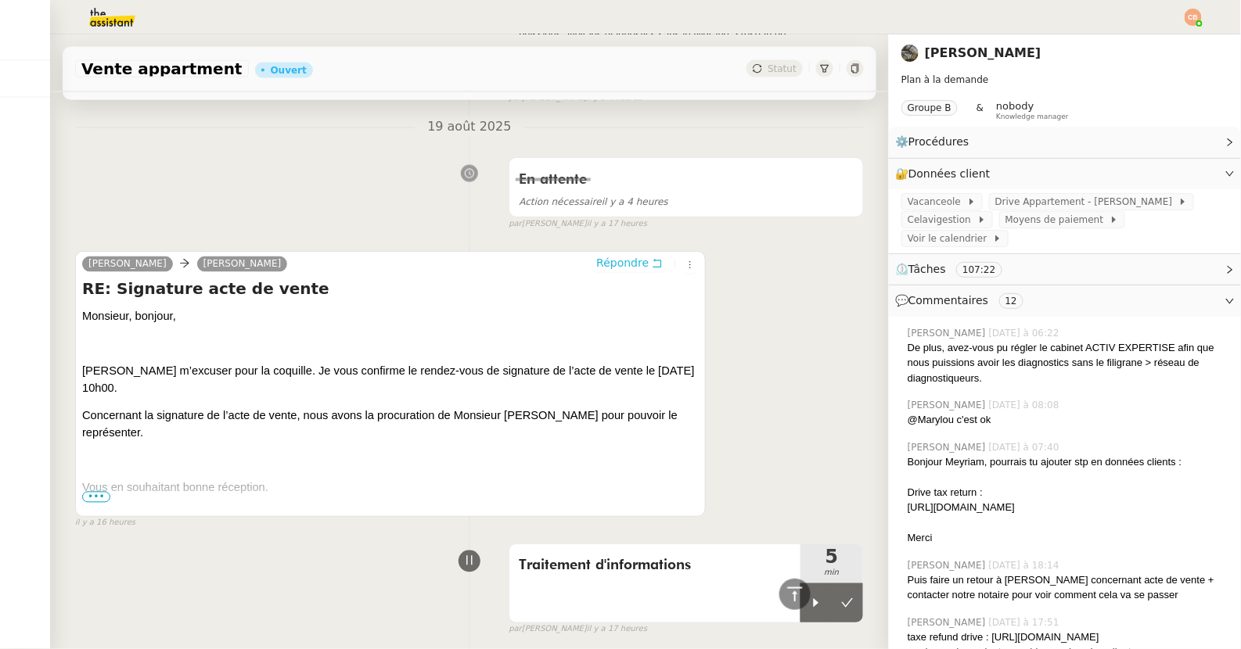
click at [619, 266] on span "Répondre" at bounding box center [622, 264] width 52 height 16
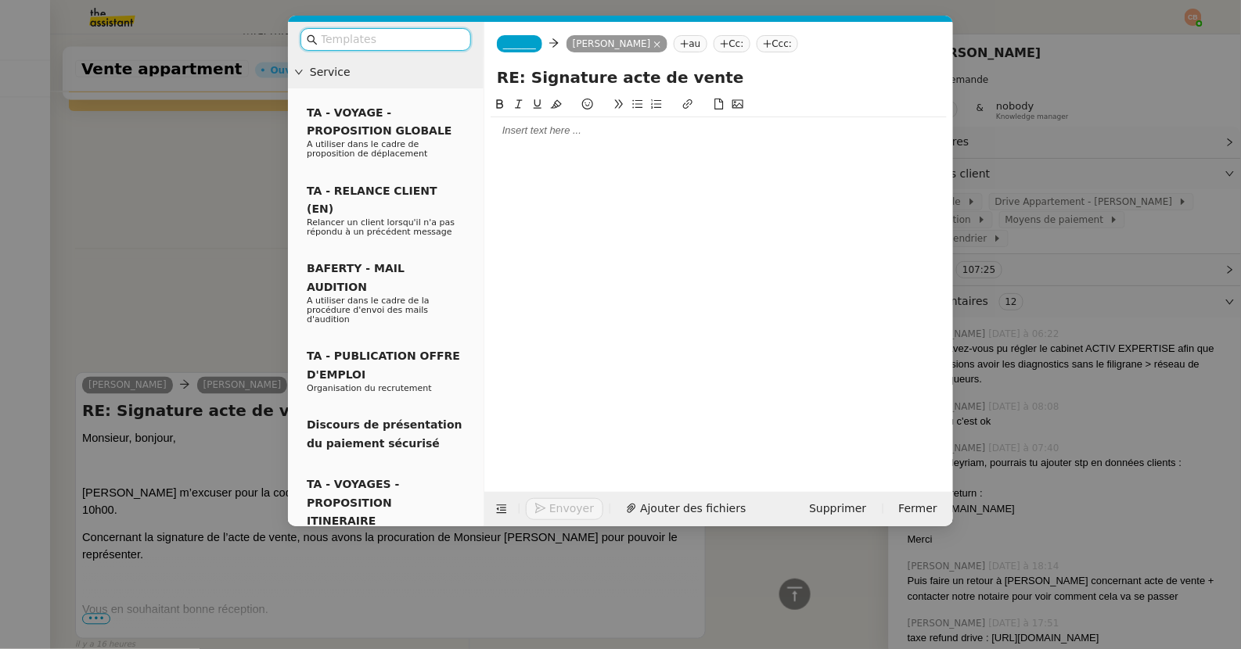
scroll to position [859, 0]
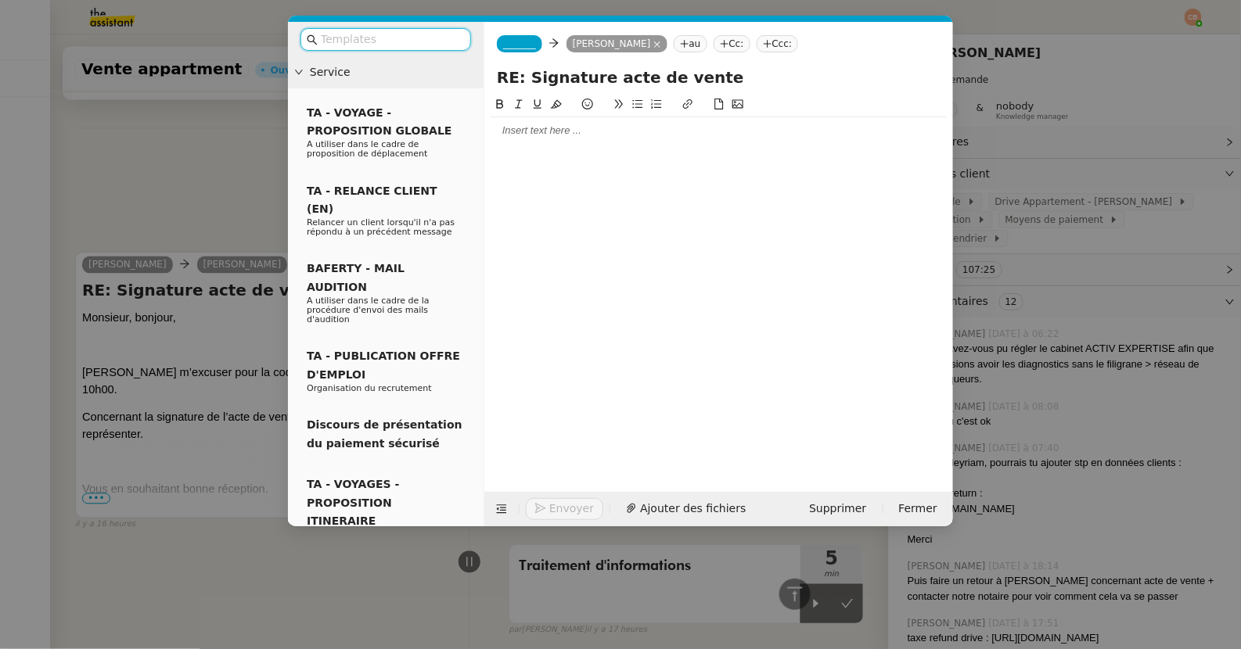
click at [507, 42] on span "_______" at bounding box center [519, 43] width 33 height 11
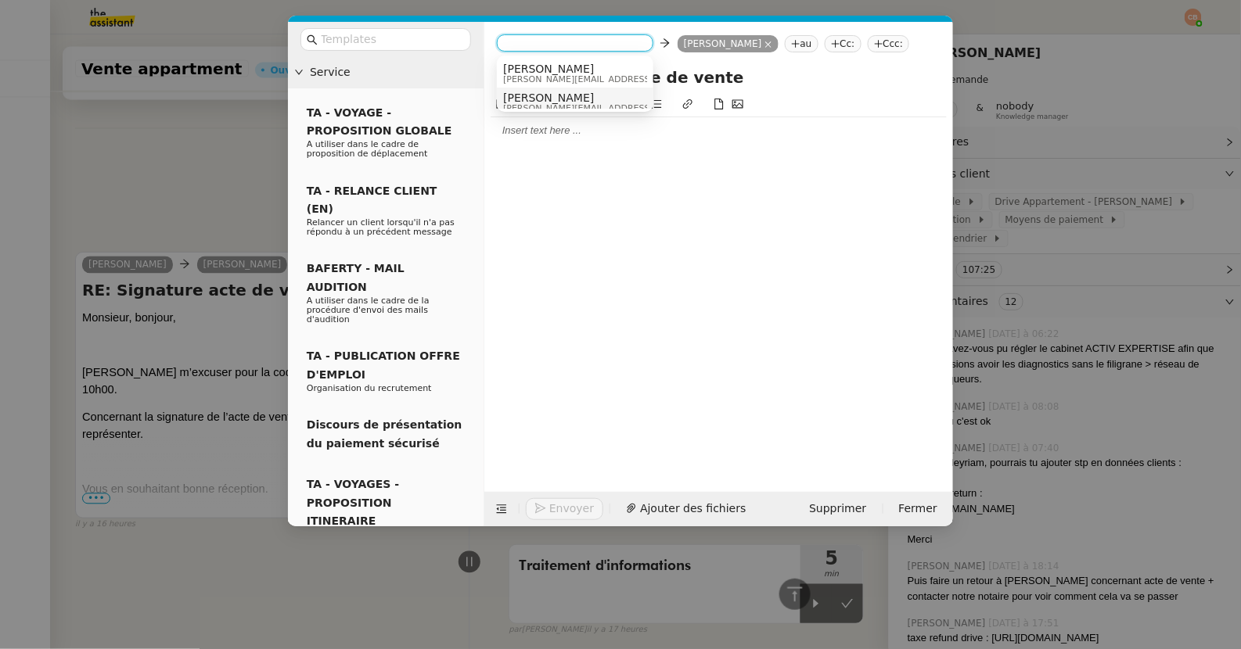
click at [512, 95] on span "[PERSON_NAME]" at bounding box center [614, 98] width 222 height 13
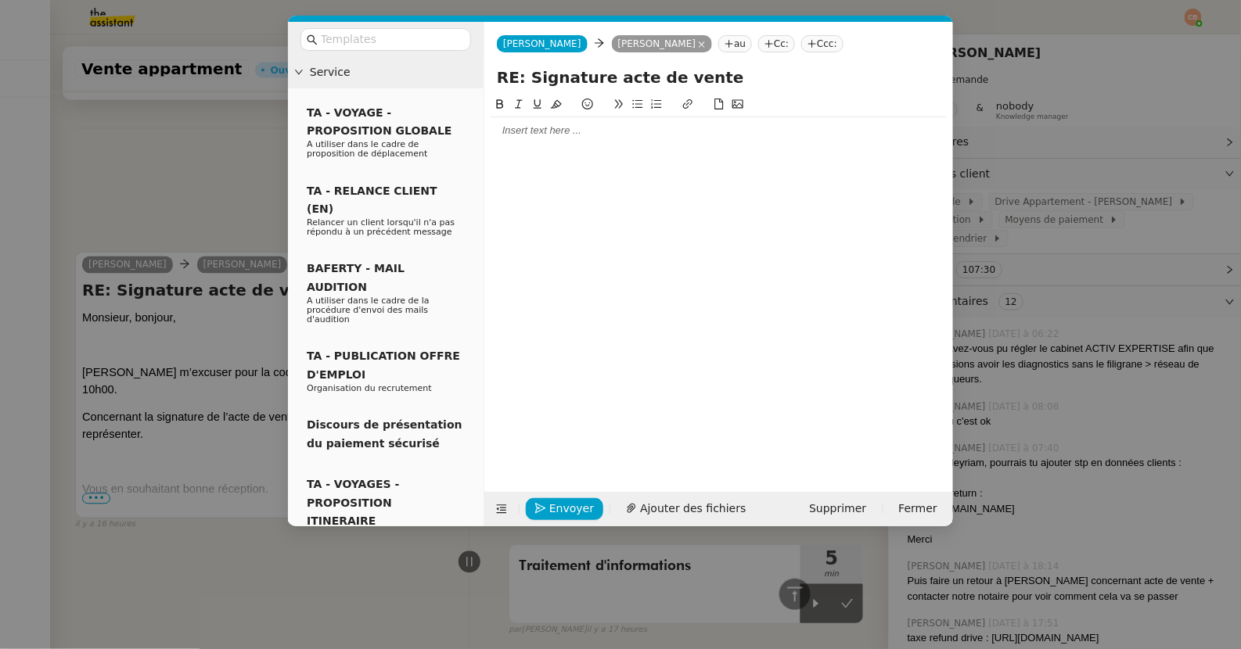
click at [522, 140] on div at bounding box center [718, 130] width 456 height 27
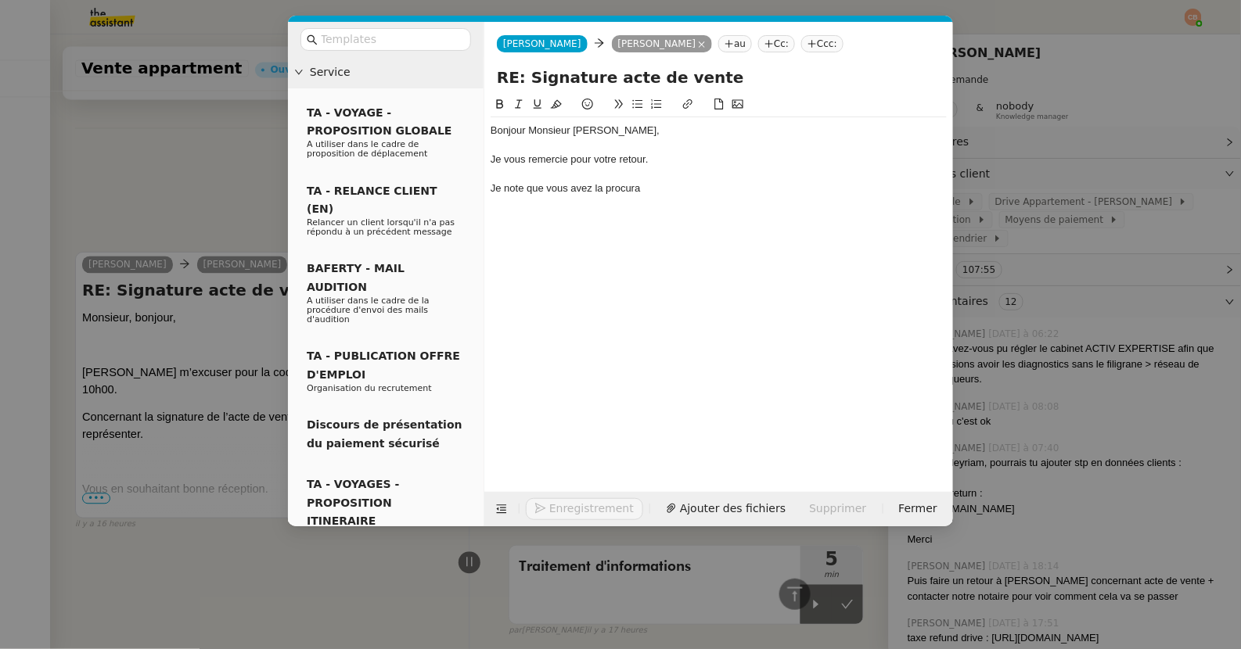
scroll to position [935, 0]
click at [155, 137] on nz-modal-container "Service TA - VOYAGE - PROPOSITION GLOBALE A utiliser dans le cadre de propositi…" at bounding box center [620, 324] width 1241 height 649
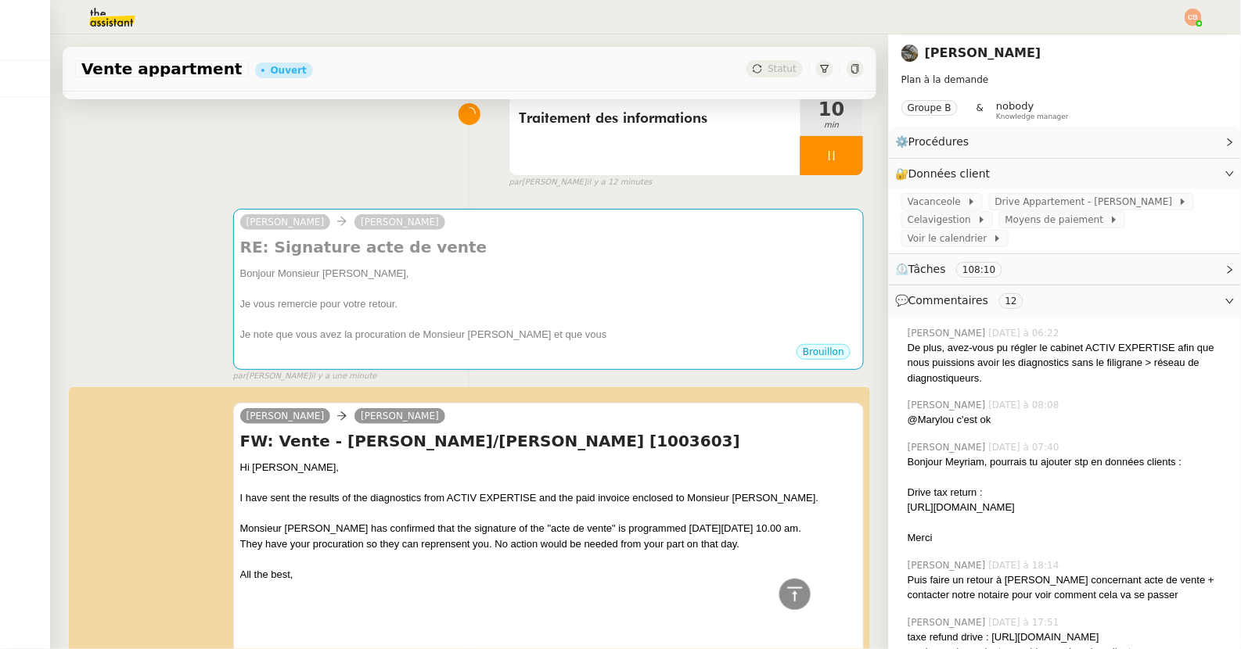
scroll to position [0, 0]
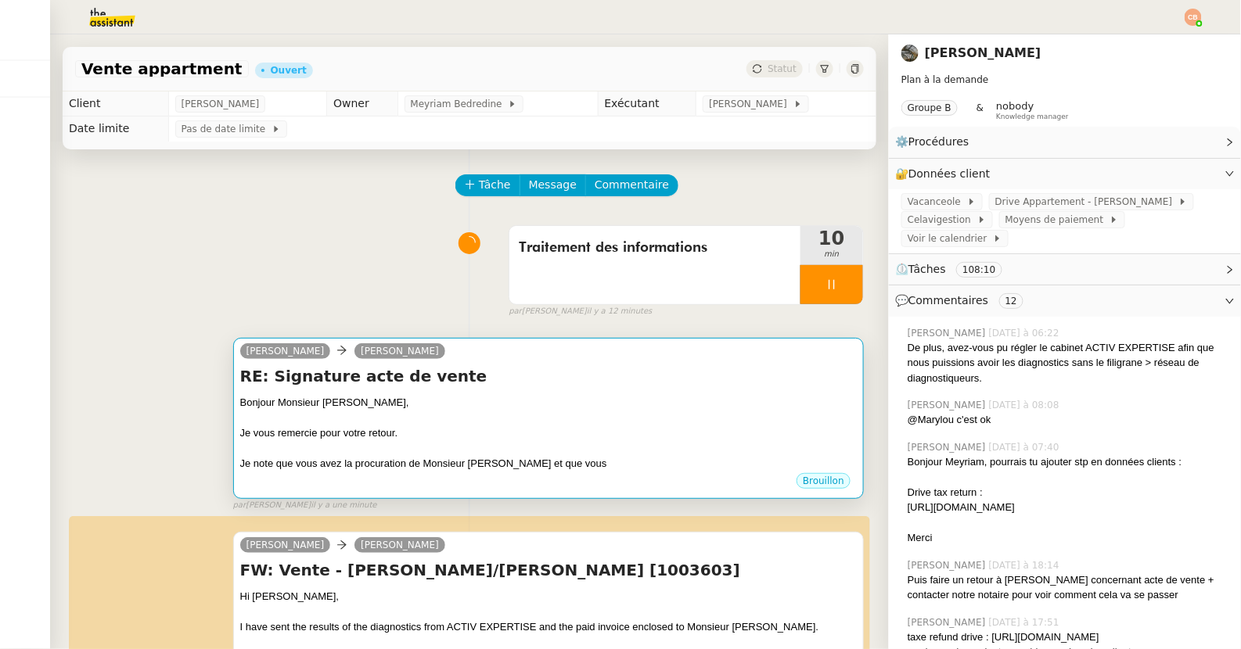
click at [553, 385] on h4 "RE: Signature acte de vente" at bounding box center [548, 376] width 616 height 22
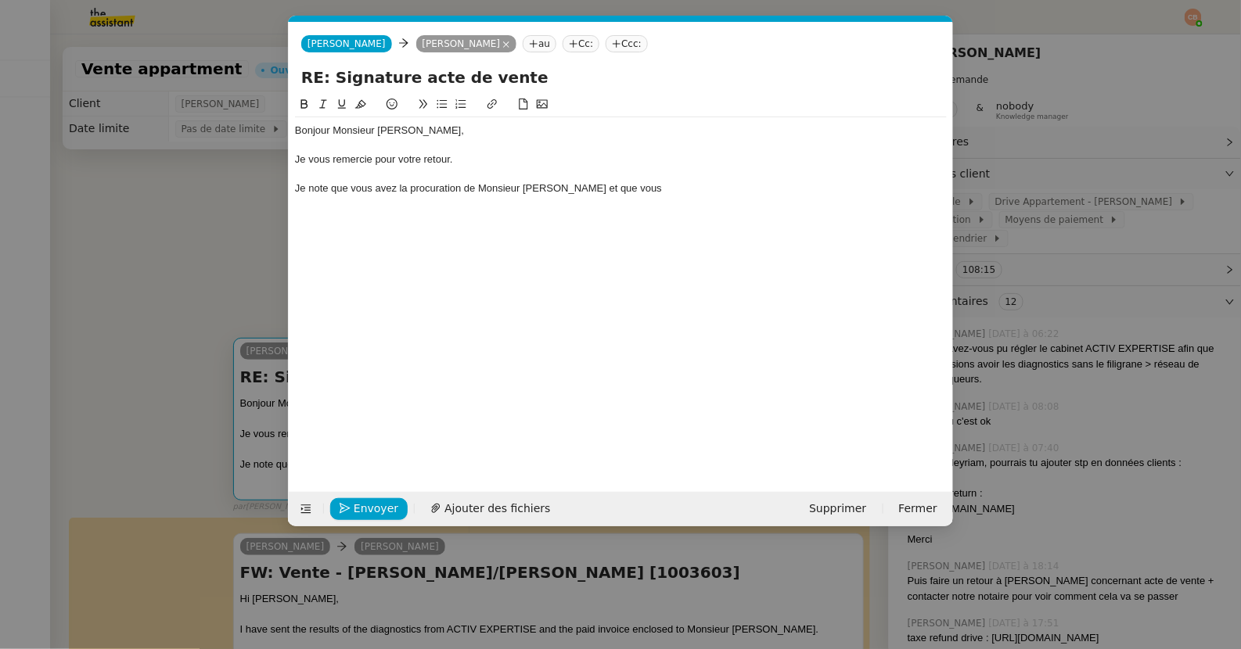
scroll to position [0, 33]
drag, startPoint x: 557, startPoint y: 189, endPoint x: 650, endPoint y: 190, distance: 93.1
click at [650, 190] on div "Je note que vous avez la procuration de Monsieur [PERSON_NAME] et que vous" at bounding box center [621, 188] width 652 height 14
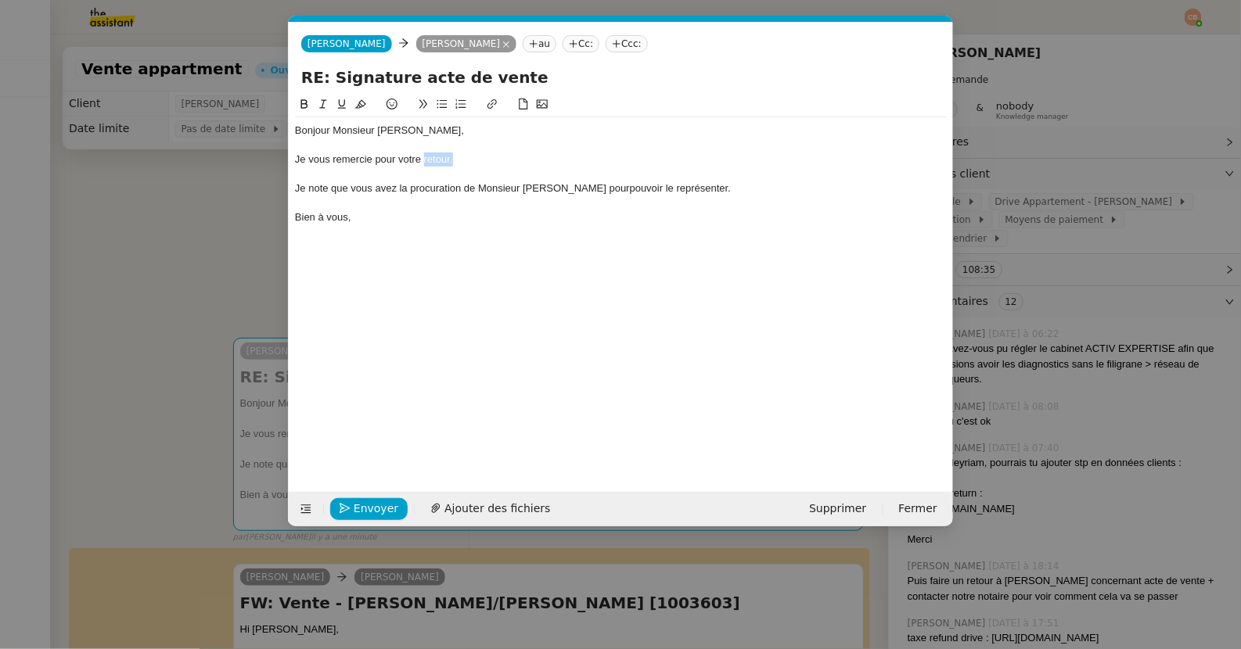
drag, startPoint x: 423, startPoint y: 160, endPoint x: 473, endPoint y: 158, distance: 50.1
click at [473, 158] on div "Je vous remercie pour votre retour." at bounding box center [621, 160] width 652 height 14
click at [577, 192] on div "Je note que vous avez la procuration de Monsieur [PERSON_NAME] pourpouvoir le r…" at bounding box center [621, 188] width 652 height 14
click at [368, 505] on span "Envoyer" at bounding box center [376, 509] width 45 height 18
click at [368, 505] on span "Confirmer l'envoi" at bounding box center [401, 509] width 94 height 18
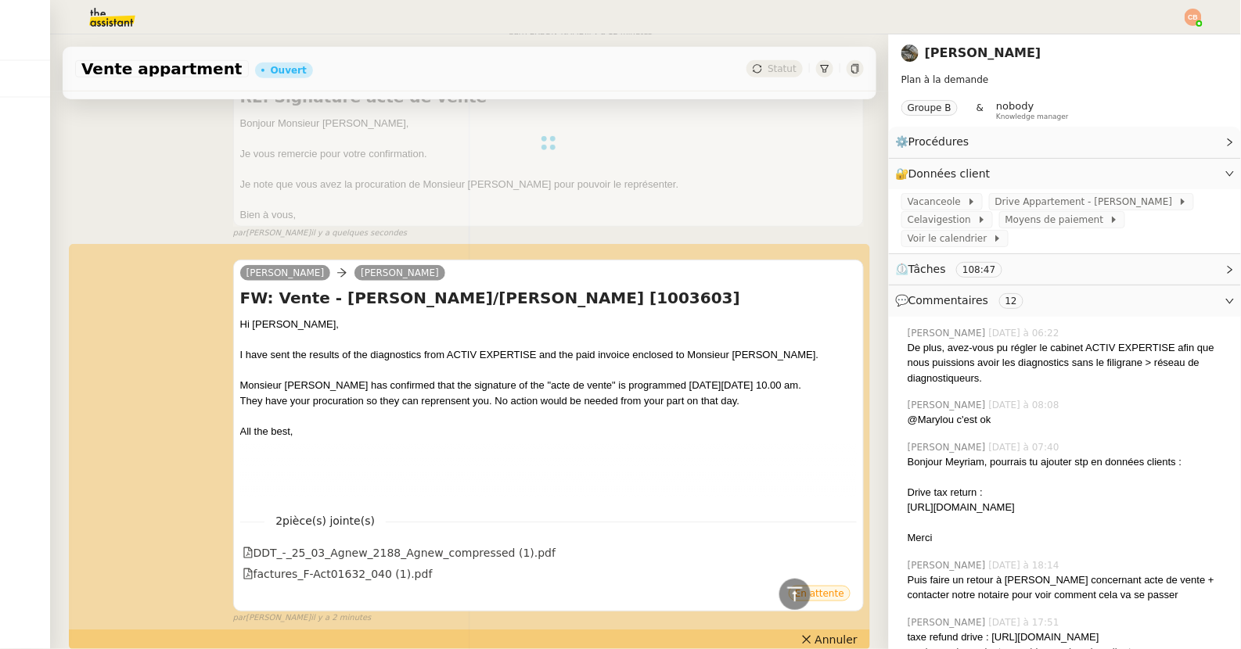
scroll to position [0, 0]
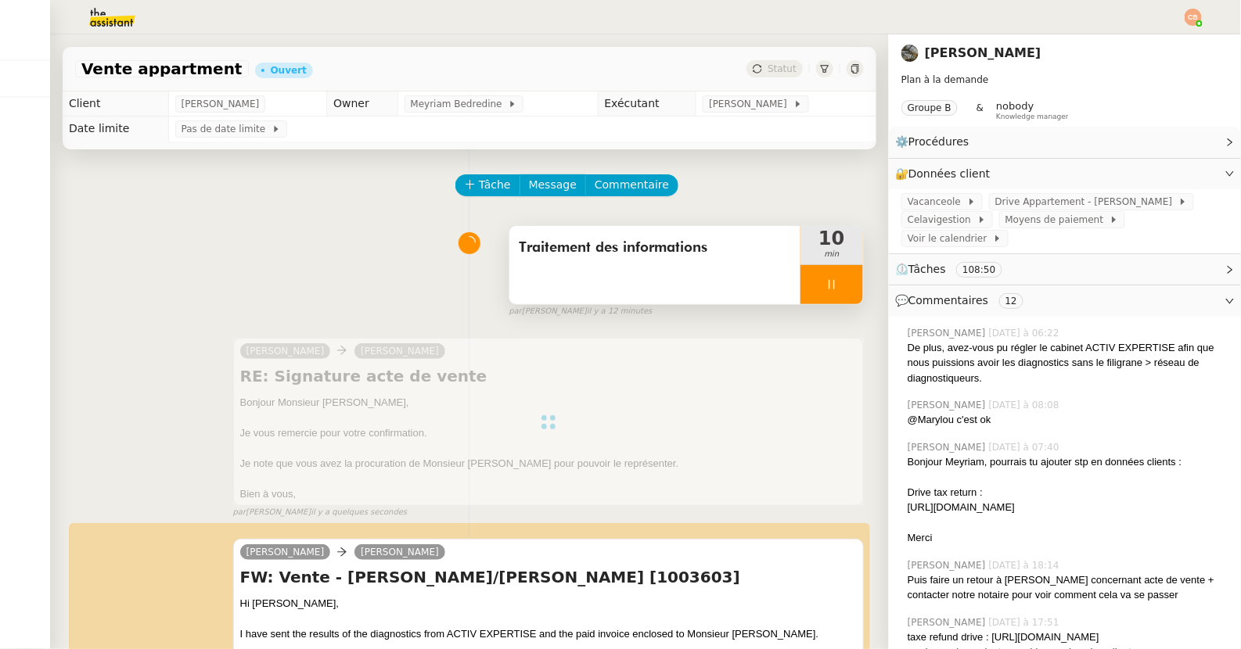
click at [855, 282] on div at bounding box center [831, 284] width 63 height 39
click at [855, 282] on button at bounding box center [847, 284] width 31 height 39
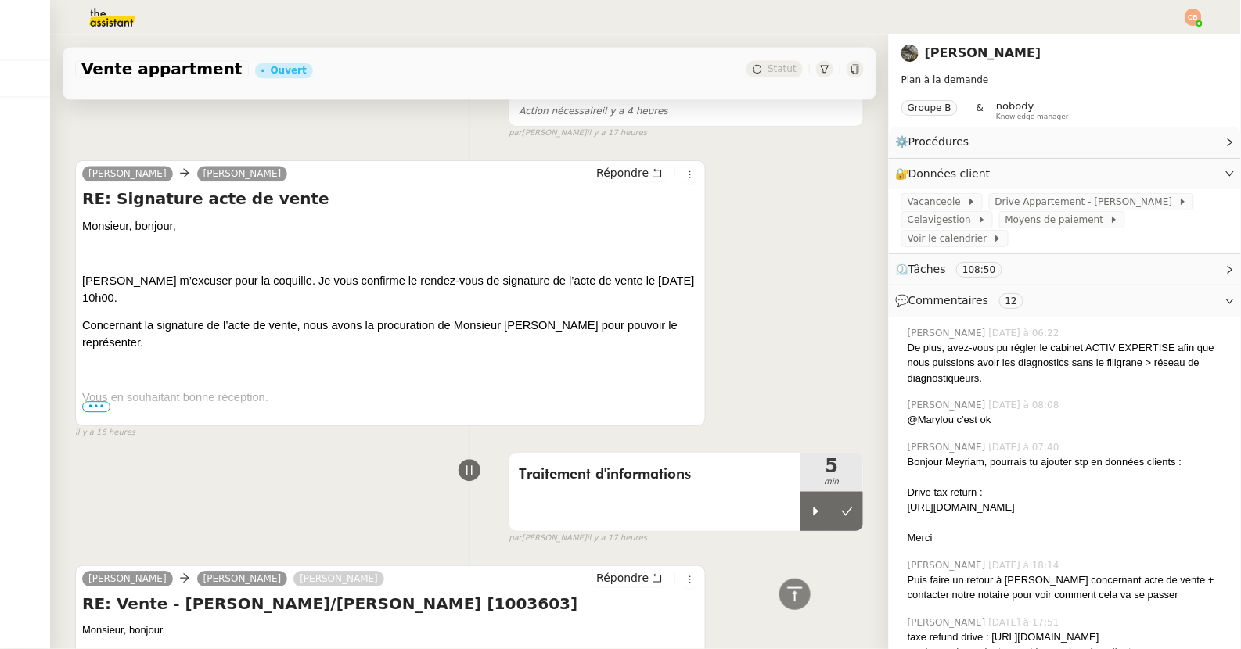
scroll to position [1153, 0]
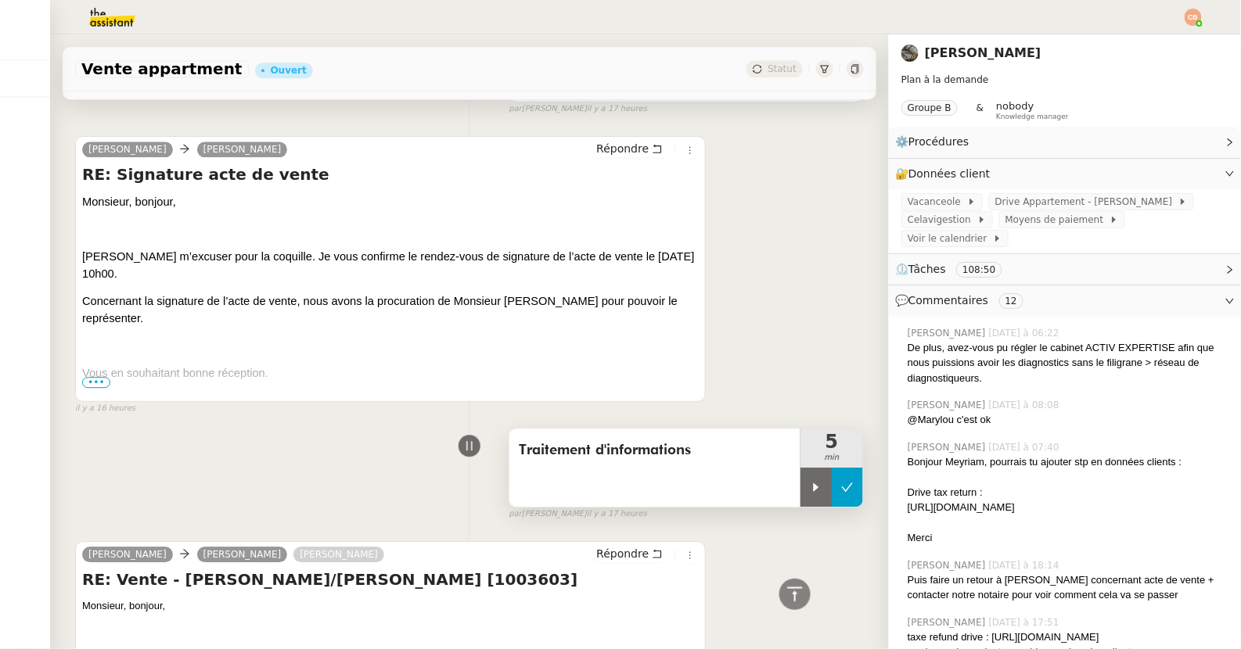
click at [843, 493] on button at bounding box center [847, 487] width 31 height 39
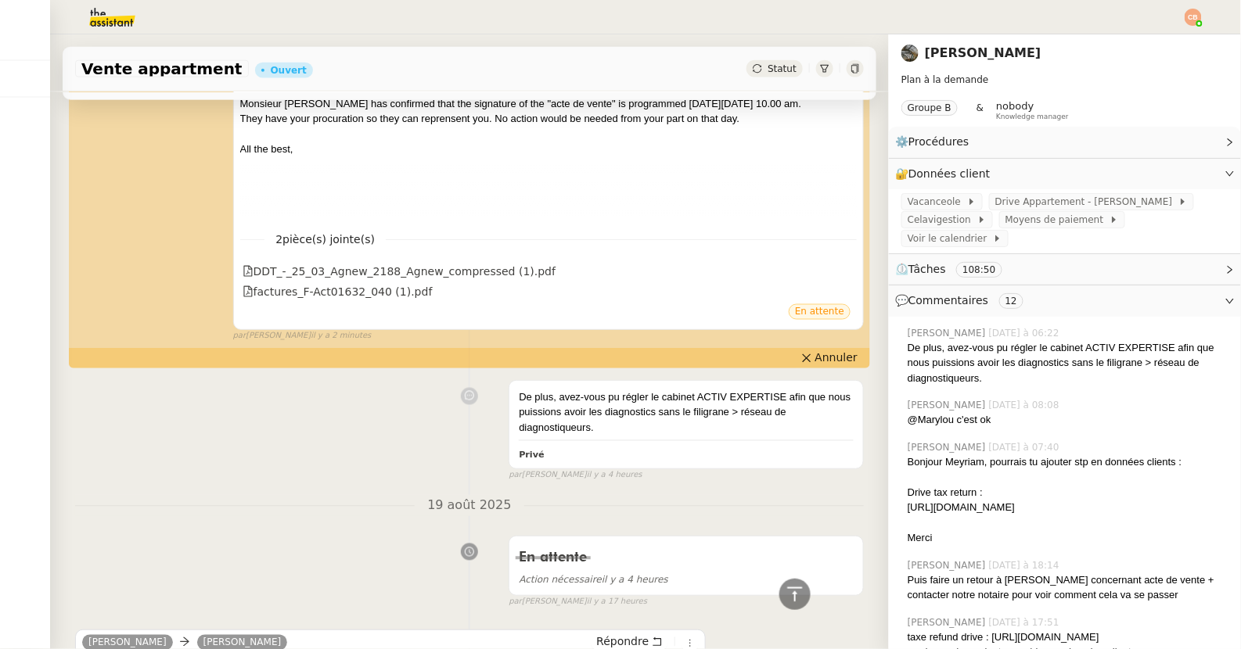
scroll to position [0, 0]
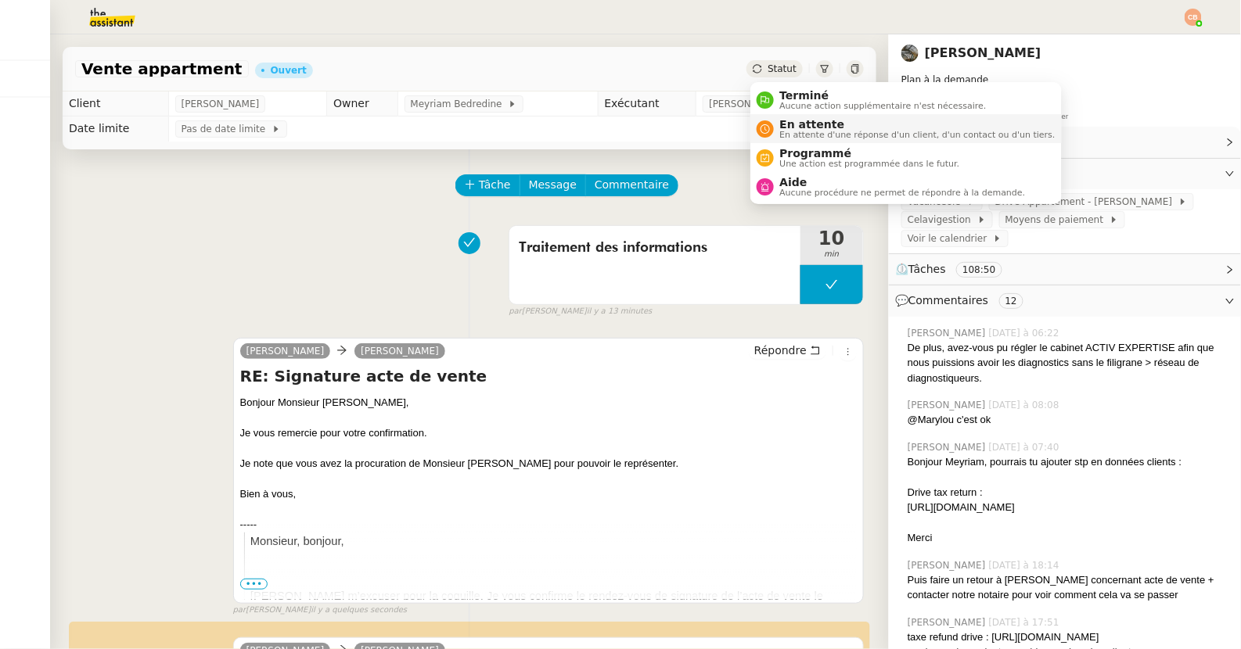
click at [783, 128] on span "En attente" at bounding box center [917, 124] width 275 height 13
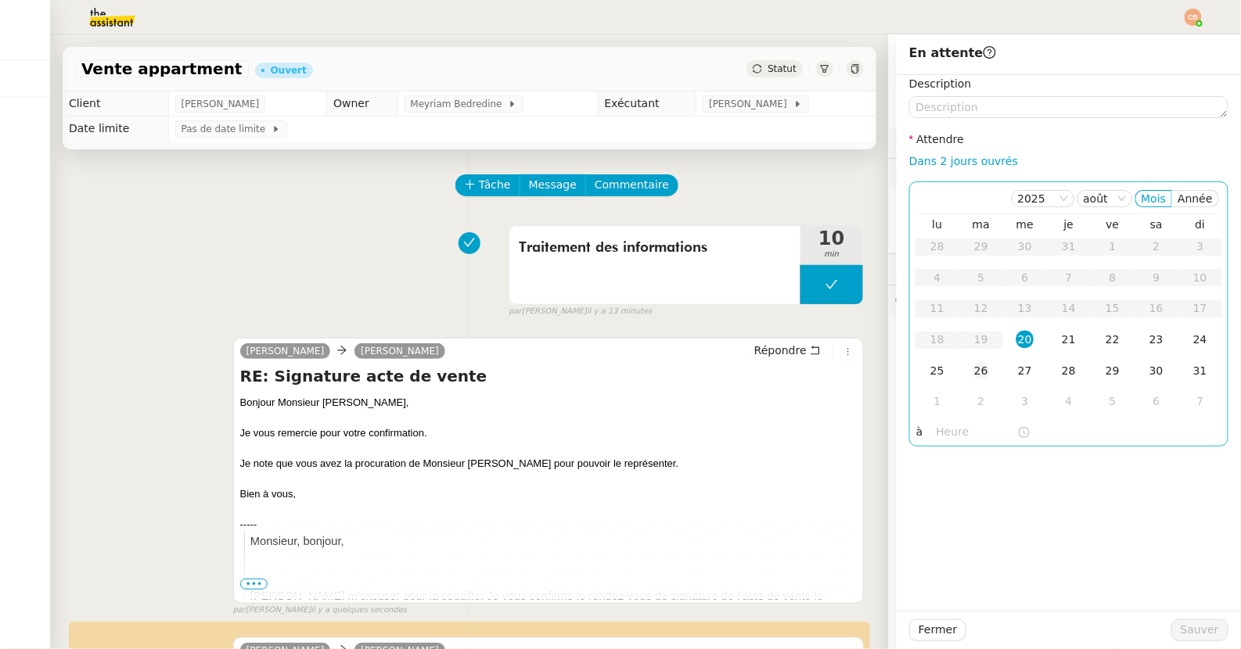
click at [982, 370] on div "26" at bounding box center [980, 370] width 17 height 17
click at [942, 434] on input "text" at bounding box center [976, 432] width 81 height 18
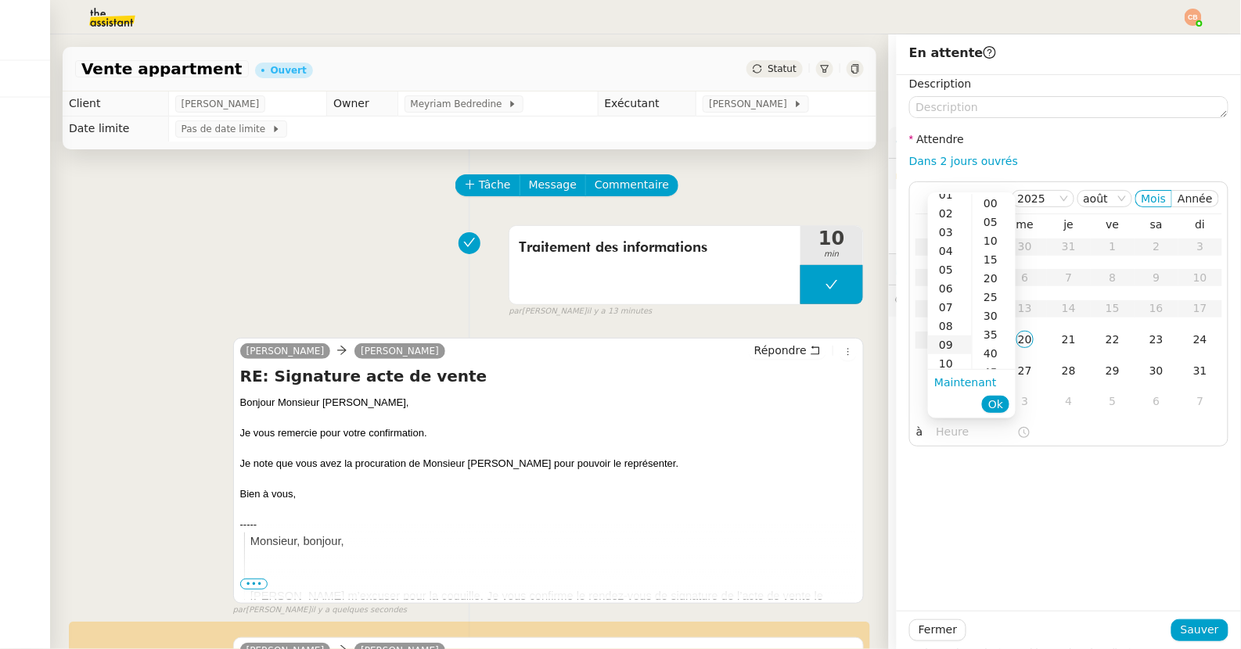
click at [950, 341] on div "09" at bounding box center [950, 345] width 44 height 19
click at [990, 204] on div "00" at bounding box center [993, 203] width 43 height 19
type input "09:00"
click at [1006, 558] on div "Description Attendre Dans 2 jours ouvrés [DATE] [PERSON_NAME] lu ma me je ve sa…" at bounding box center [1069, 343] width 344 height 536
click at [1195, 628] on span "Sauver" at bounding box center [1199, 630] width 38 height 18
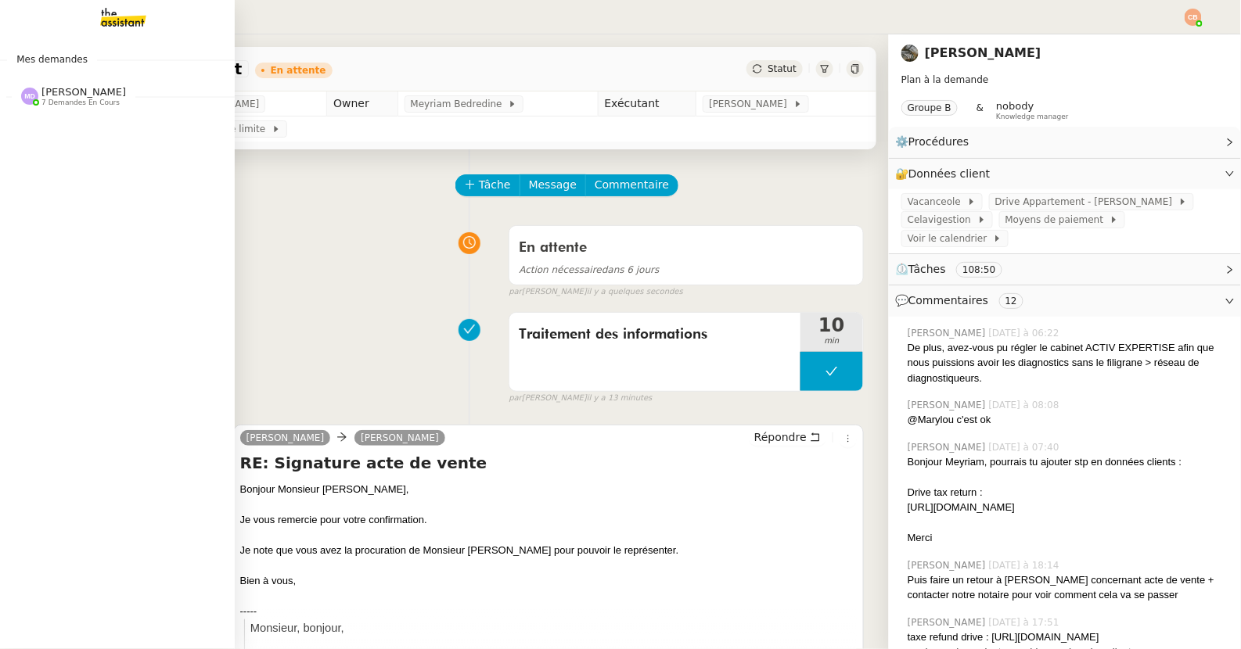
click at [62, 95] on span "[PERSON_NAME]" at bounding box center [83, 92] width 84 height 12
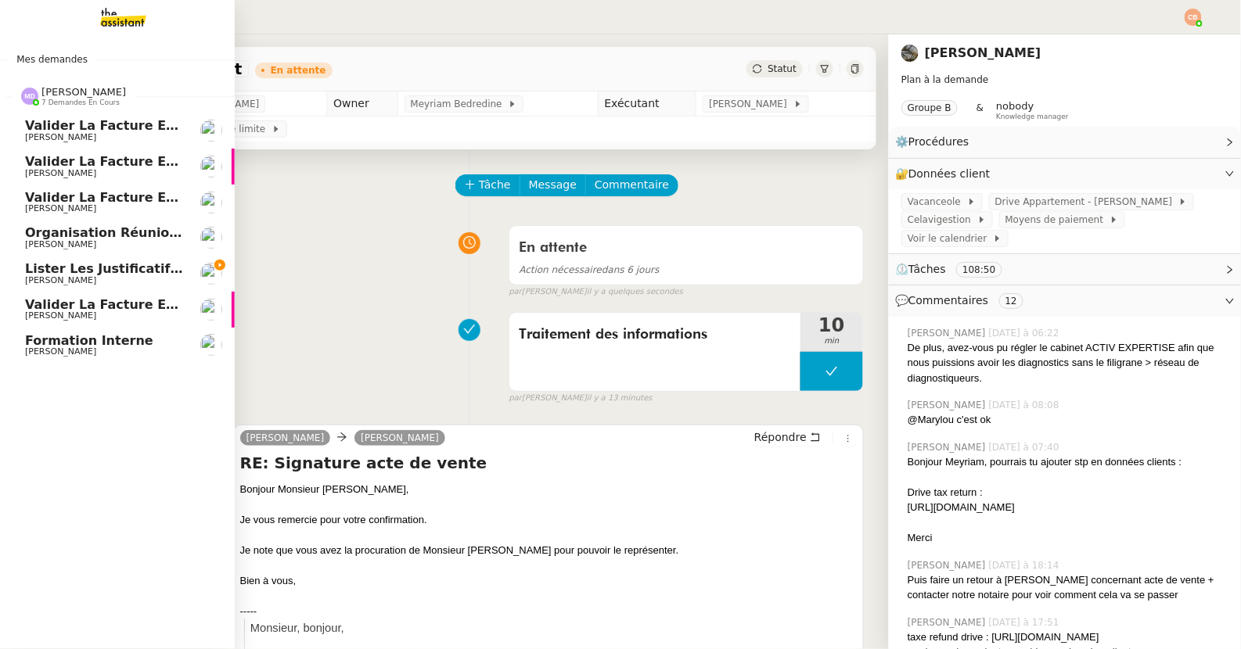
click at [60, 236] on span "Organisation réunion comptable" at bounding box center [142, 232] width 234 height 15
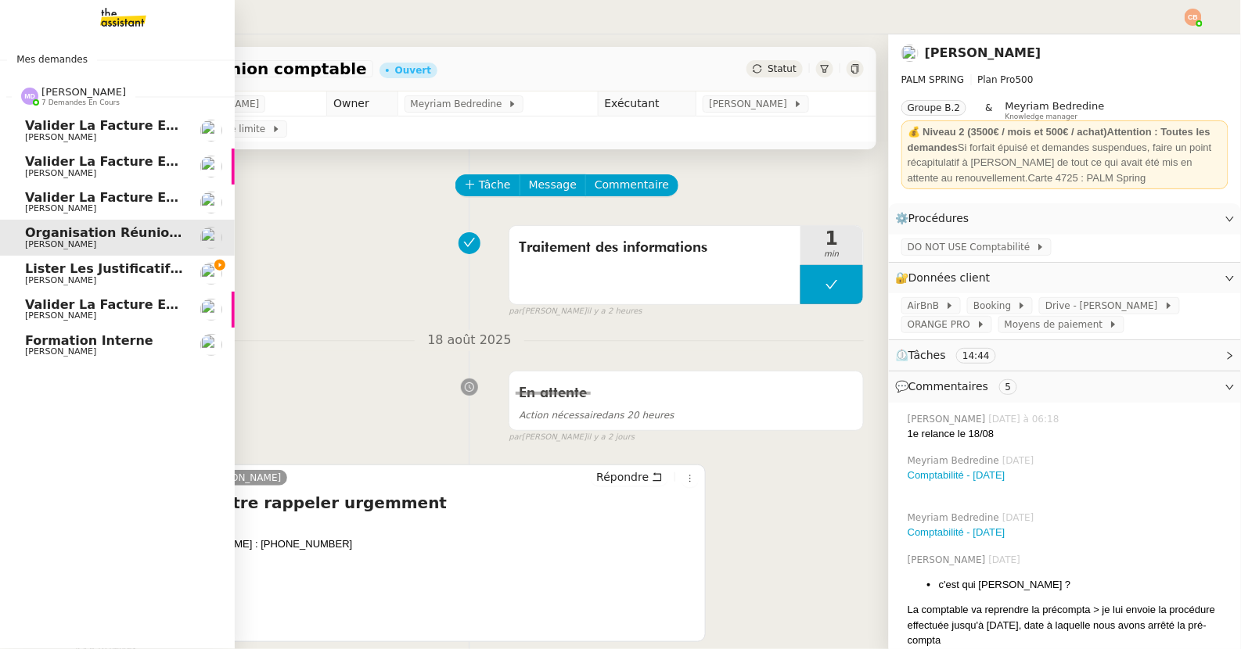
click at [44, 277] on span "[PERSON_NAME]" at bounding box center [60, 280] width 71 height 10
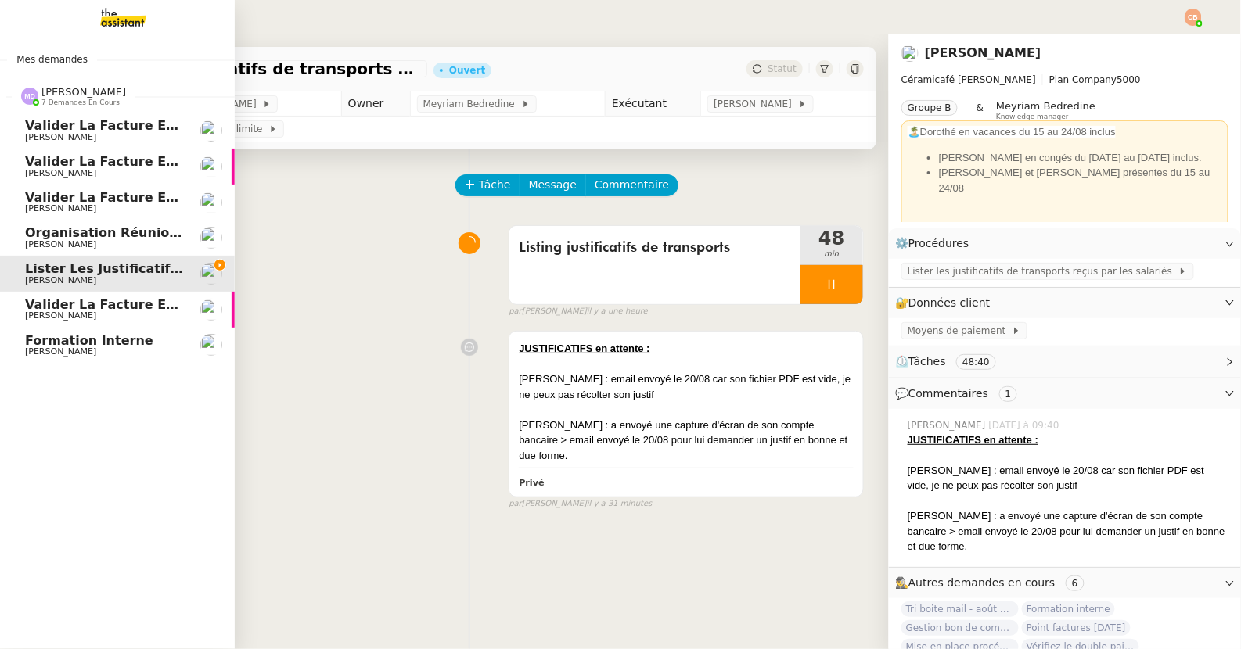
click at [56, 340] on span "Formation interne" at bounding box center [89, 340] width 128 height 15
